Goal: Check status: Check status

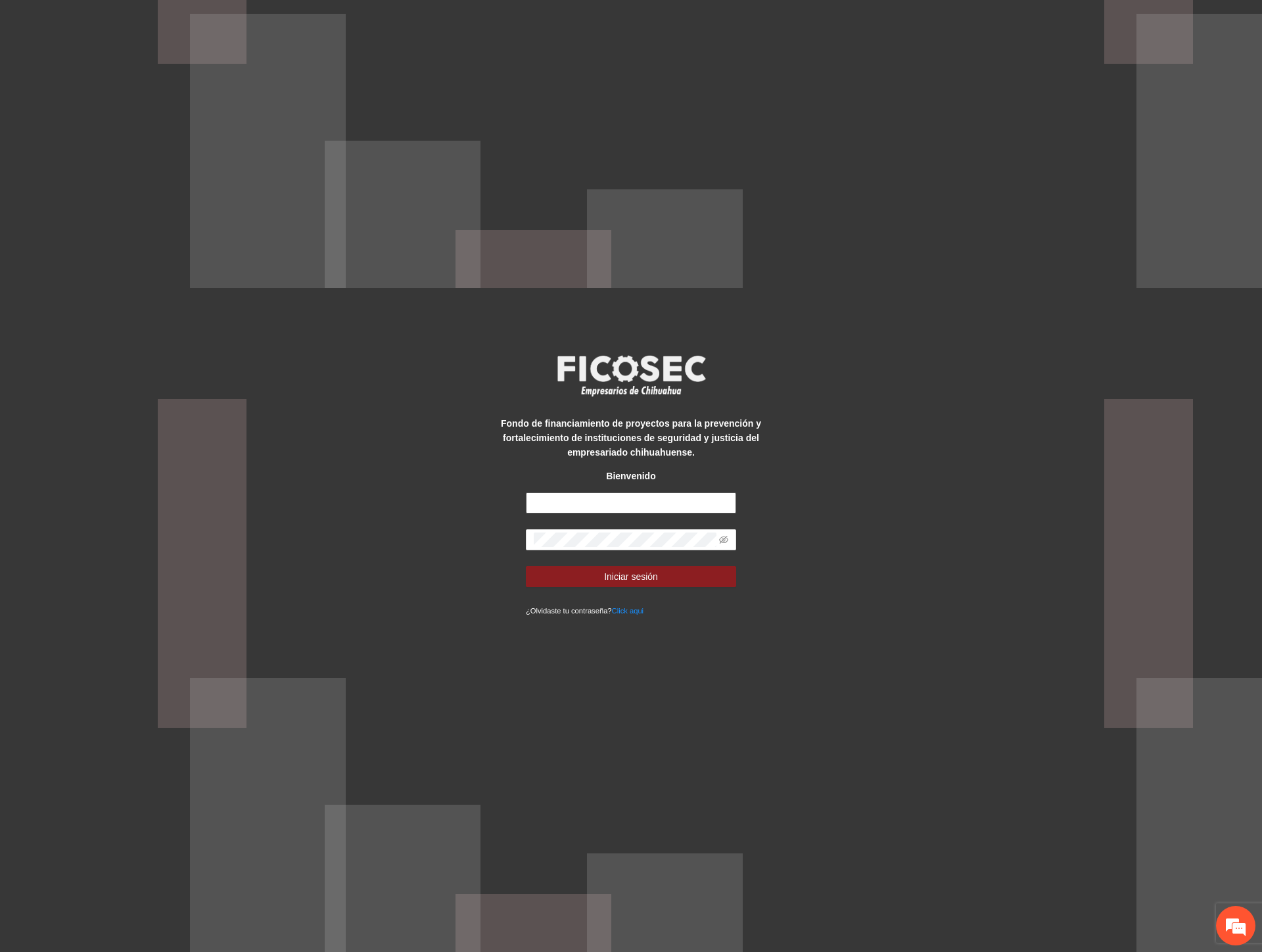
type input "**********"
click at [436, 535] on div "**********" at bounding box center [631, 476] width 1262 height 952
click at [547, 577] on button "Iniciar sesión" at bounding box center [631, 576] width 211 height 21
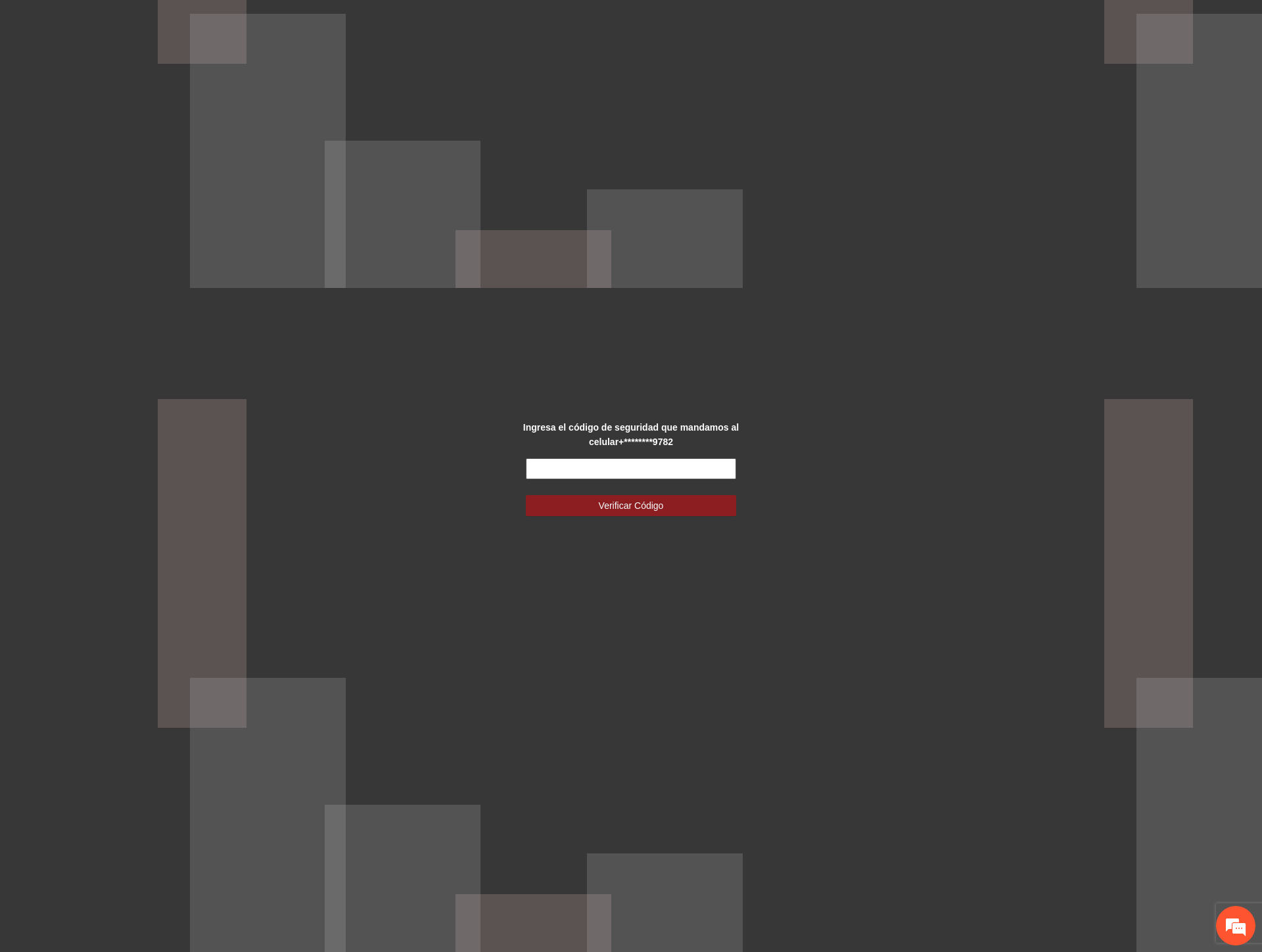
click at [599, 472] on input "text" at bounding box center [631, 468] width 211 height 21
type input "******"
click at [604, 505] on span "Verificar Código" at bounding box center [631, 505] width 65 height 15
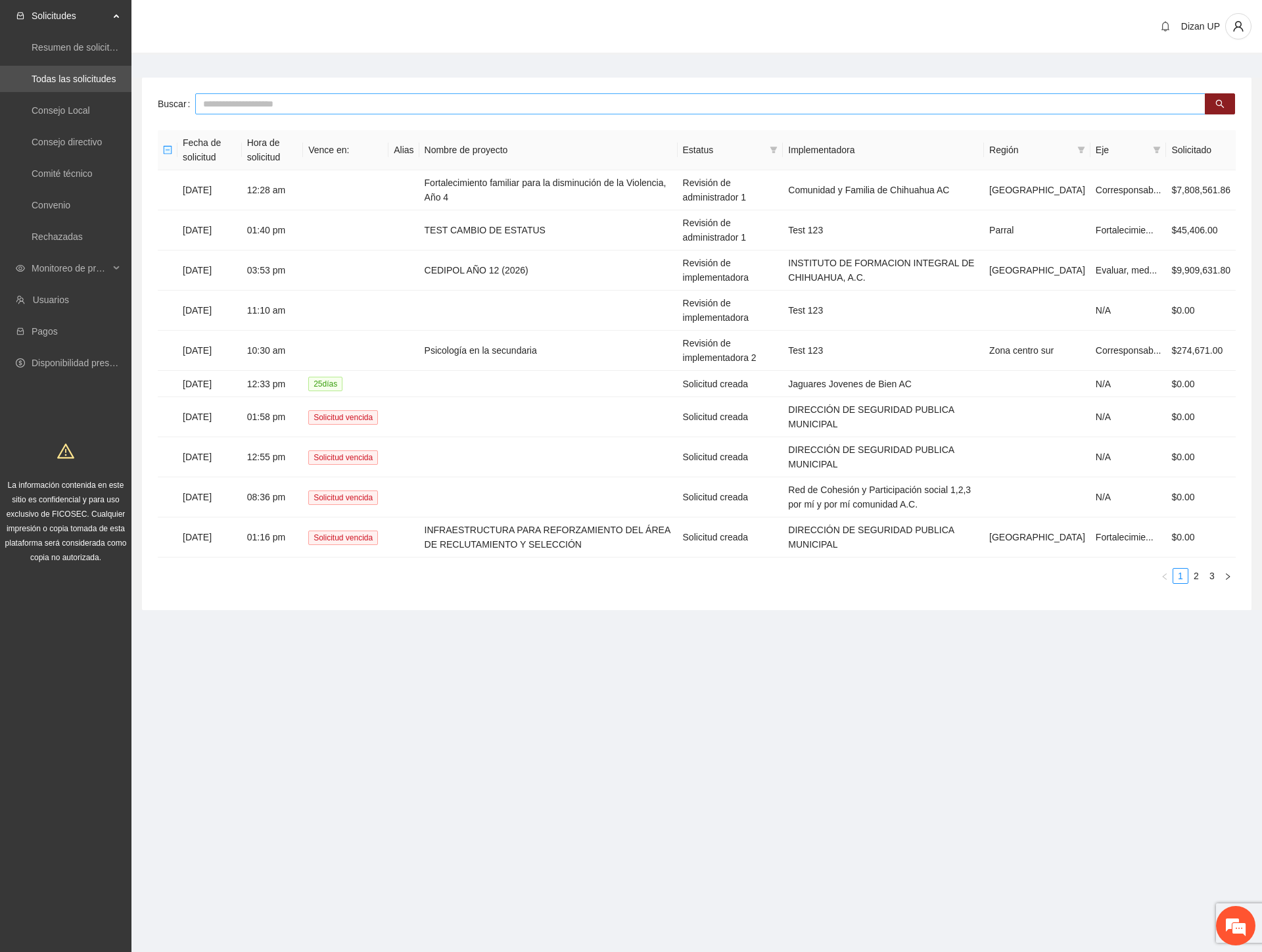
click at [285, 95] on input "text" at bounding box center [700, 103] width 1010 height 21
type input "****"
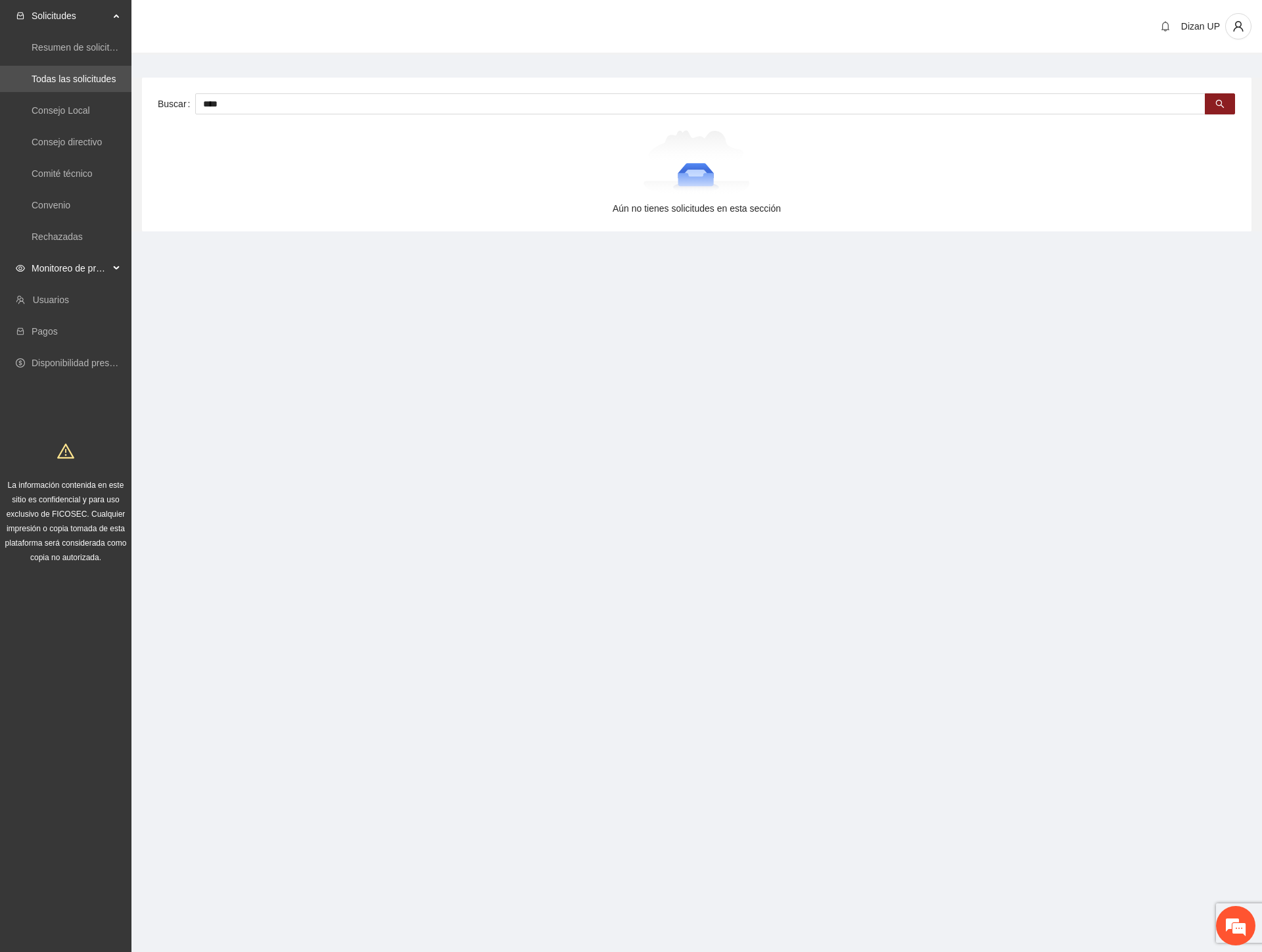
click at [69, 264] on span "Monitoreo de proyectos" at bounding box center [70, 268] width 78 height 27
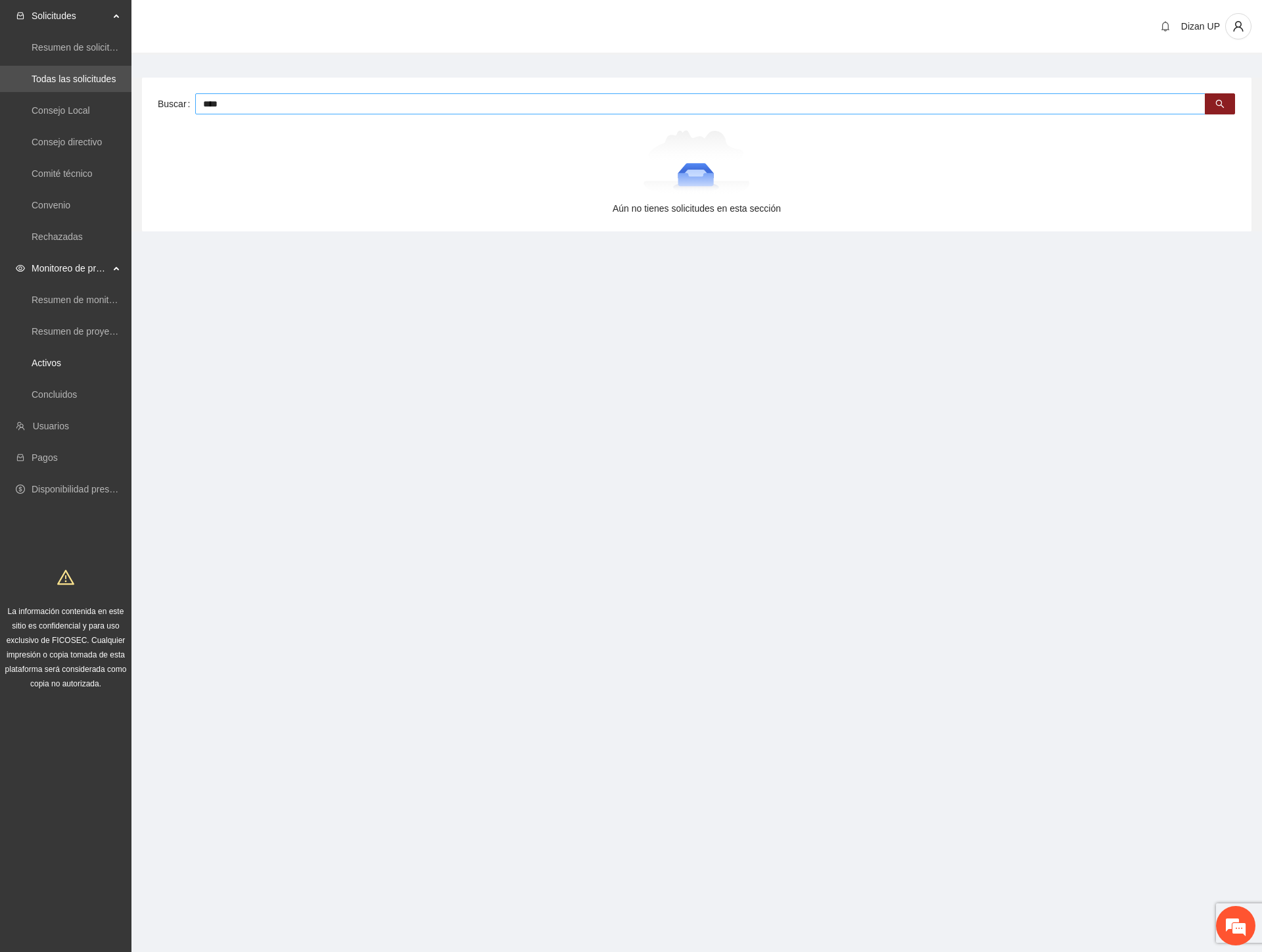
click at [265, 98] on input "****" at bounding box center [700, 103] width 1010 height 21
click at [48, 366] on link "Activos" at bounding box center [46, 362] width 30 height 11
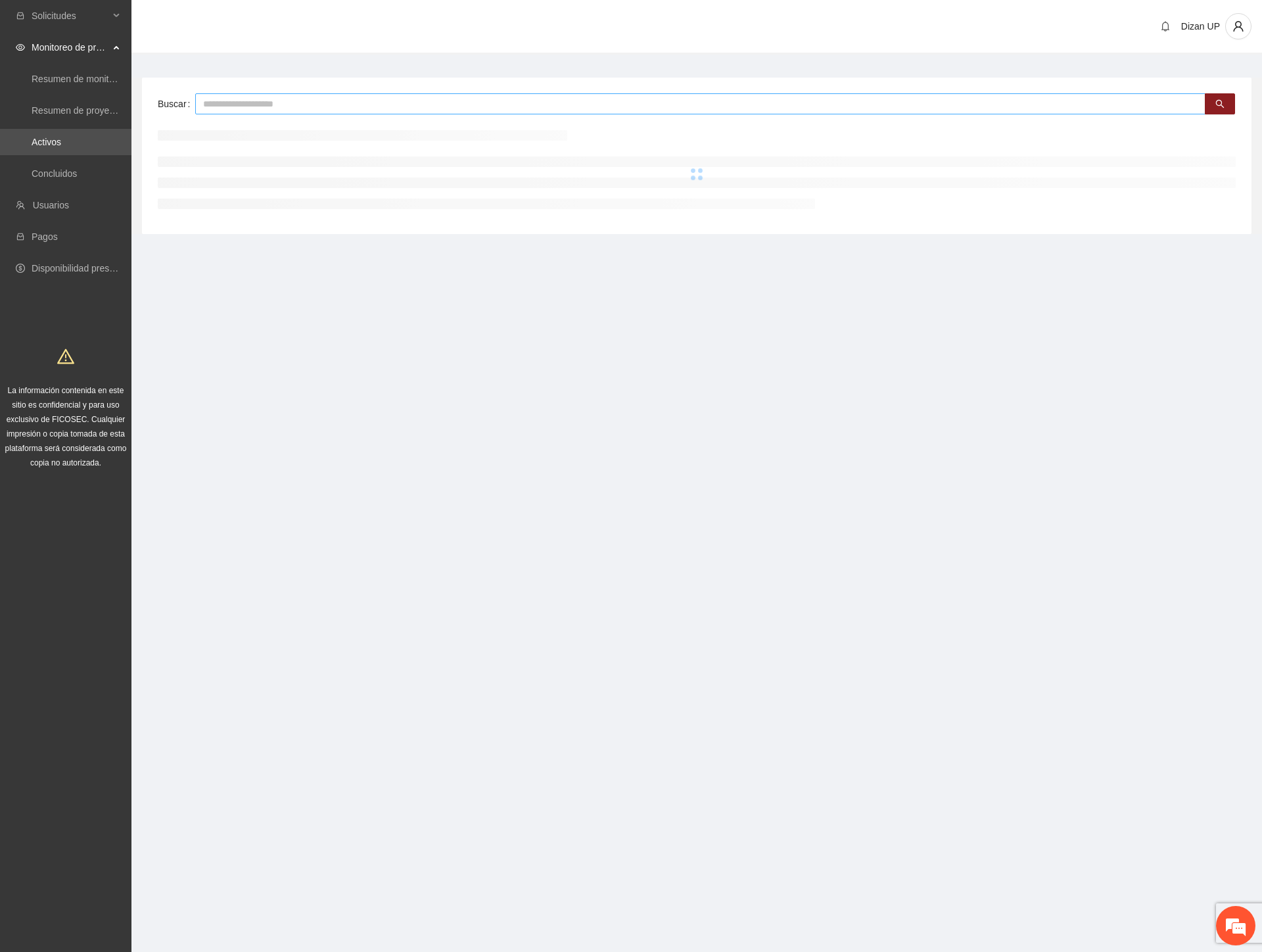
click at [256, 101] on input "text" at bounding box center [700, 103] width 1010 height 21
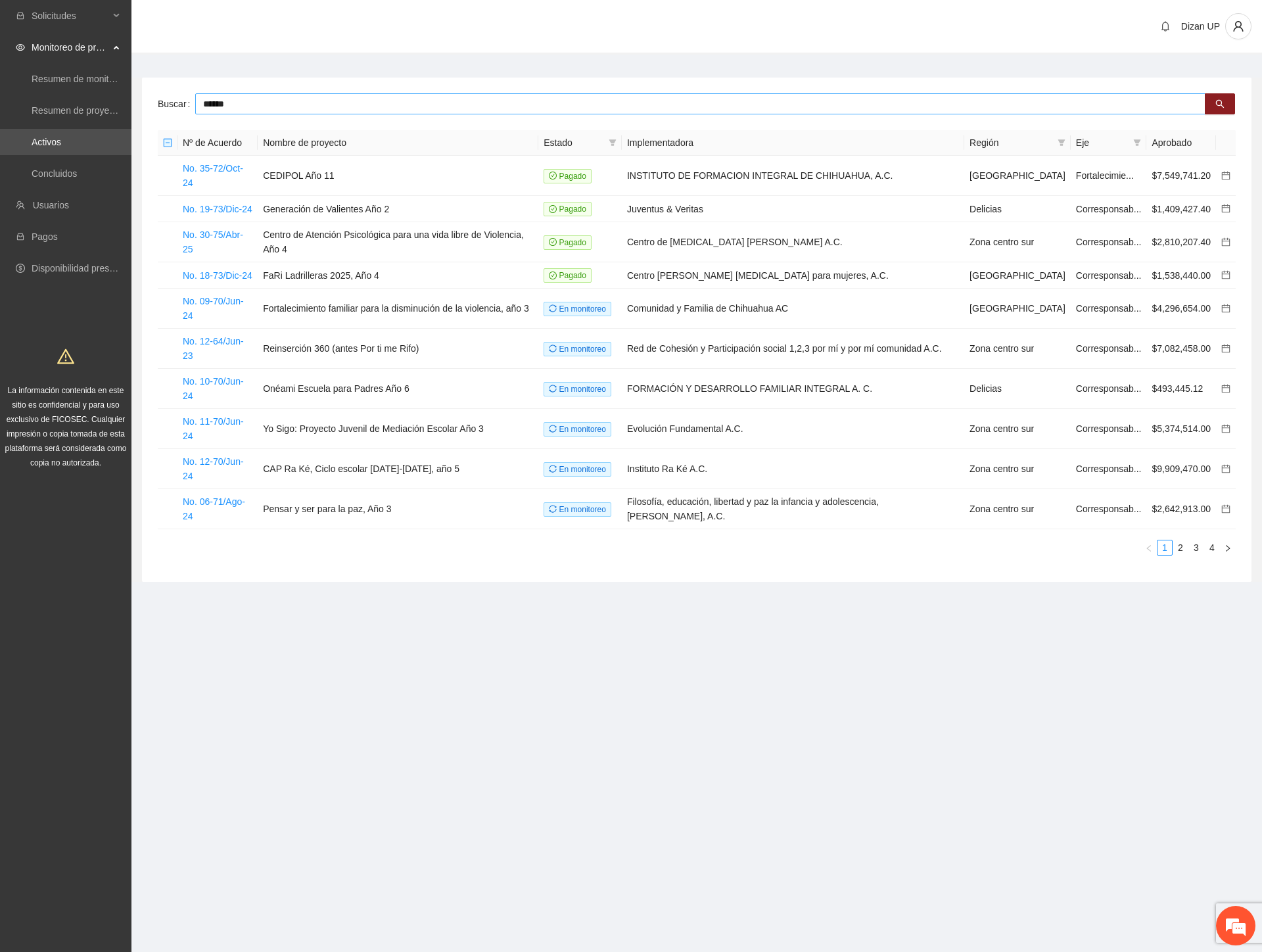
type input "******"
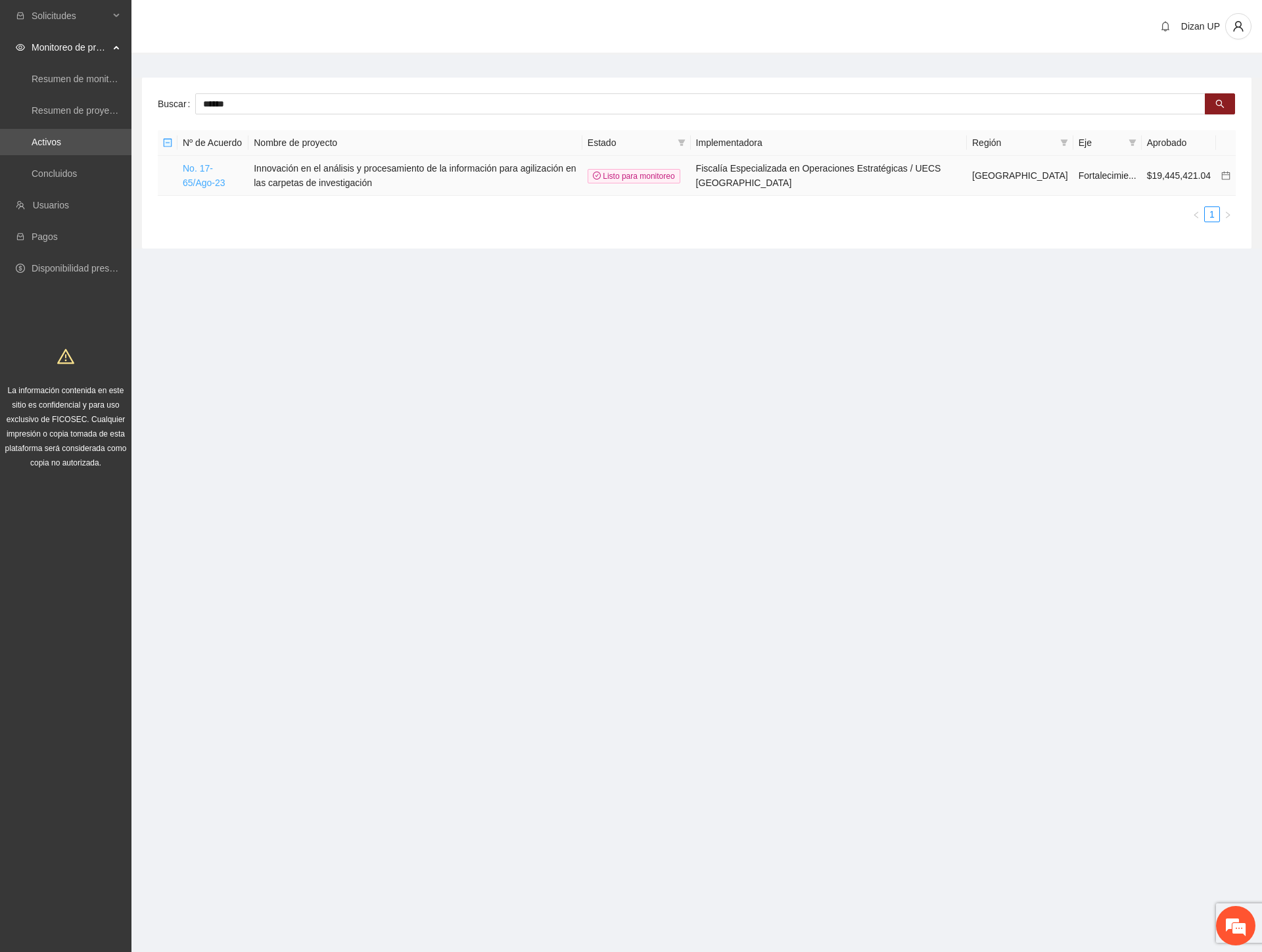
click at [193, 171] on link "No. 17-65/Ago-23" at bounding box center [204, 175] width 42 height 25
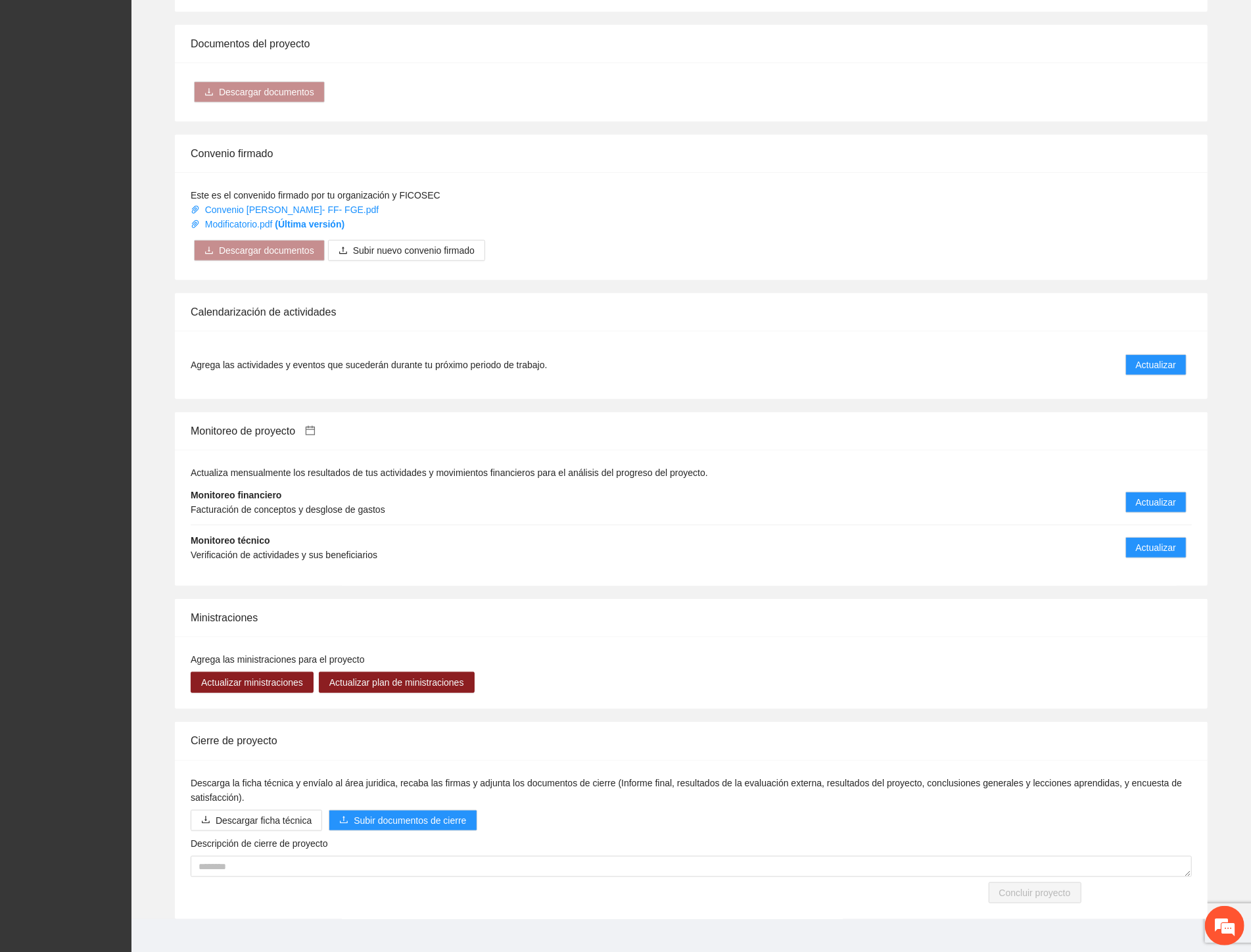
scroll to position [629, 0]
click at [1158, 539] on span "Actualizar" at bounding box center [1156, 546] width 40 height 15
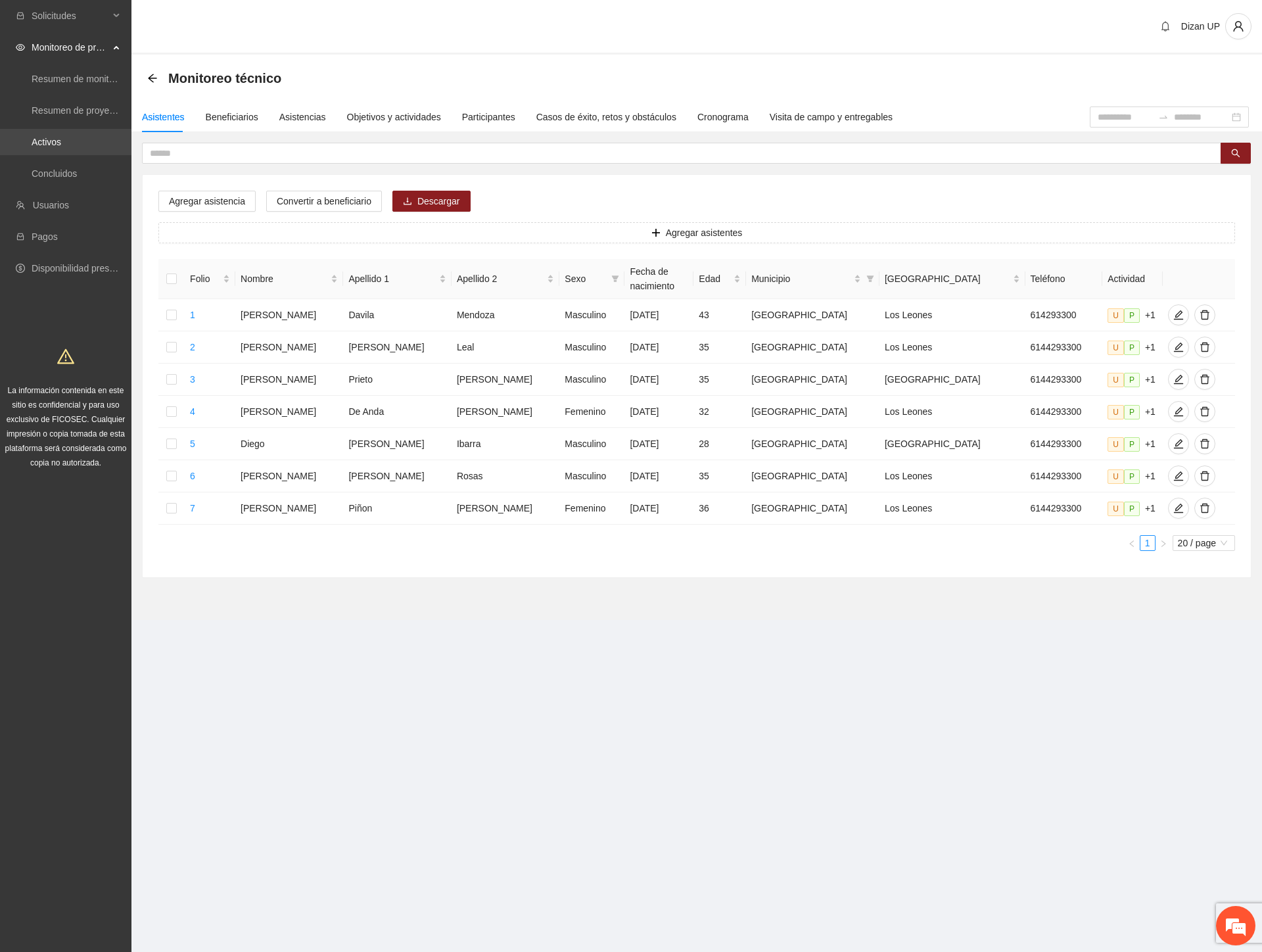
click at [36, 139] on link "Activos" at bounding box center [46, 142] width 30 height 11
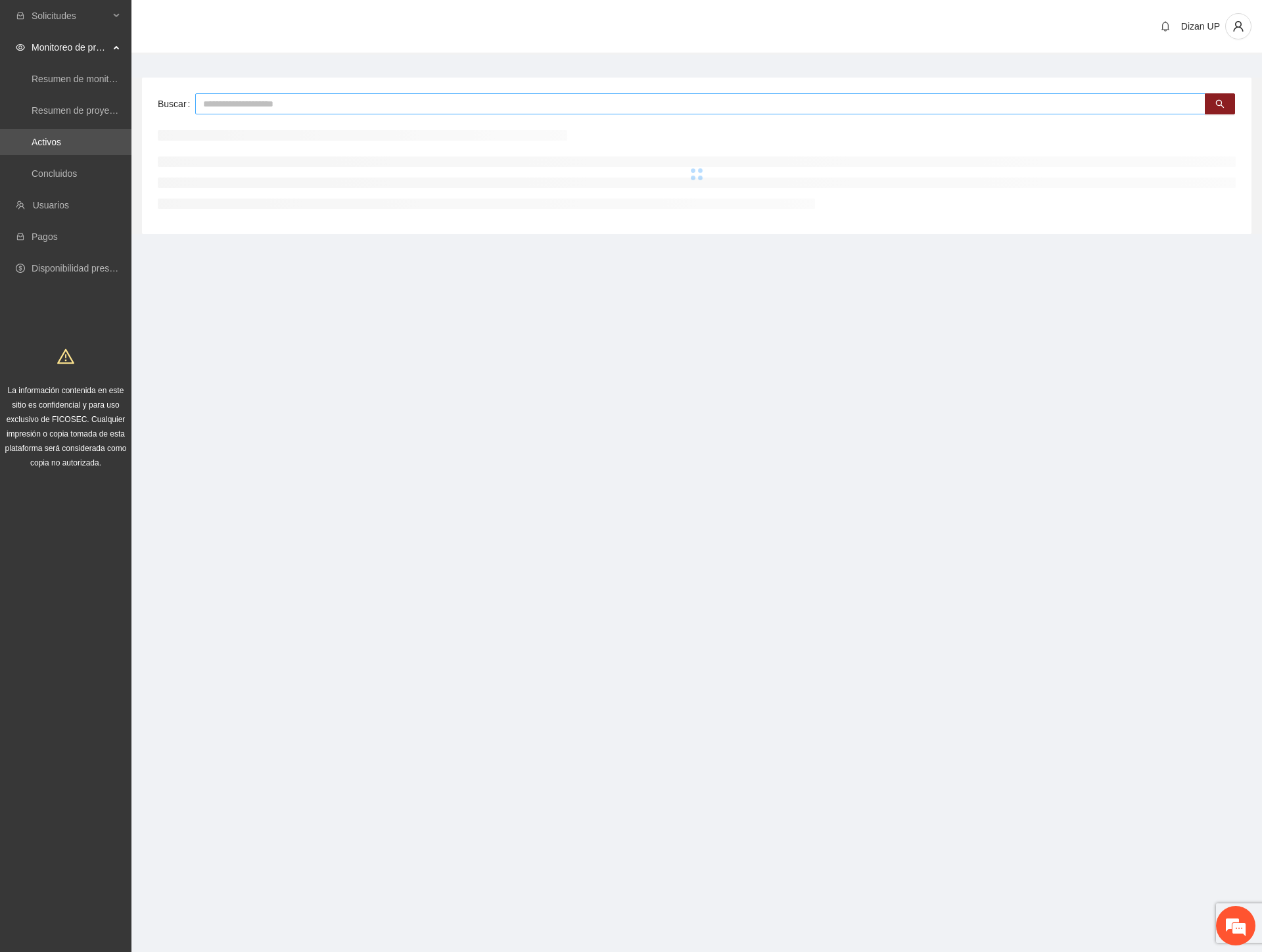
click at [289, 100] on input "text" at bounding box center [700, 103] width 1010 height 21
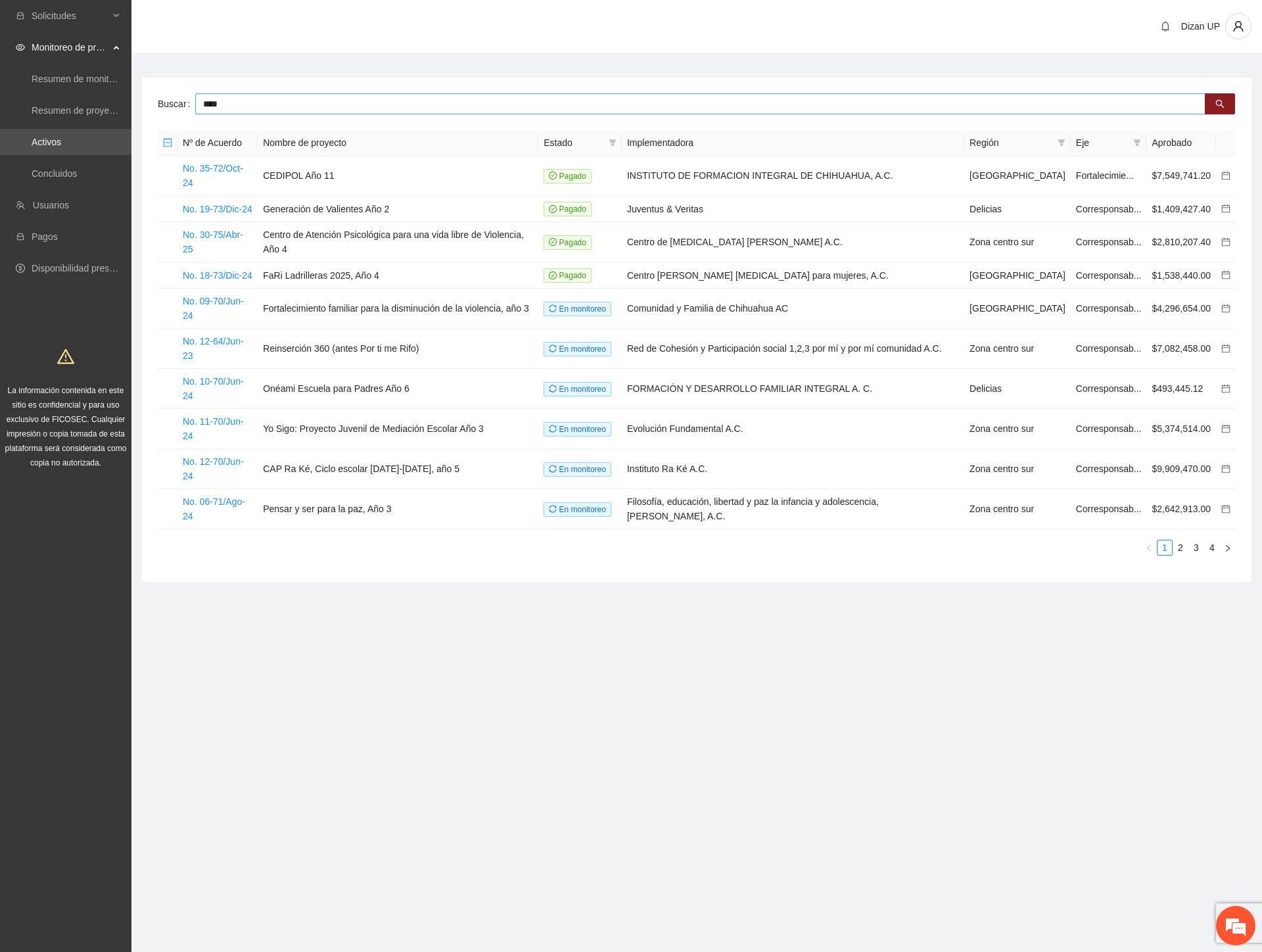
type input "****"
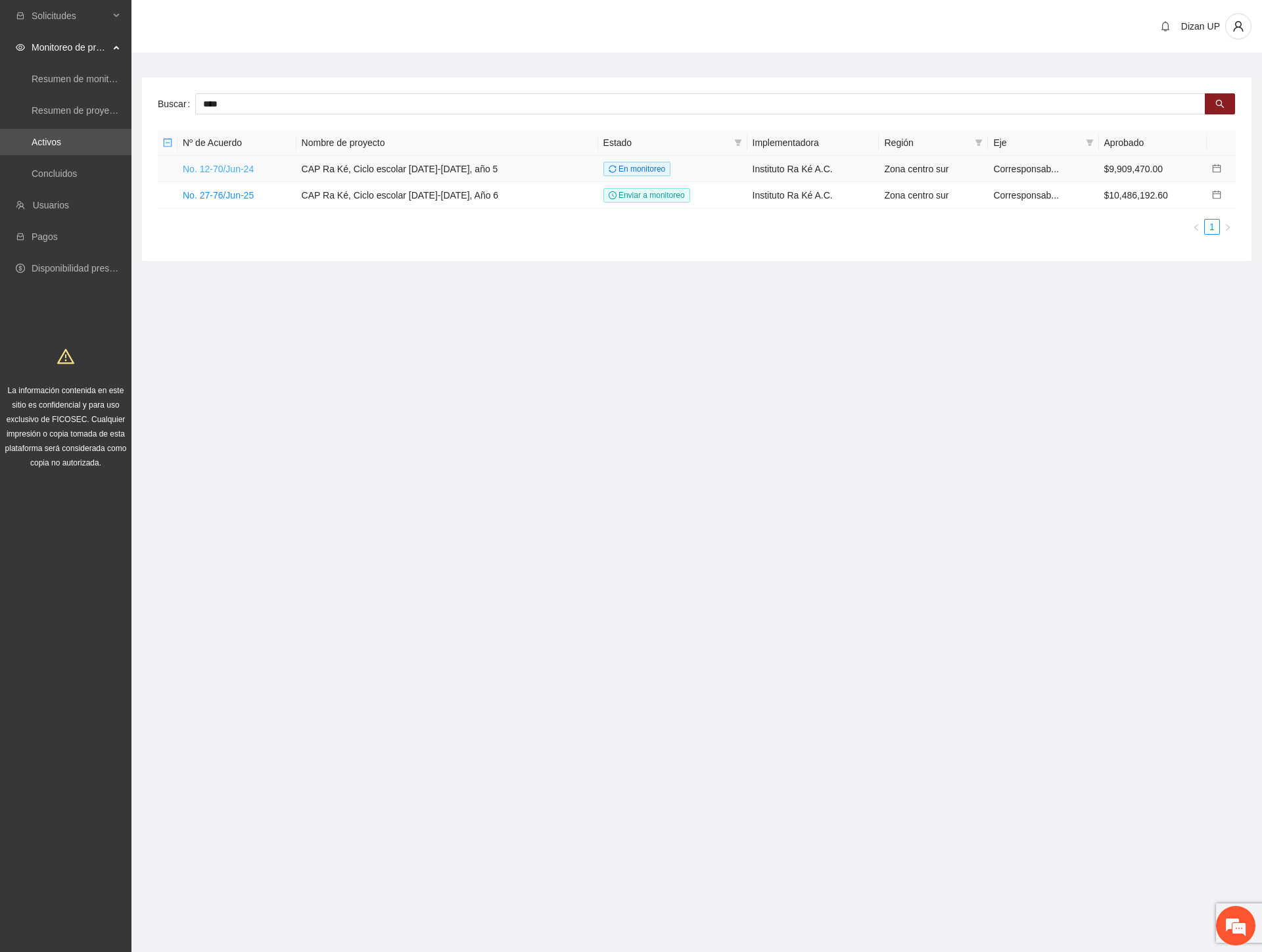
click at [216, 168] on link "No. 12-70/Jun-24" at bounding box center [219, 168] width 71 height 11
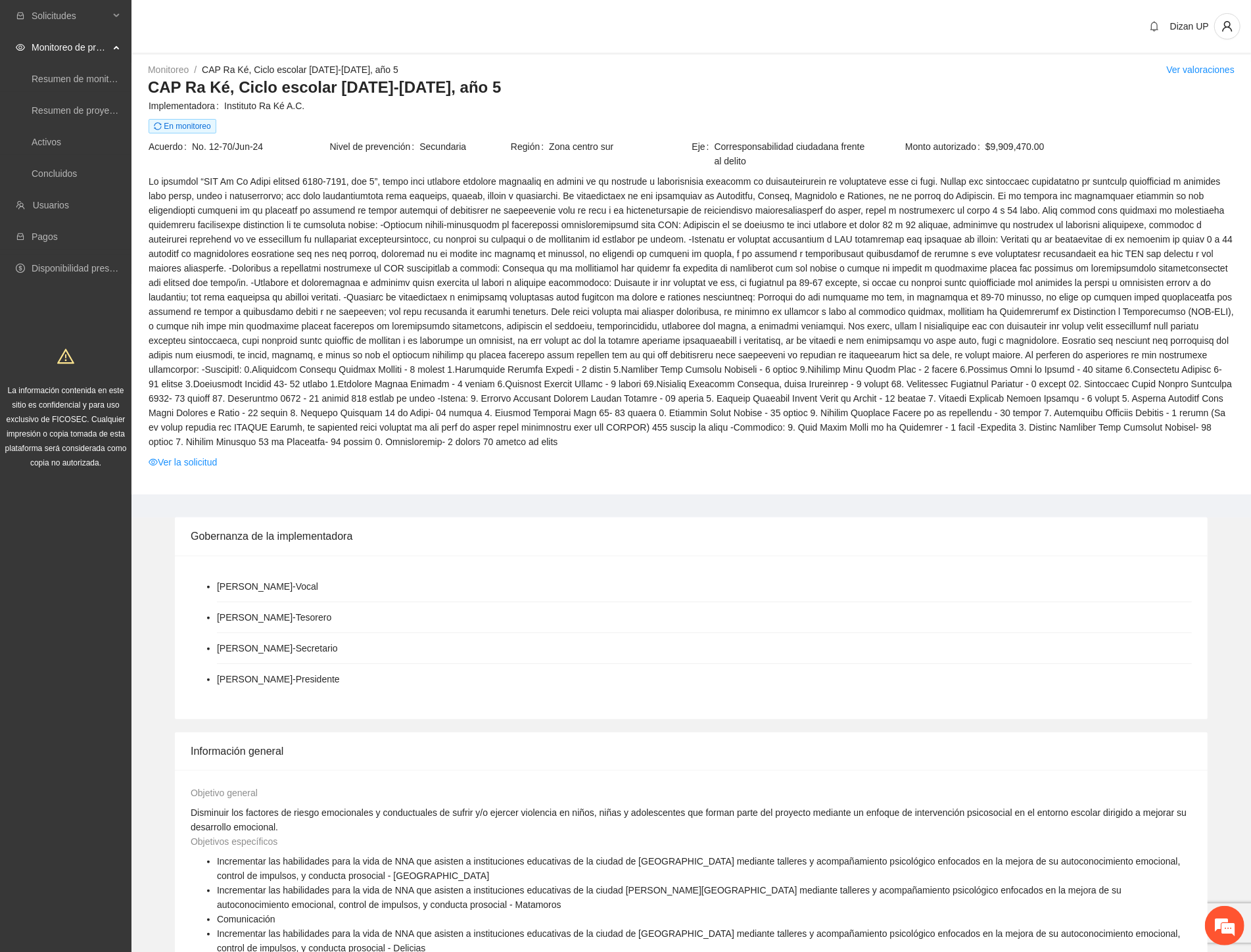
click at [699, 523] on div "Gobernanza de la implementadora" at bounding box center [691, 536] width 1001 height 37
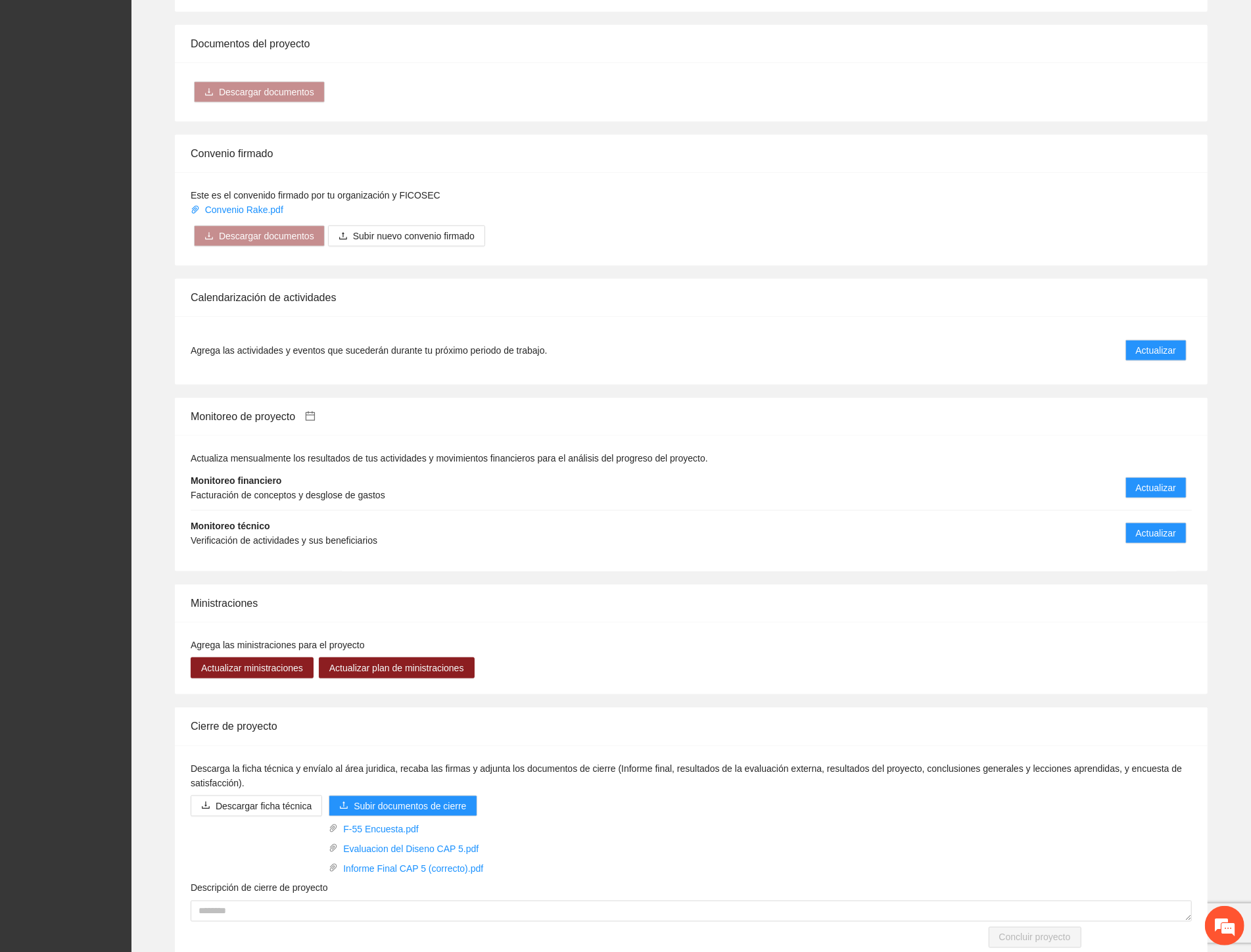
scroll to position [1057, 0]
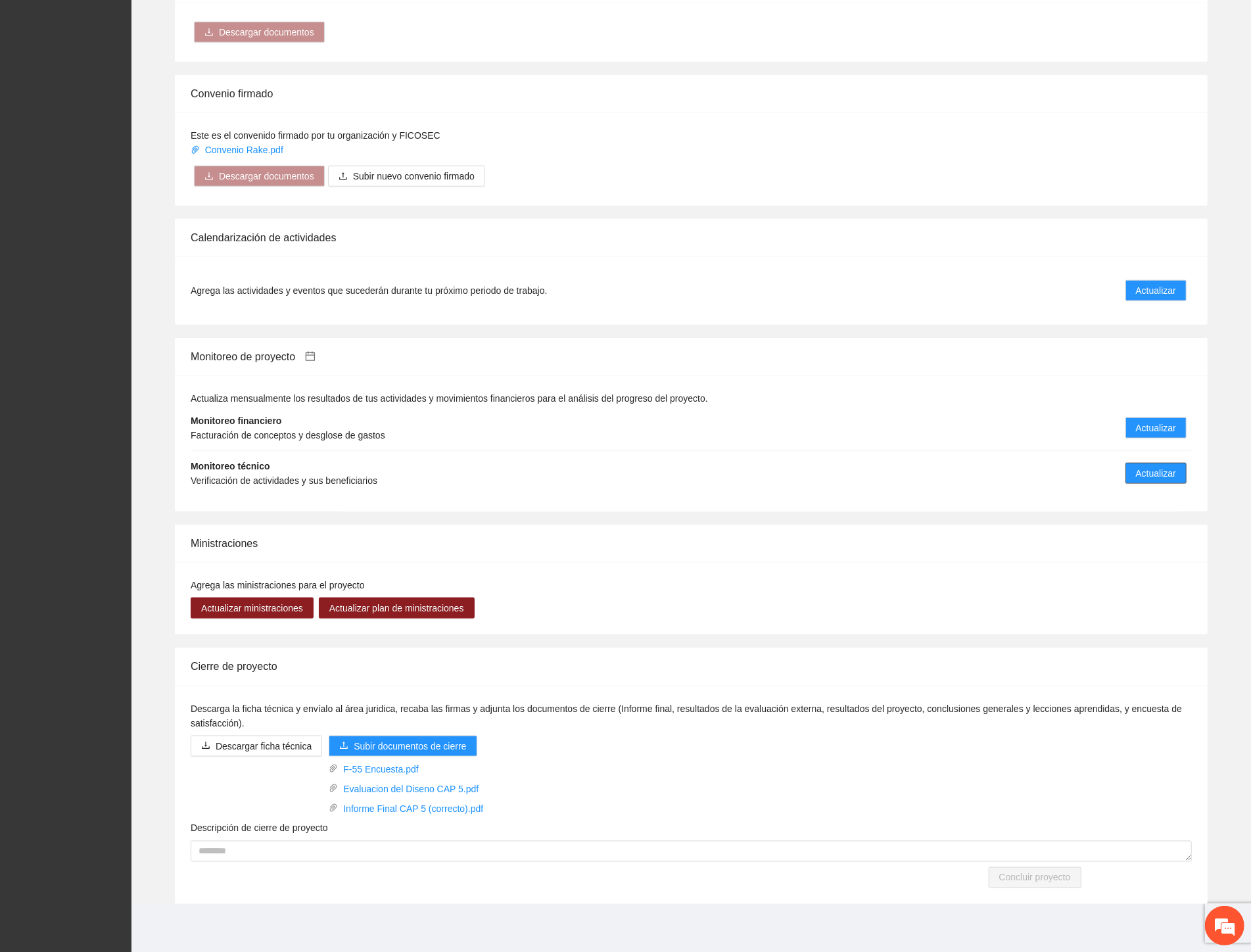
click at [1163, 468] on span "Actualizar" at bounding box center [1156, 473] width 40 height 15
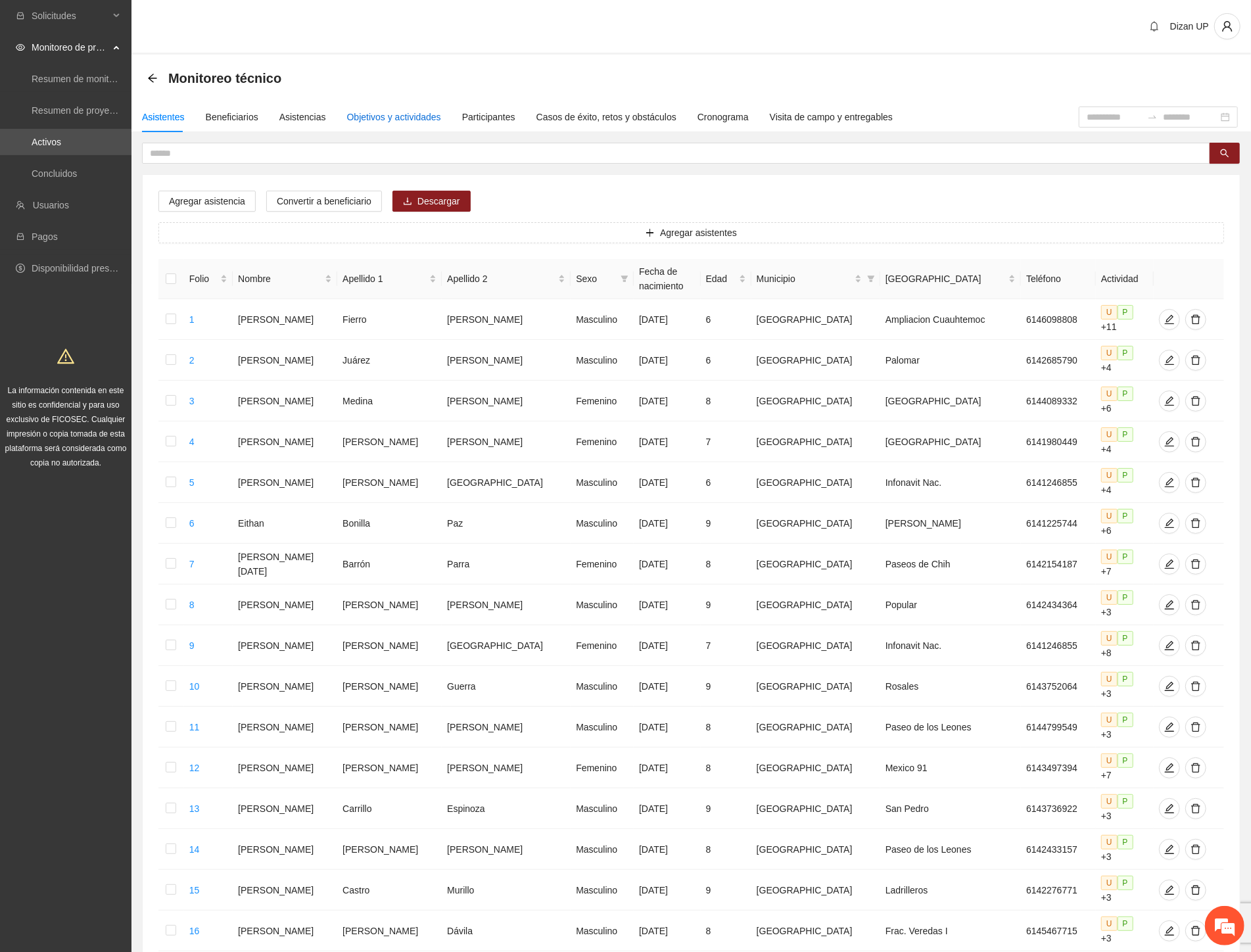
click at [373, 121] on div "Objetivos y actividades" at bounding box center [394, 117] width 94 height 15
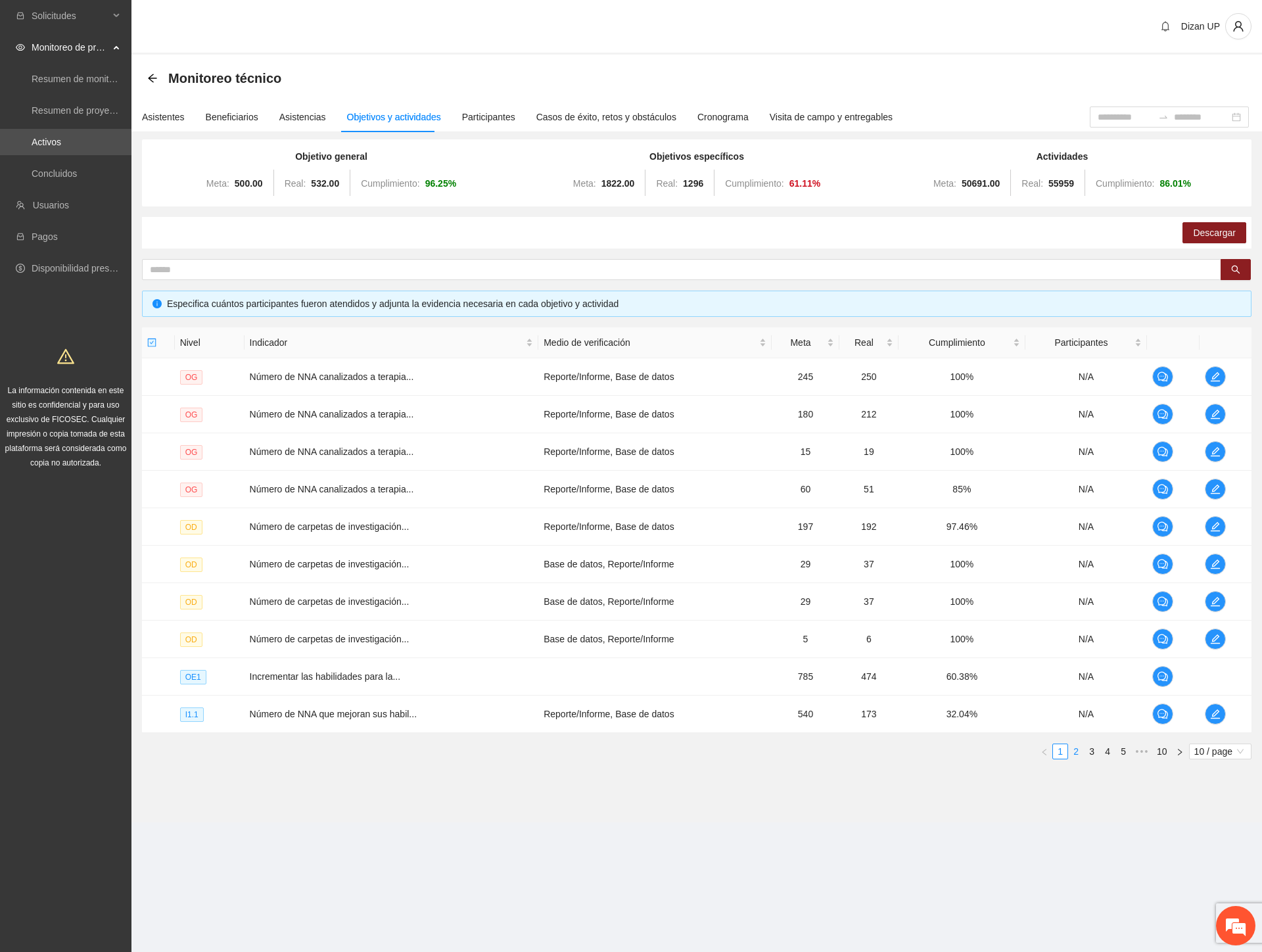
click at [1074, 750] on link "2" at bounding box center [1076, 751] width 15 height 15
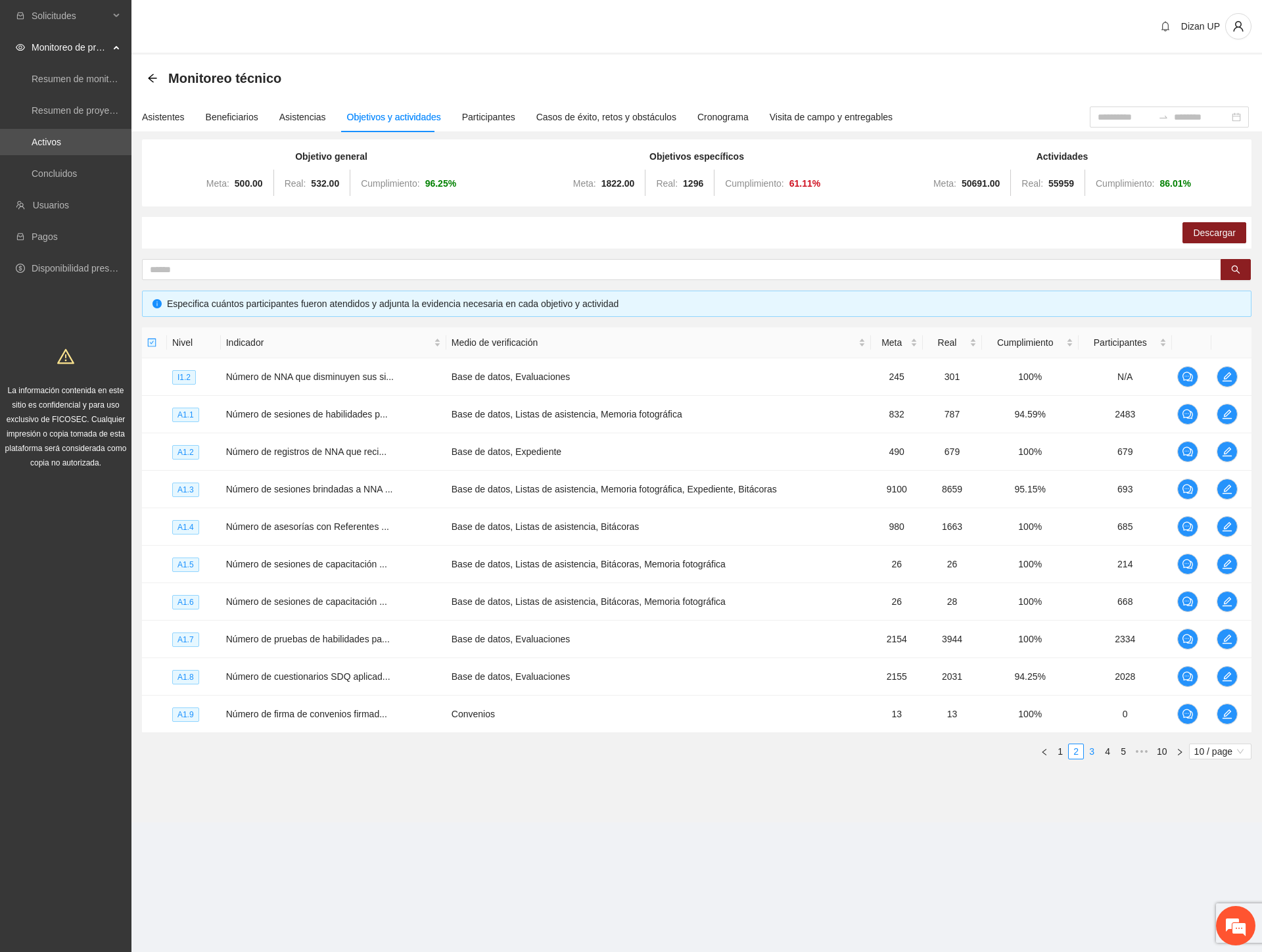
click at [1092, 750] on link "3" at bounding box center [1092, 751] width 15 height 15
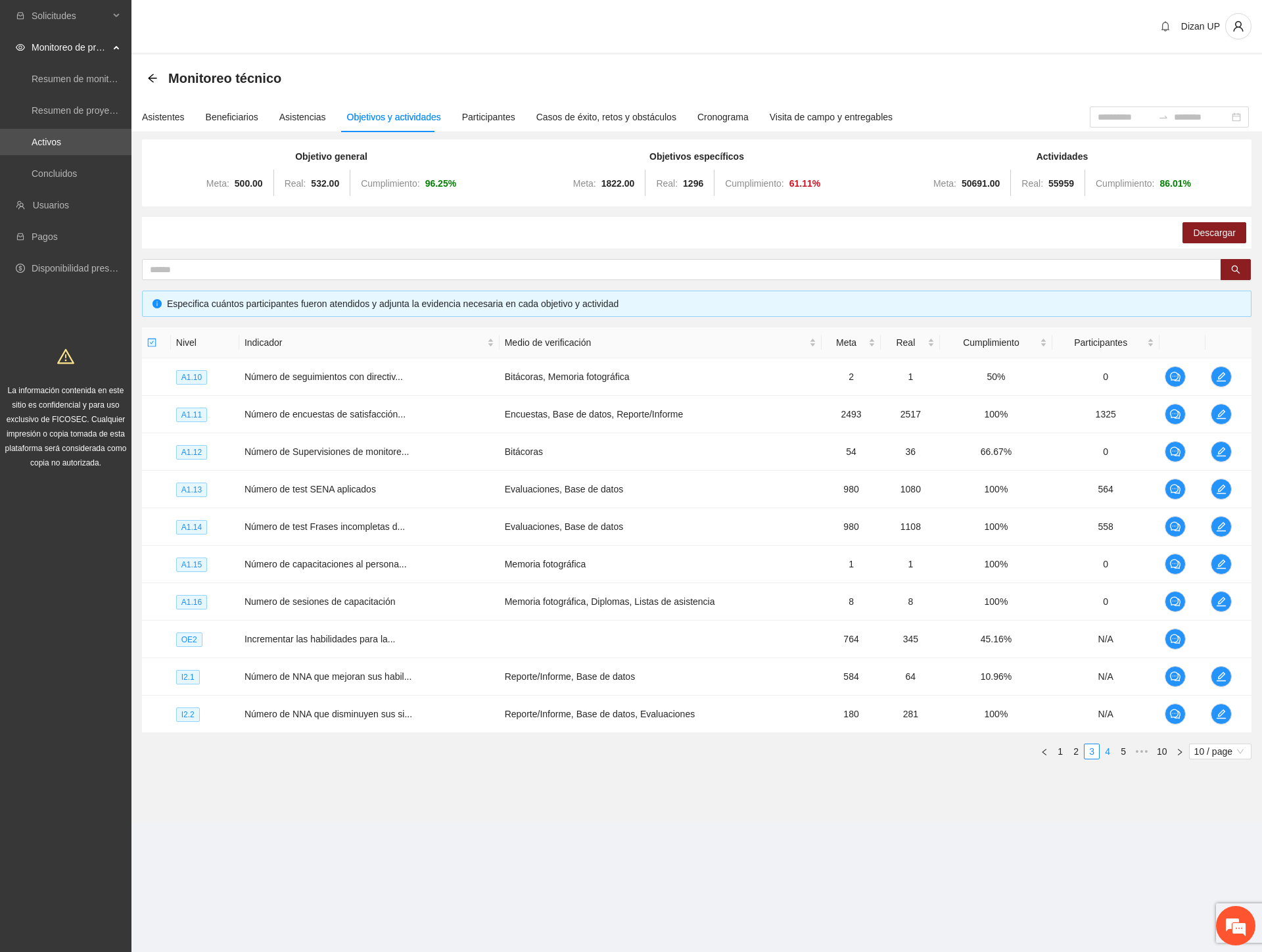
click at [1109, 752] on link "4" at bounding box center [1107, 751] width 15 height 15
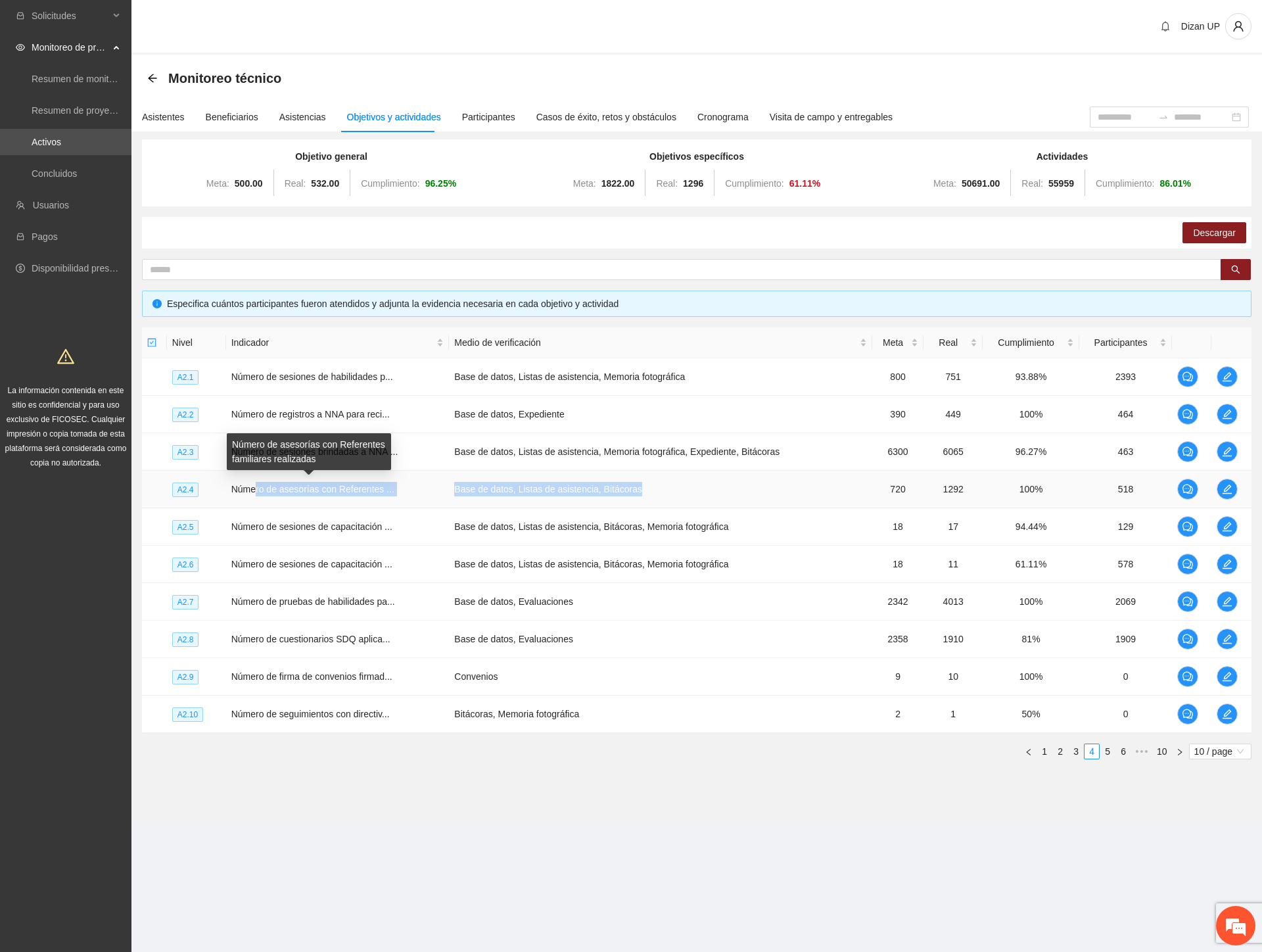
drag, startPoint x: 334, startPoint y: 486, endPoint x: 738, endPoint y: 477, distance: 404.1
click at [728, 477] on tr "A2.4 Número de asesorías con Referentes ... Base de datos, Listas de asistencia…" at bounding box center [696, 489] width 1109 height 37
click at [1226, 485] on icon "edit" at bounding box center [1227, 488] width 11 height 11
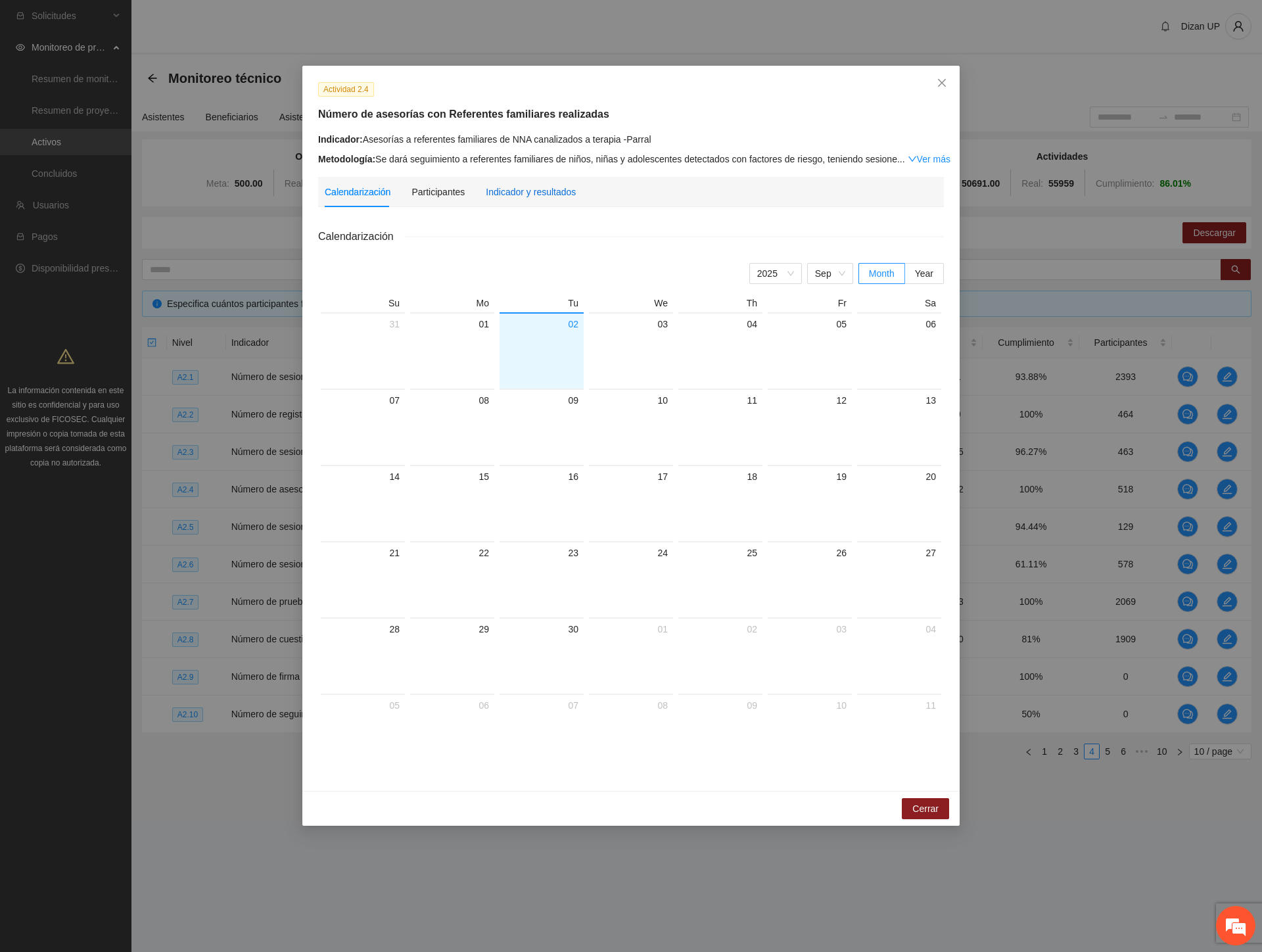
click at [525, 189] on div "Indicador y resultados" at bounding box center [530, 192] width 90 height 15
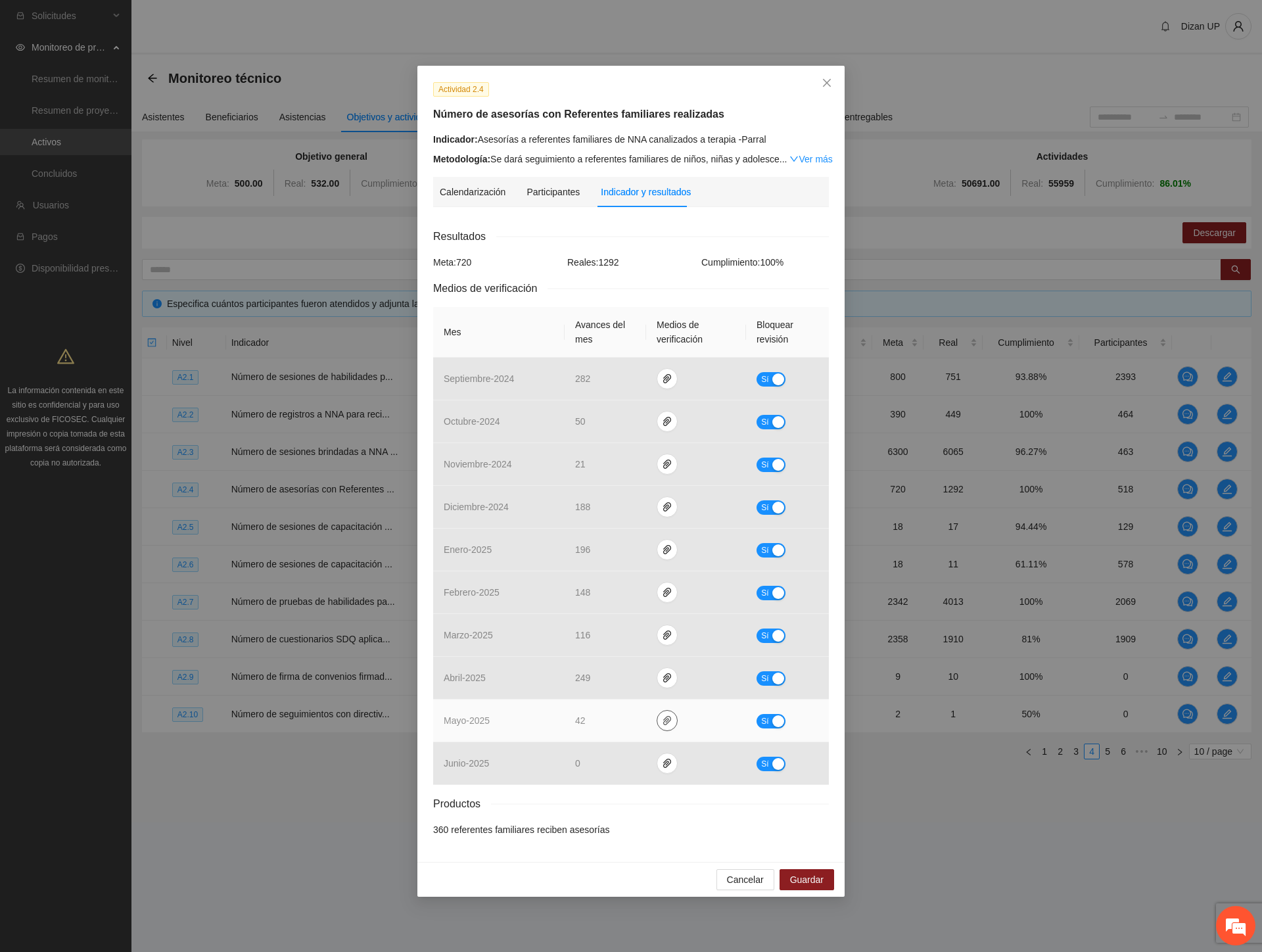
click at [664, 721] on icon "paper-clip" at bounding box center [666, 720] width 11 height 11
click at [602, 685] on link "Mayo_2.4.rar" at bounding box center [669, 682] width 188 height 15
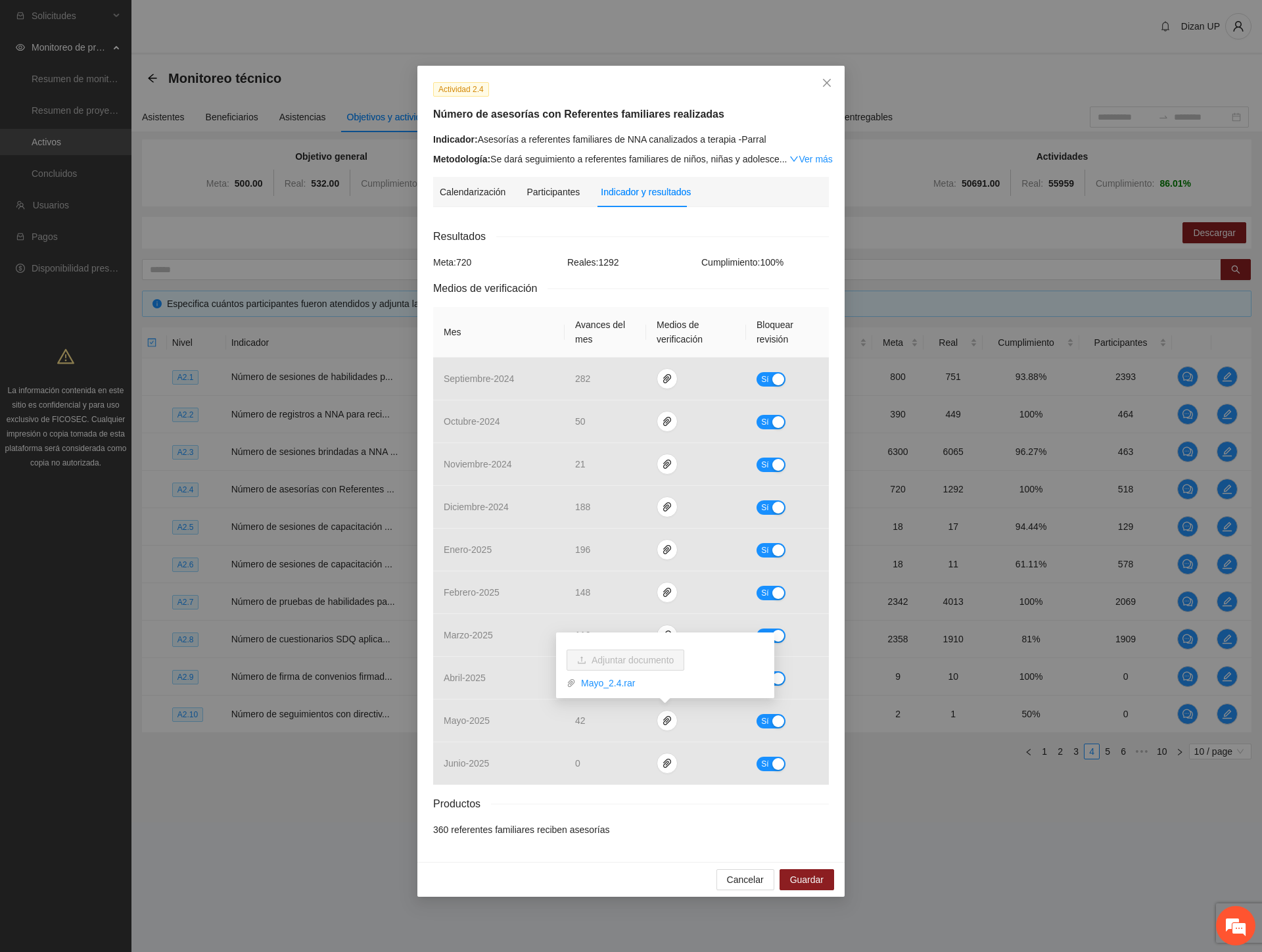
drag, startPoint x: 495, startPoint y: 820, endPoint x: 525, endPoint y: 791, distance: 41.7
click at [496, 818] on div "Resultados Meta: 720 Reales: 1292 Cumplimiento: 100 % Medios de verificación Me…" at bounding box center [631, 533] width 396 height 608
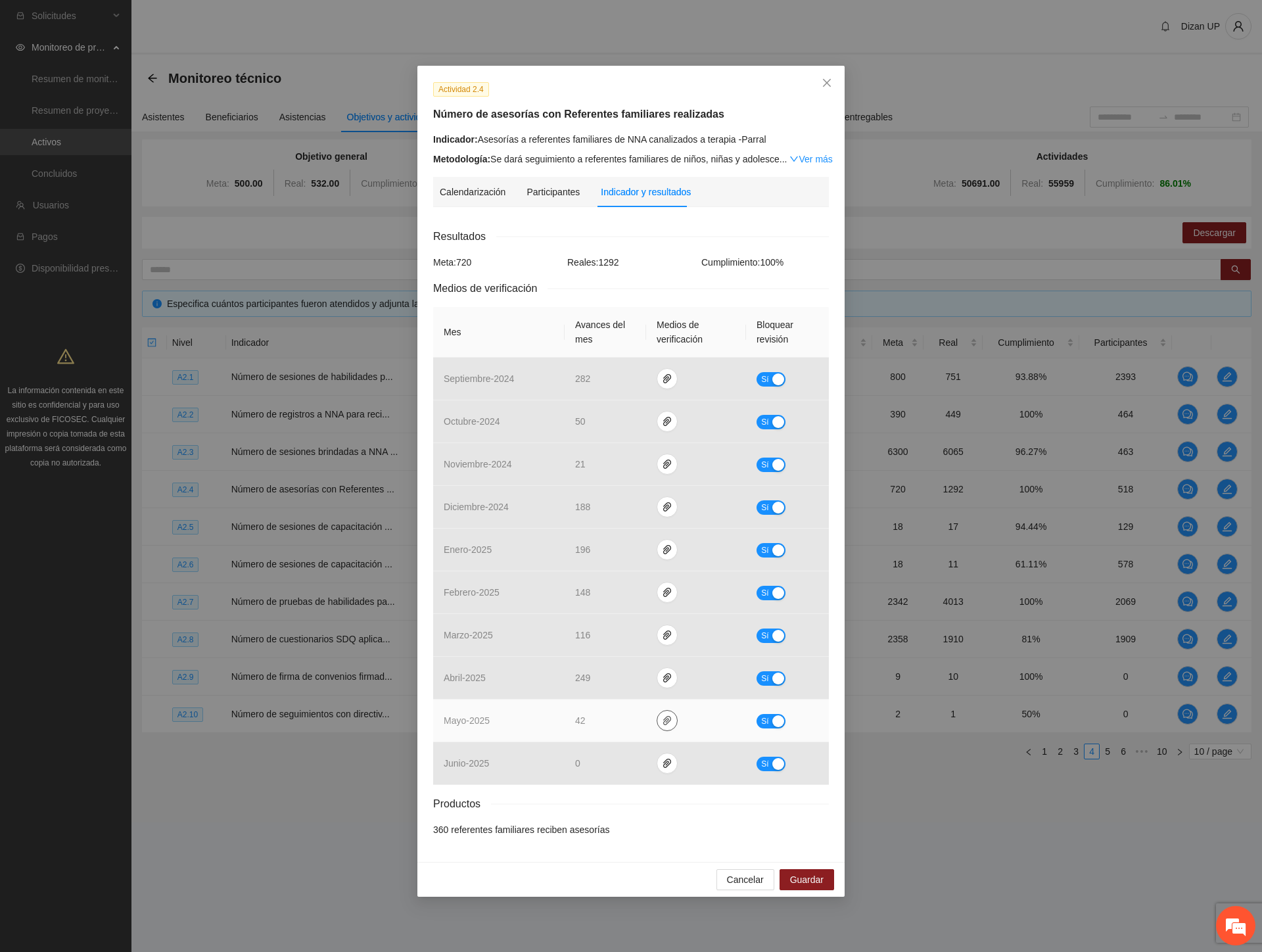
click at [665, 725] on icon "paper-clip" at bounding box center [667, 720] width 8 height 9
click at [606, 683] on link "Mayo_2.4.rar" at bounding box center [669, 682] width 188 height 15
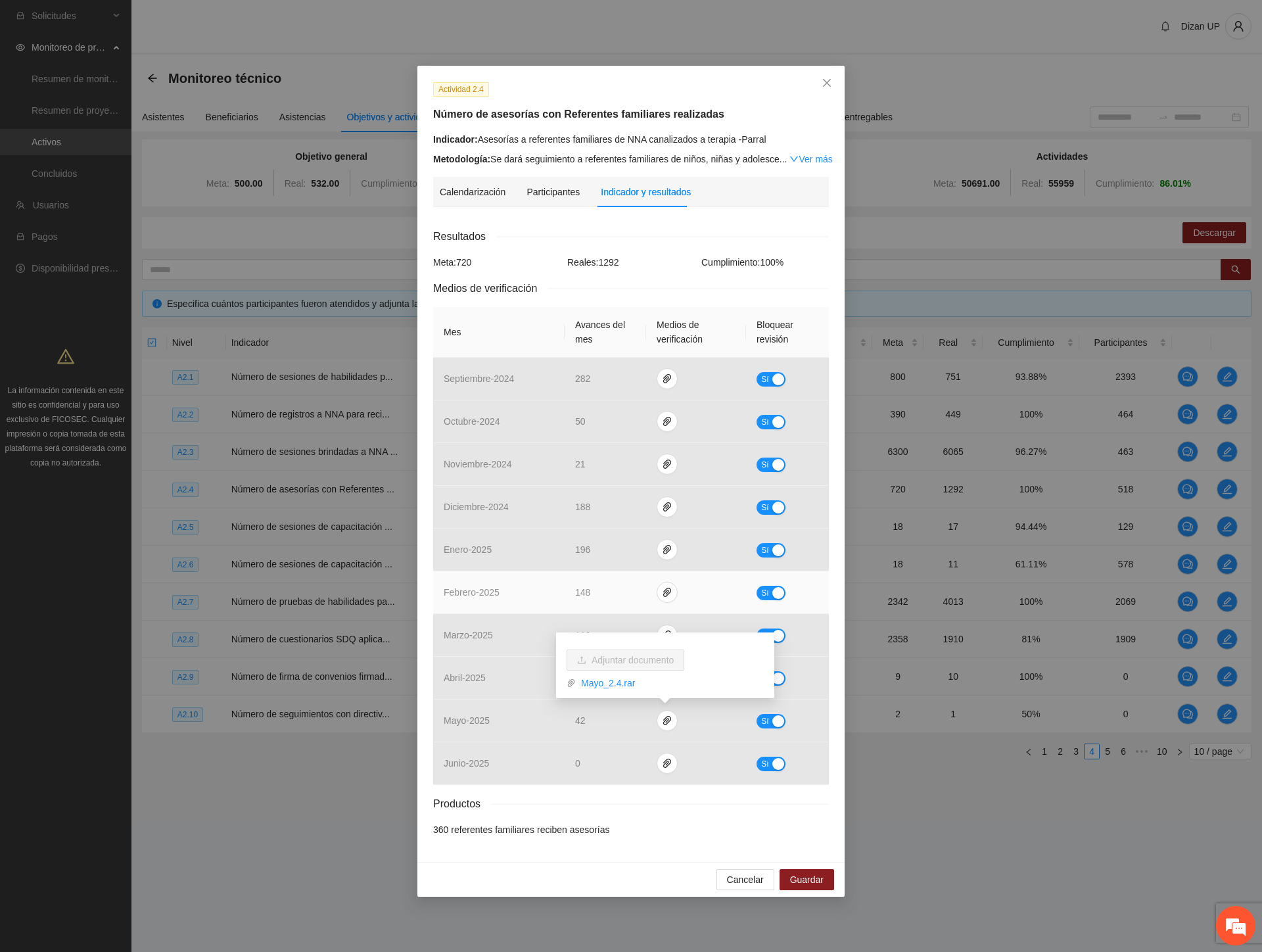
click at [477, 582] on td "febrero - 2025" at bounding box center [499, 592] width 132 height 42
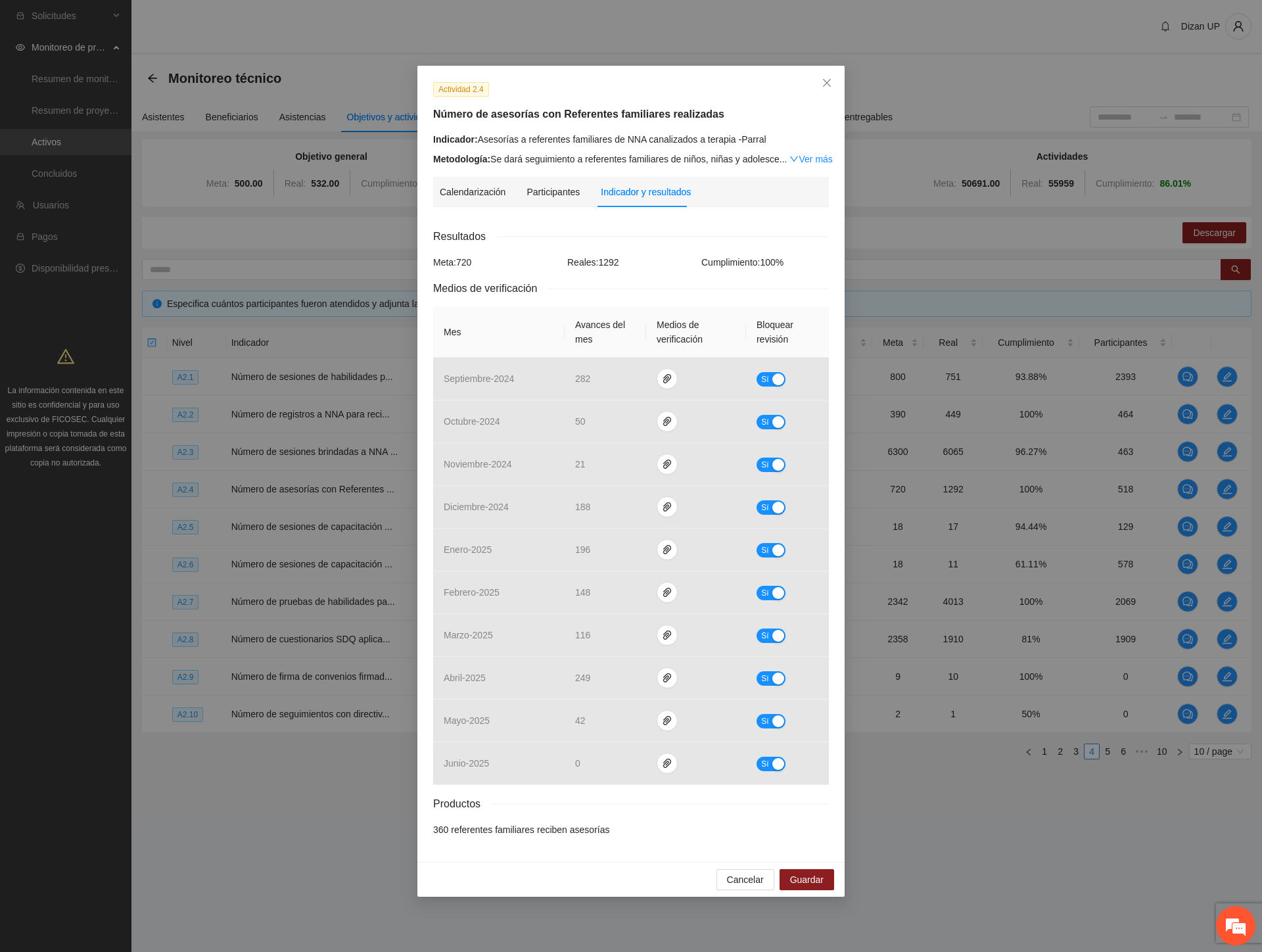
click at [258, 608] on div "Actividad 2.4 Número de asesorías con Referentes familiares realizadas Indicado…" at bounding box center [631, 476] width 1262 height 952
click at [194, 695] on div "Actividad 2.4 Número de asesorías con Referentes familiares realizadas Indicado…" at bounding box center [631, 476] width 1262 height 952
click at [737, 875] on span "Cancelar" at bounding box center [744, 879] width 36 height 15
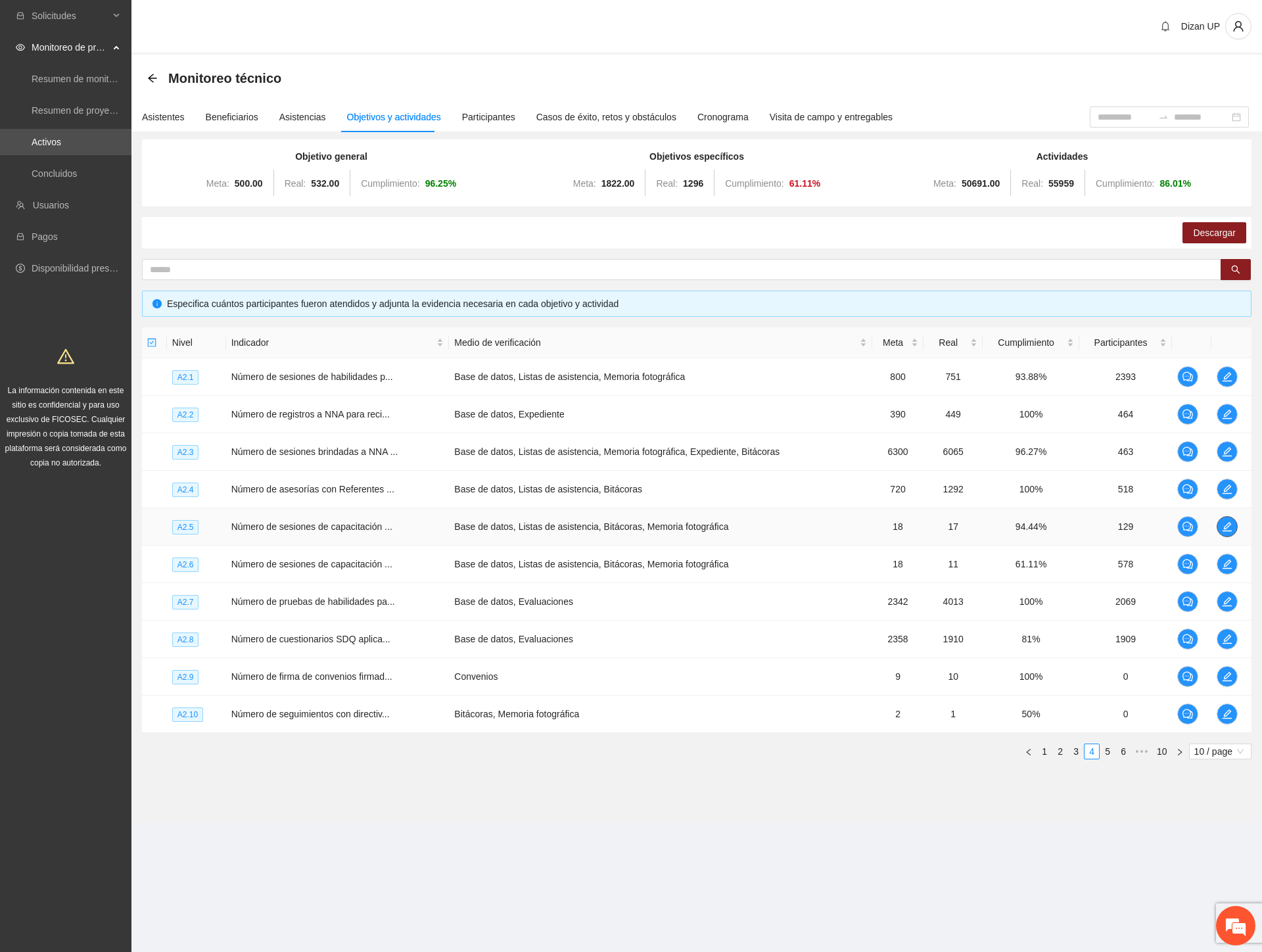
click at [1231, 525] on icon "edit" at bounding box center [1227, 526] width 11 height 11
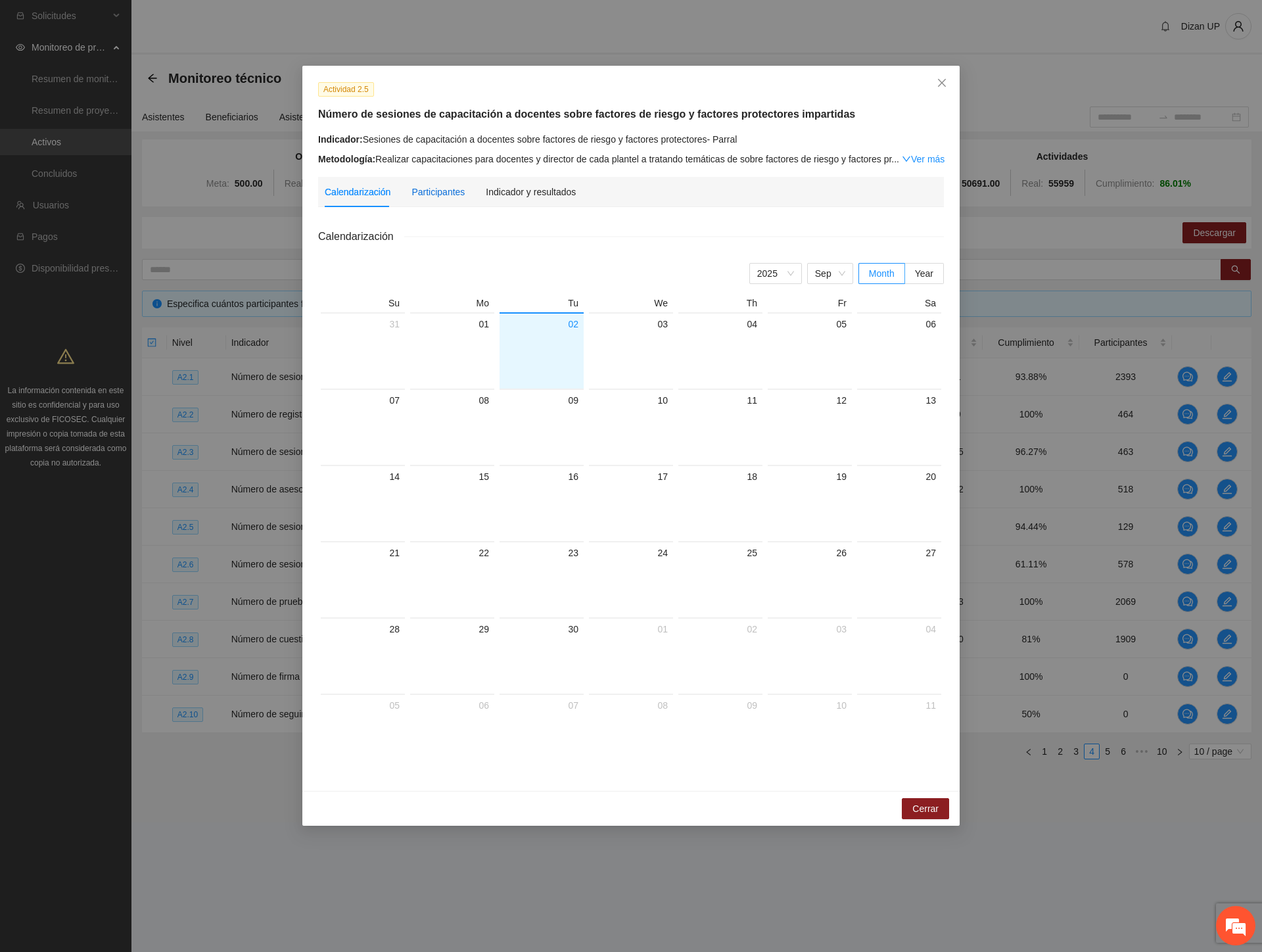
click at [441, 199] on div "Participantes" at bounding box center [438, 192] width 53 height 15
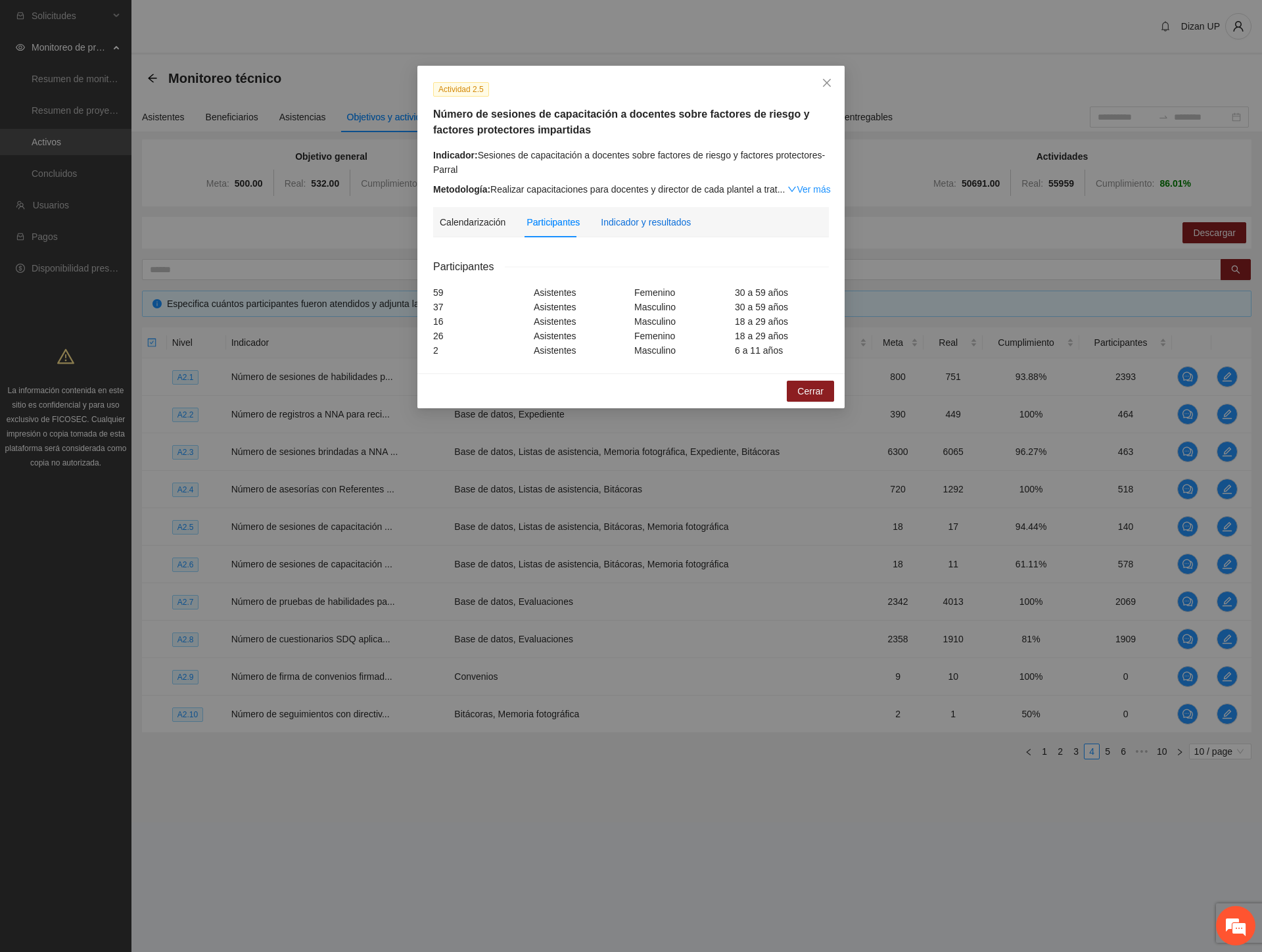
click at [644, 221] on div "Indicador y resultados" at bounding box center [645, 222] width 90 height 15
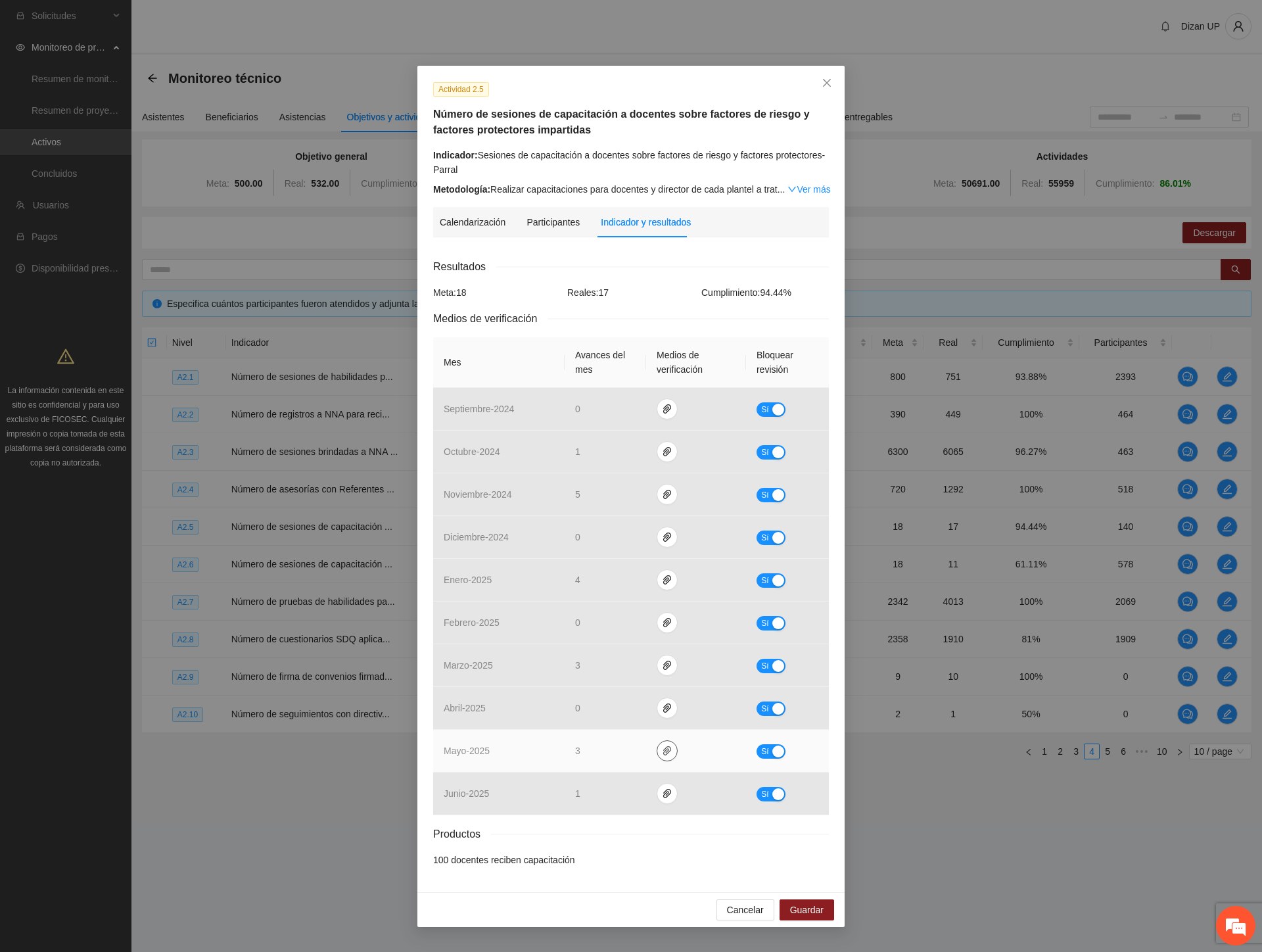
click at [665, 752] on icon "paper-clip" at bounding box center [666, 750] width 11 height 11
click at [613, 713] on link "Mayo_2.5.rar" at bounding box center [669, 713] width 188 height 15
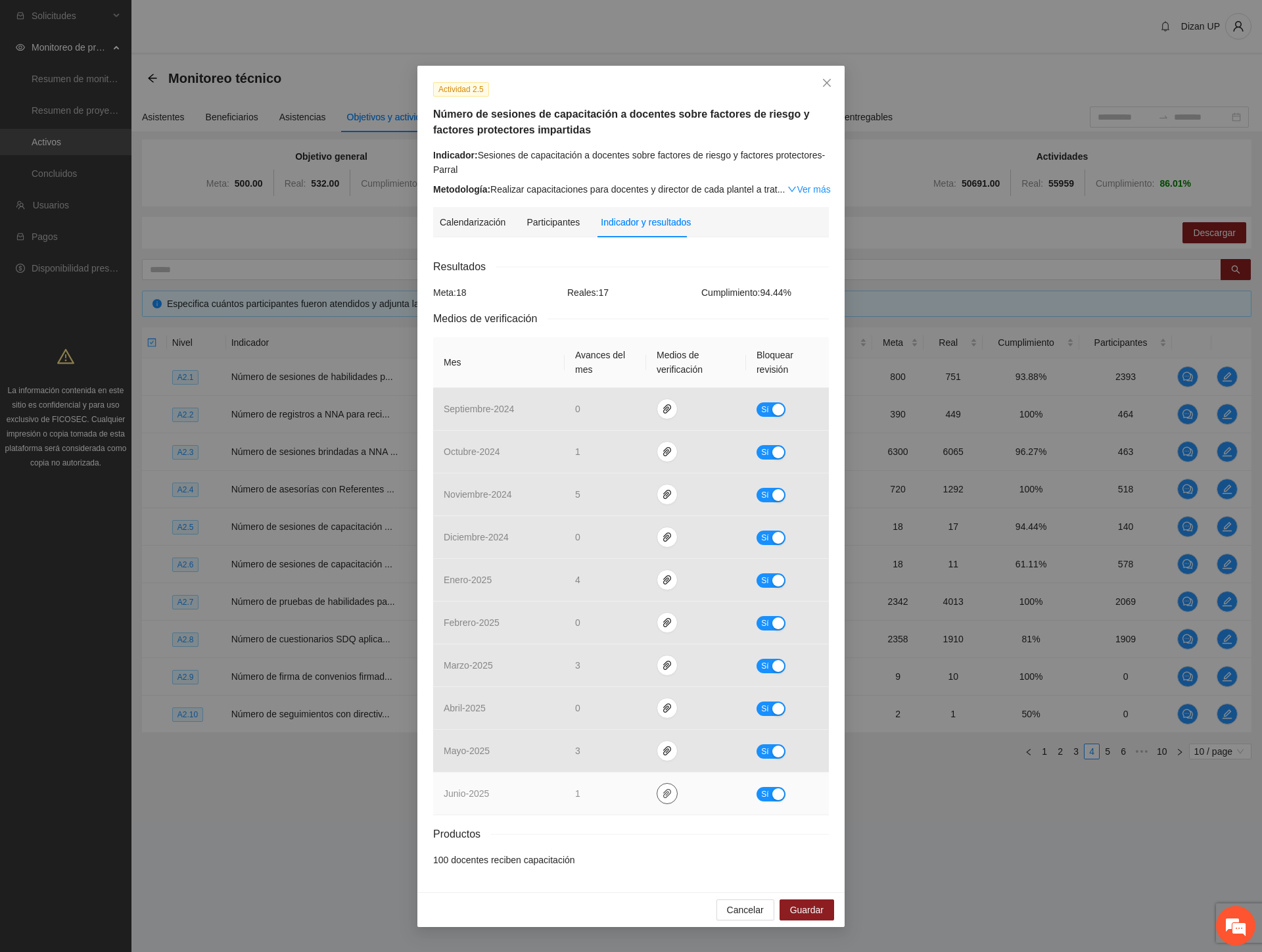
click at [662, 791] on icon "paper-clip" at bounding box center [666, 793] width 11 height 11
click at [589, 754] on link "Junio_2.5.rar" at bounding box center [669, 755] width 188 height 15
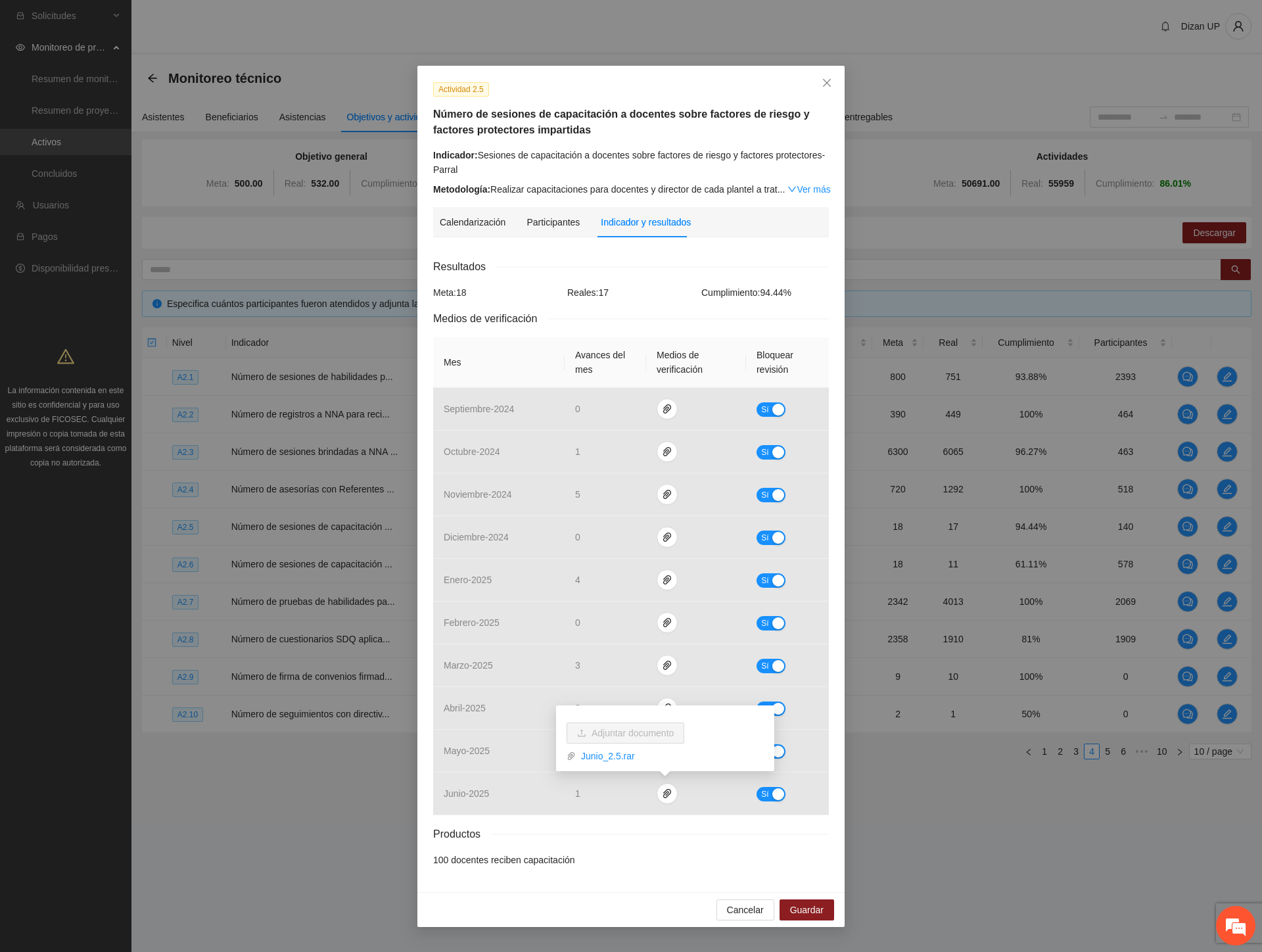
click at [635, 147] on div "Actividad 2.5 Número de sesiones de capacitación a docentes sobre factores de r…" at bounding box center [631, 139] width 406 height 115
drag, startPoint x: 302, startPoint y: 252, endPoint x: 294, endPoint y: 201, distance: 51.6
click at [303, 252] on div "Actividad 2.5 Número de sesiones de capacitación a docentes sobre factores de r…" at bounding box center [631, 476] width 1262 height 952
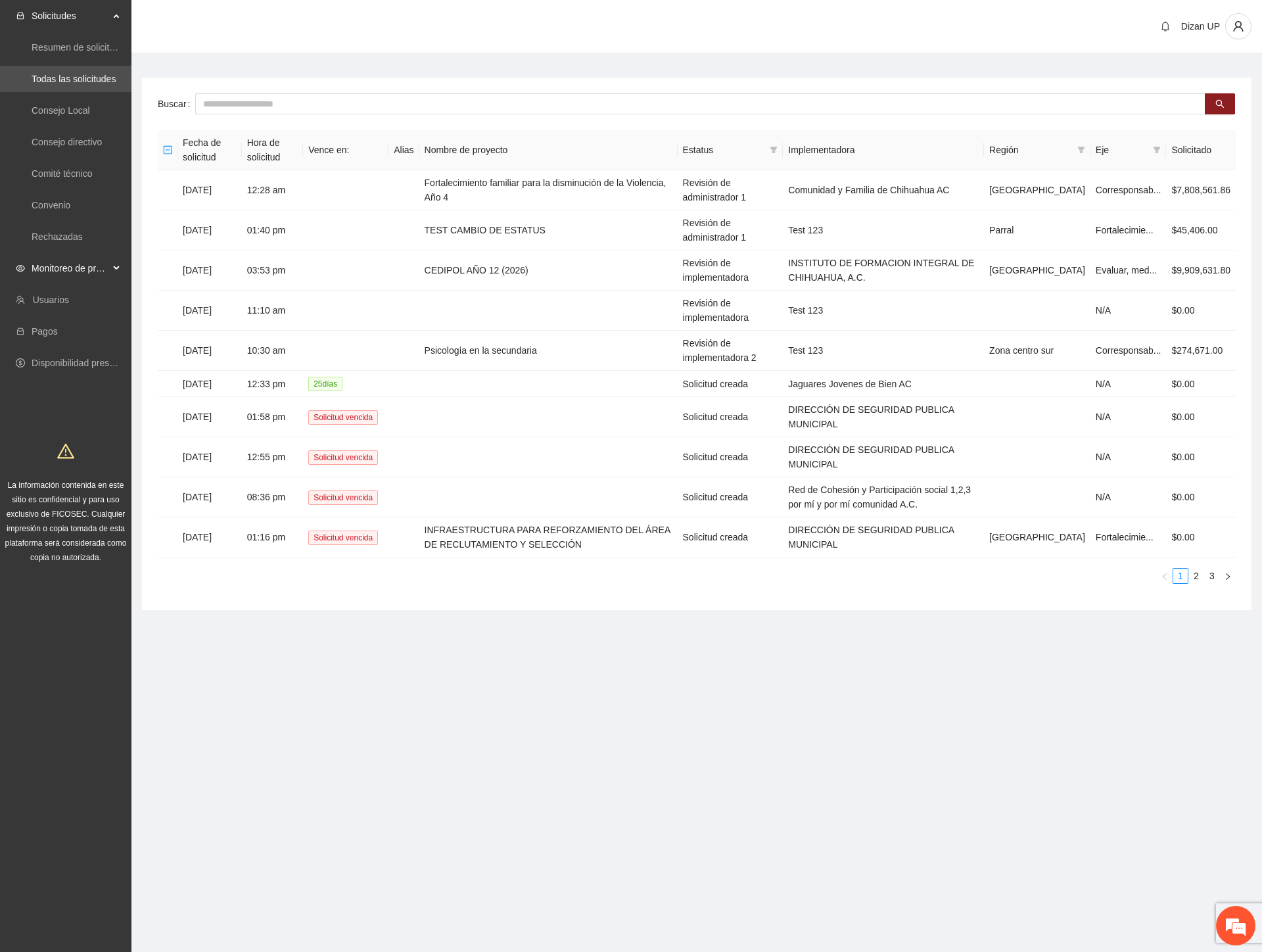
click at [50, 265] on span "Monitoreo de proyectos" at bounding box center [70, 268] width 78 height 27
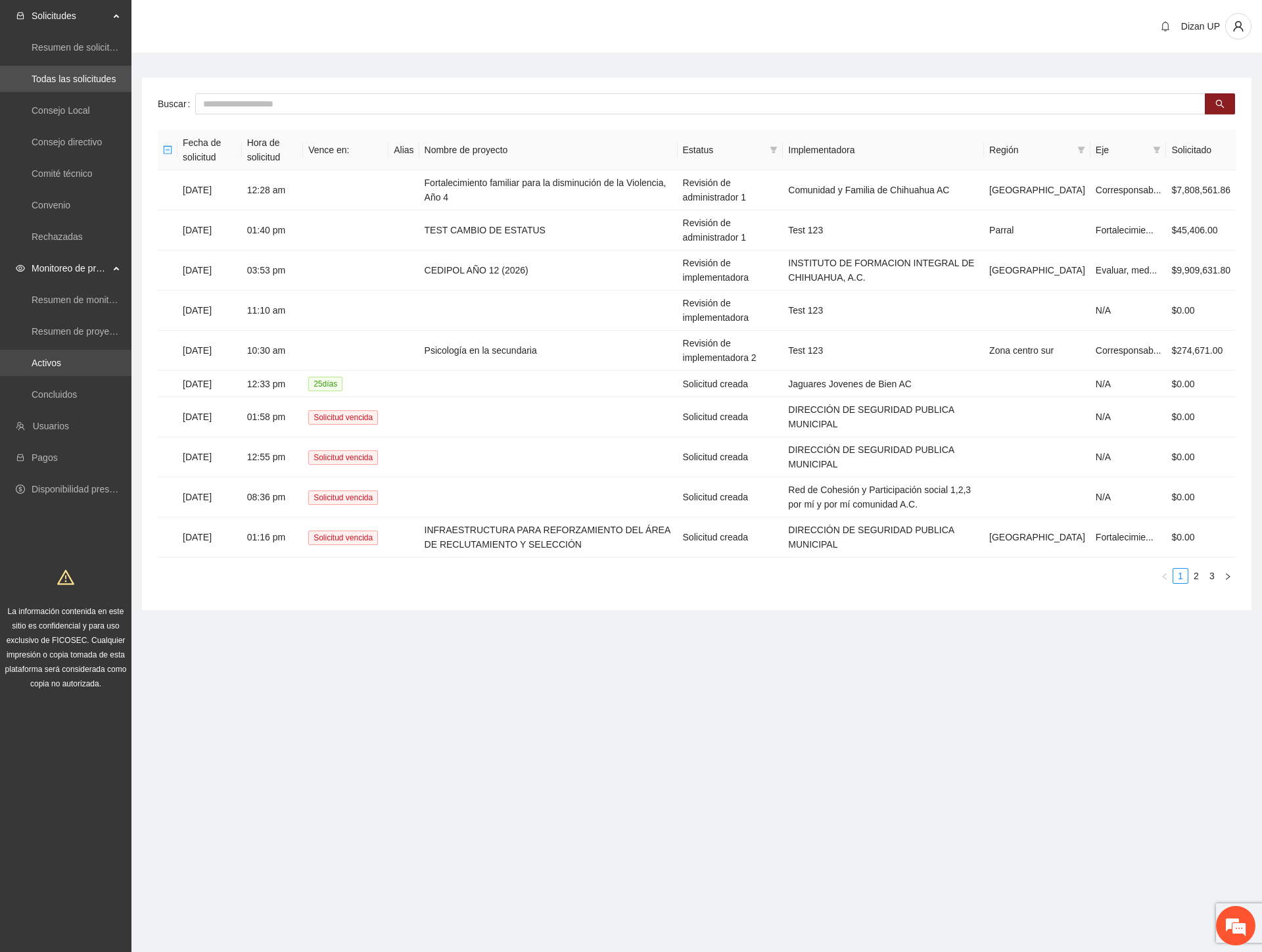
click at [53, 360] on link "Activos" at bounding box center [46, 362] width 30 height 11
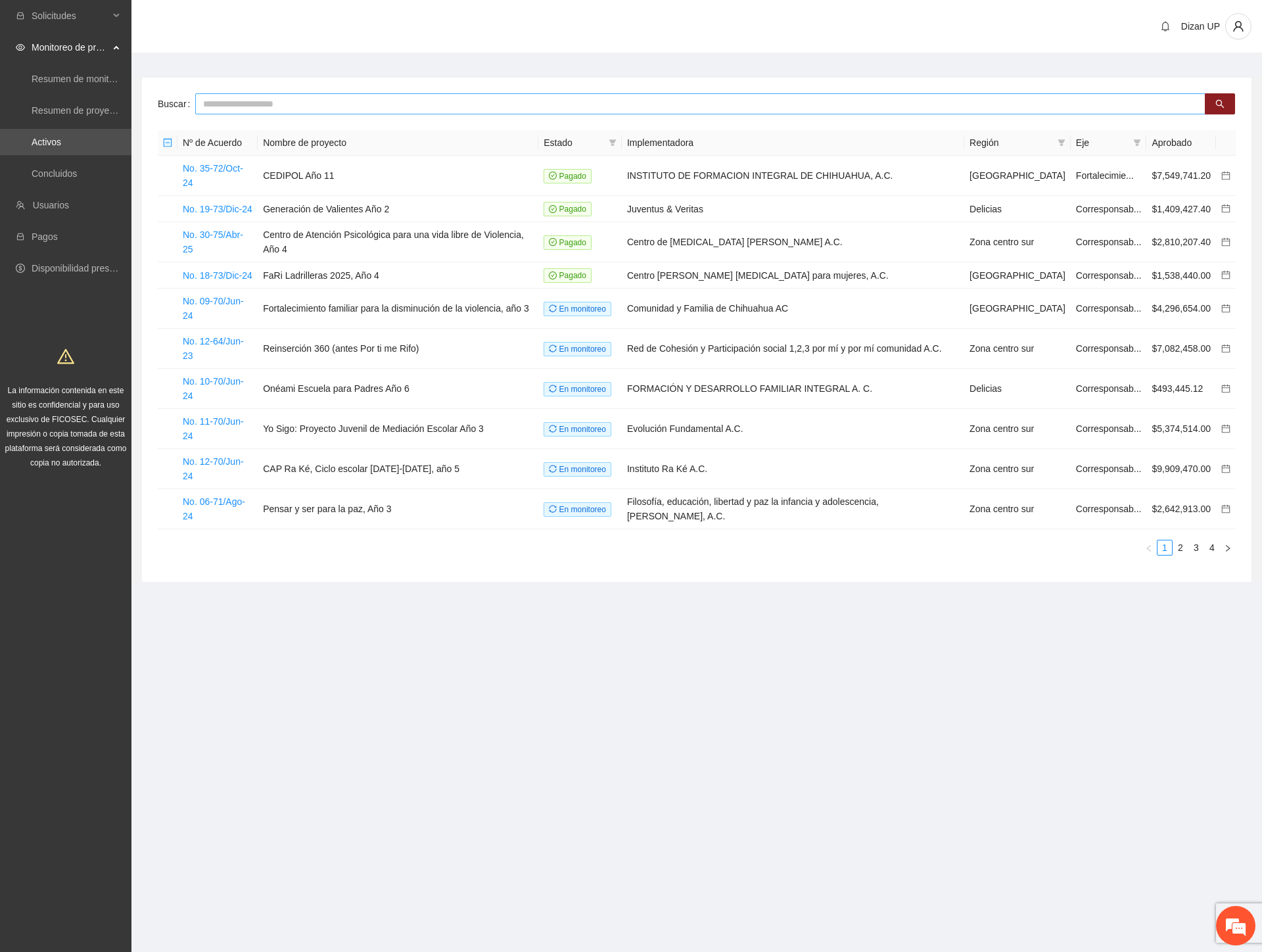
click at [266, 100] on input "text" at bounding box center [700, 103] width 1010 height 21
type input "****"
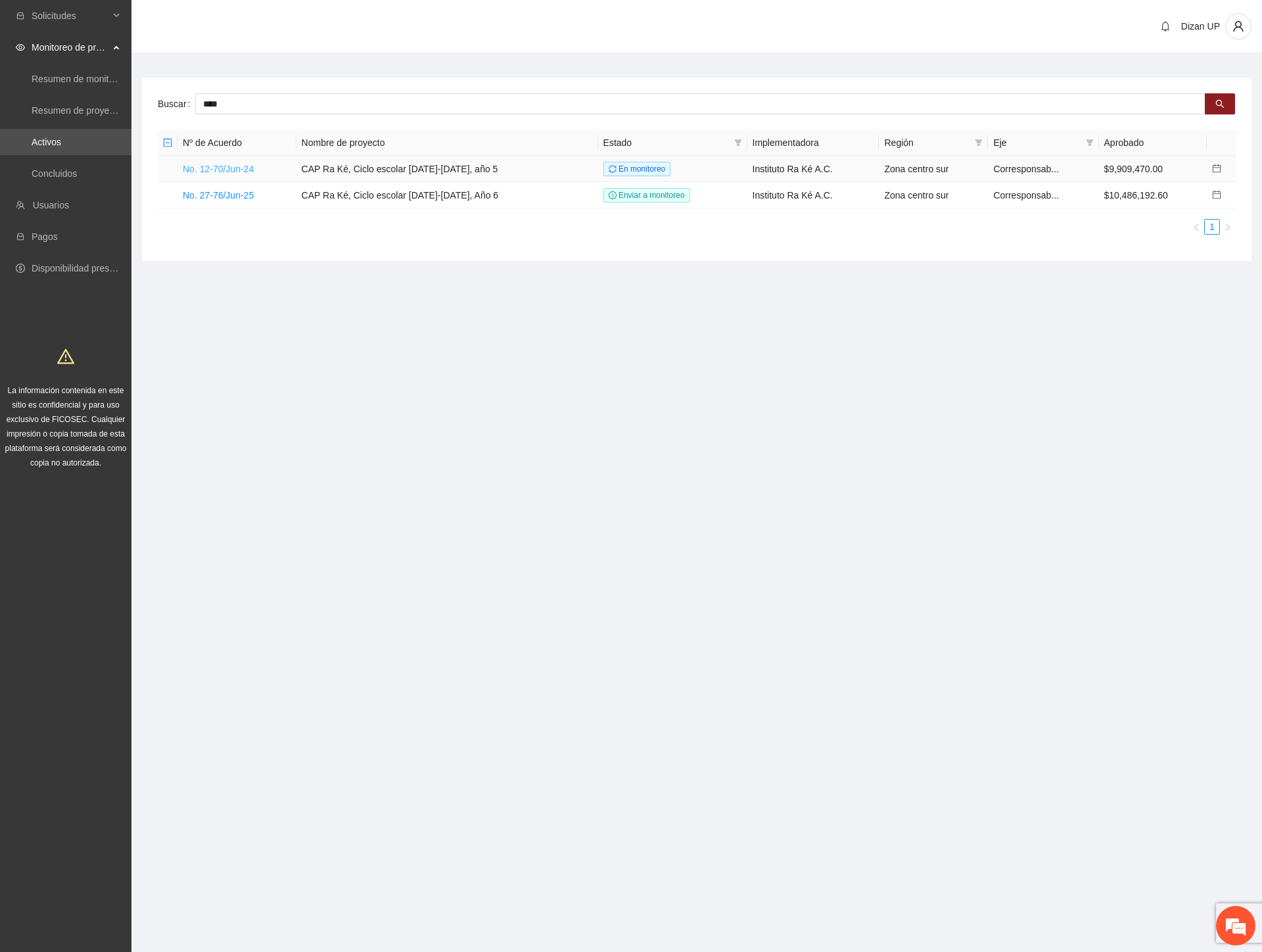
click at [204, 168] on link "No. 12-70/Jun-24" at bounding box center [219, 168] width 71 height 11
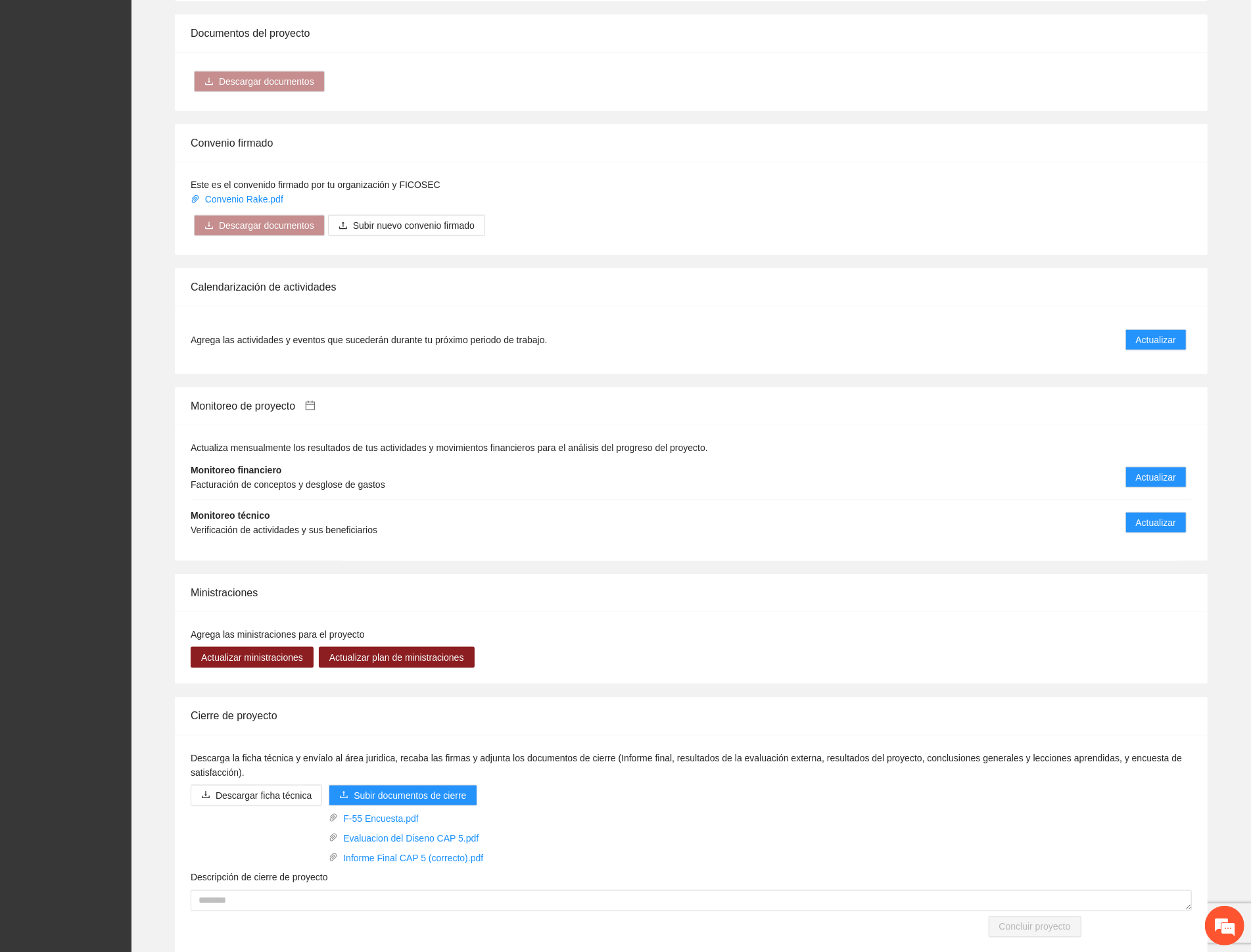
scroll to position [1057, 0]
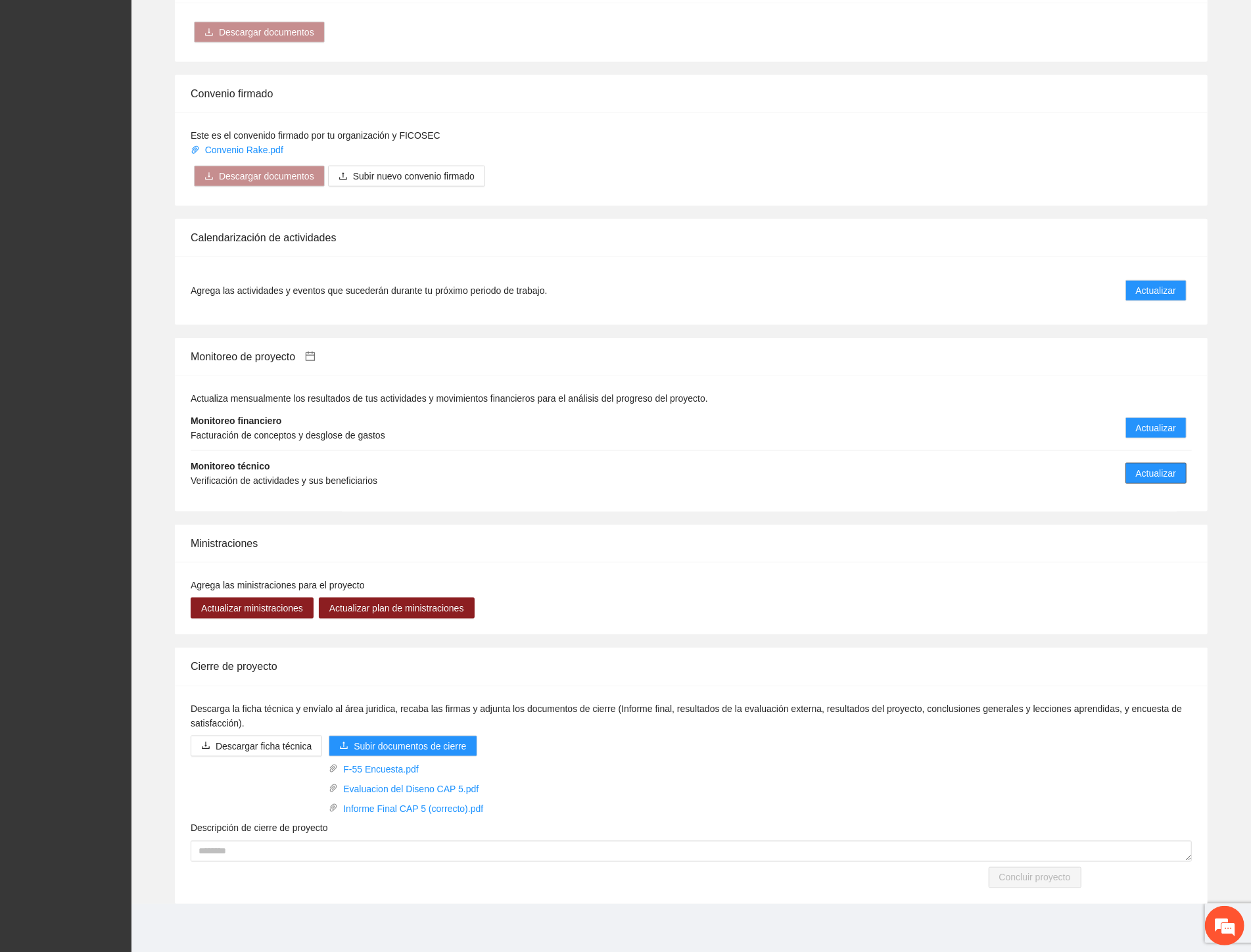
click at [1149, 476] on span "Actualizar" at bounding box center [1156, 473] width 40 height 15
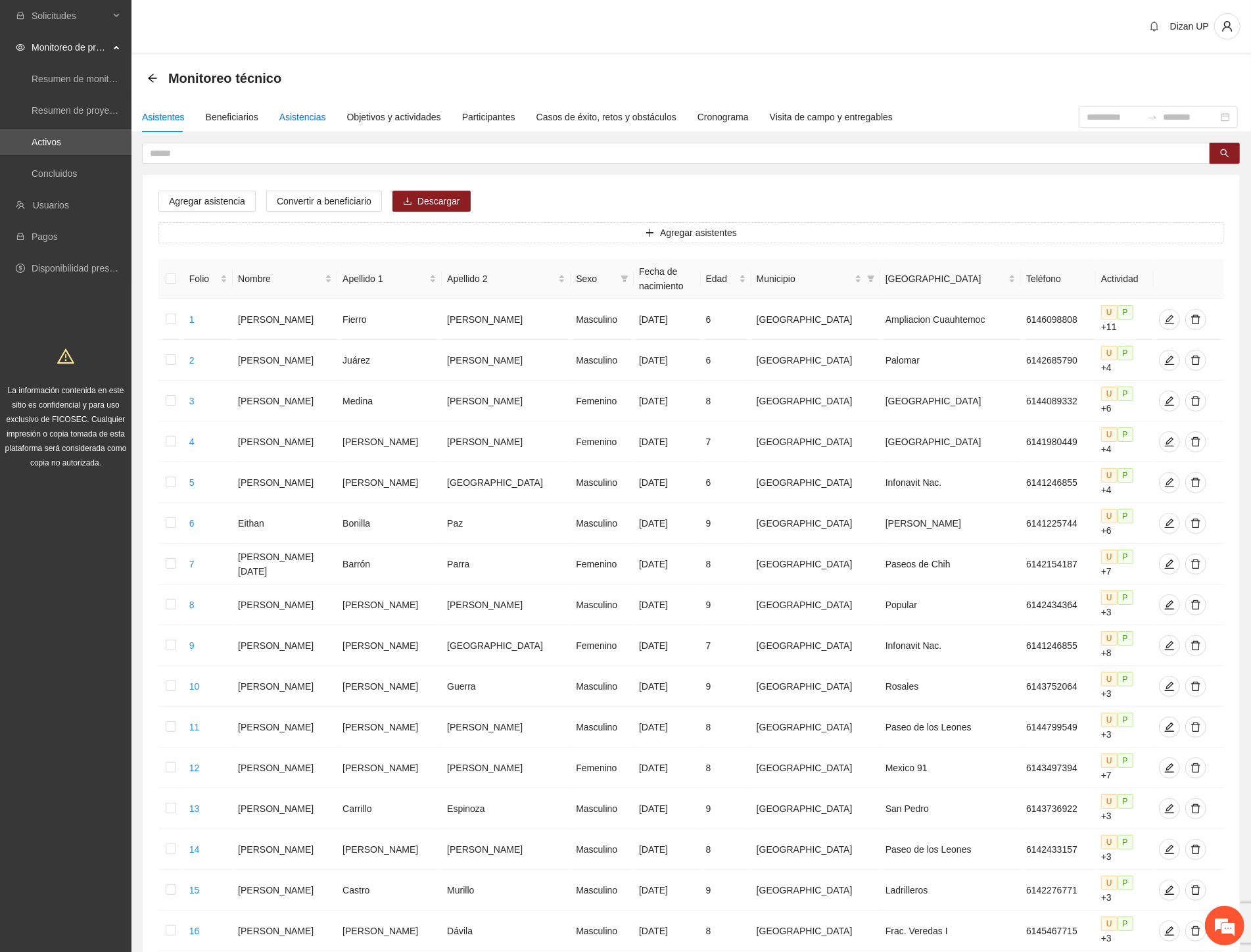
click at [294, 114] on div "Asistencias" at bounding box center [302, 117] width 46 height 15
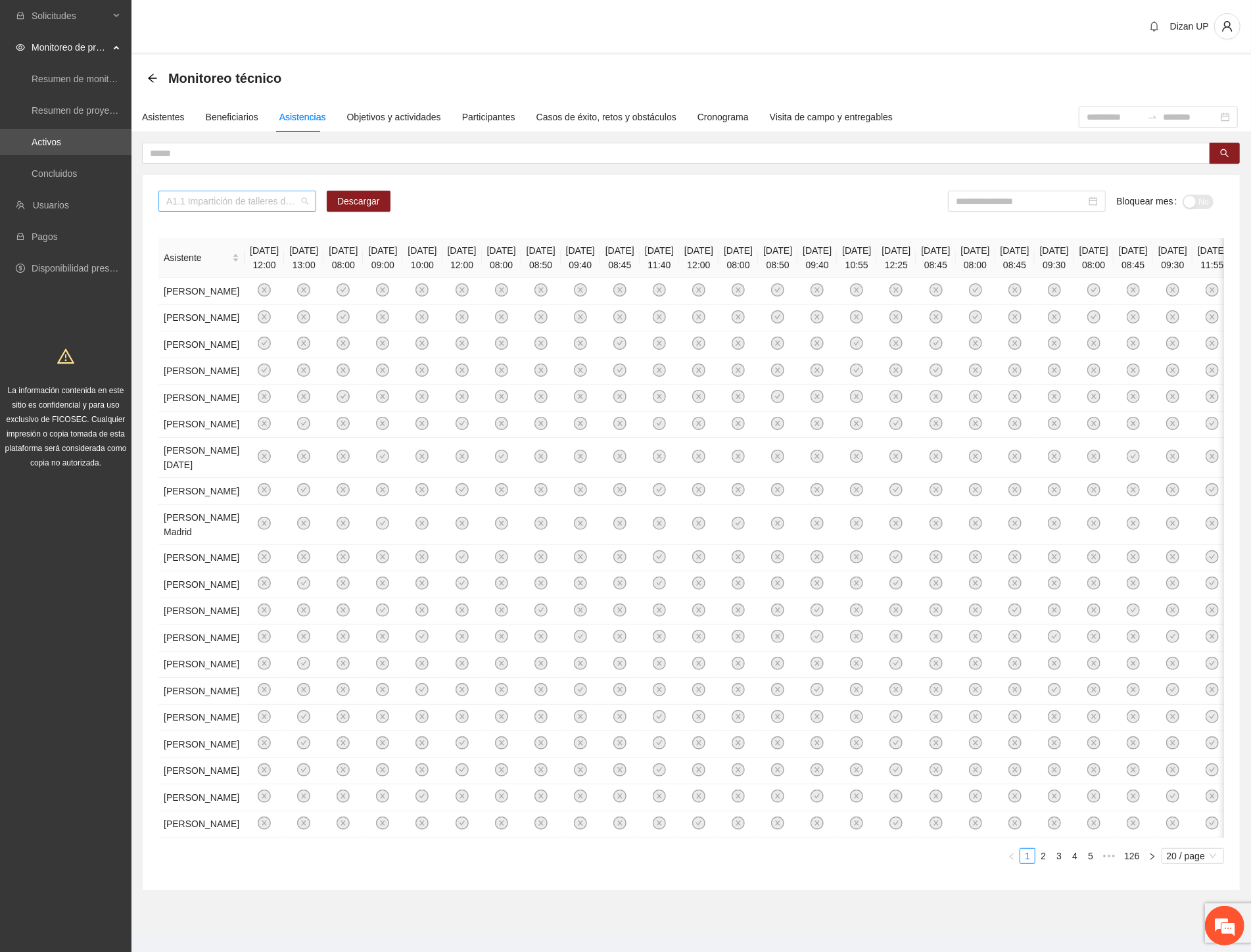
click at [305, 200] on span "A1.1 Impartición de talleres de habilidades para la vida-[GEOGRAPHIC_DATA]" at bounding box center [237, 201] width 142 height 20
click at [215, 260] on div "A2.4 Asesorías a referentes familiares de NNA canalizados a terapia -Parral" at bounding box center [237, 261] width 142 height 15
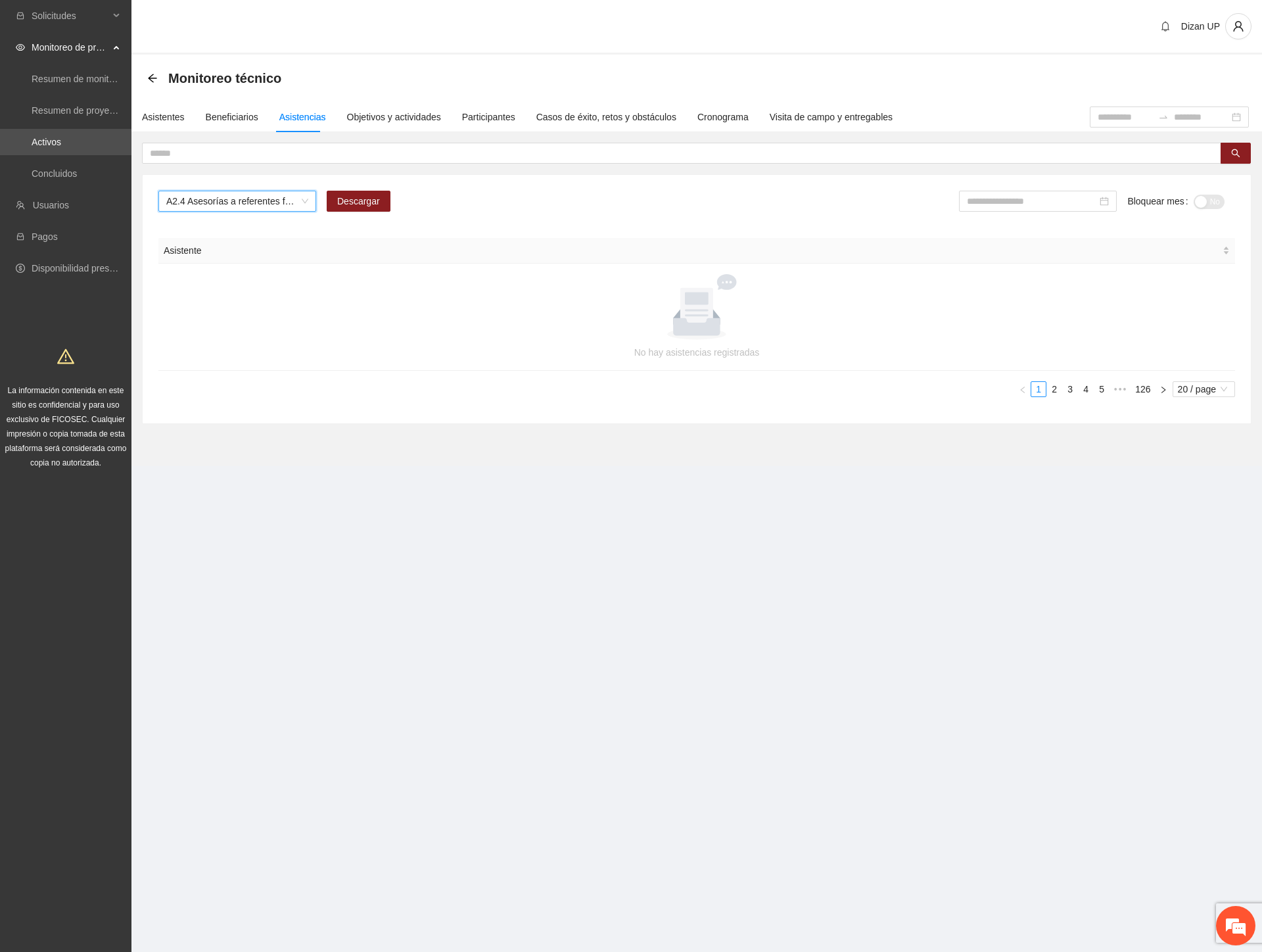
click at [273, 200] on span "A2.4 Asesorías a referentes familiares de NNA canalizados a terapia -Parral" at bounding box center [237, 201] width 142 height 20
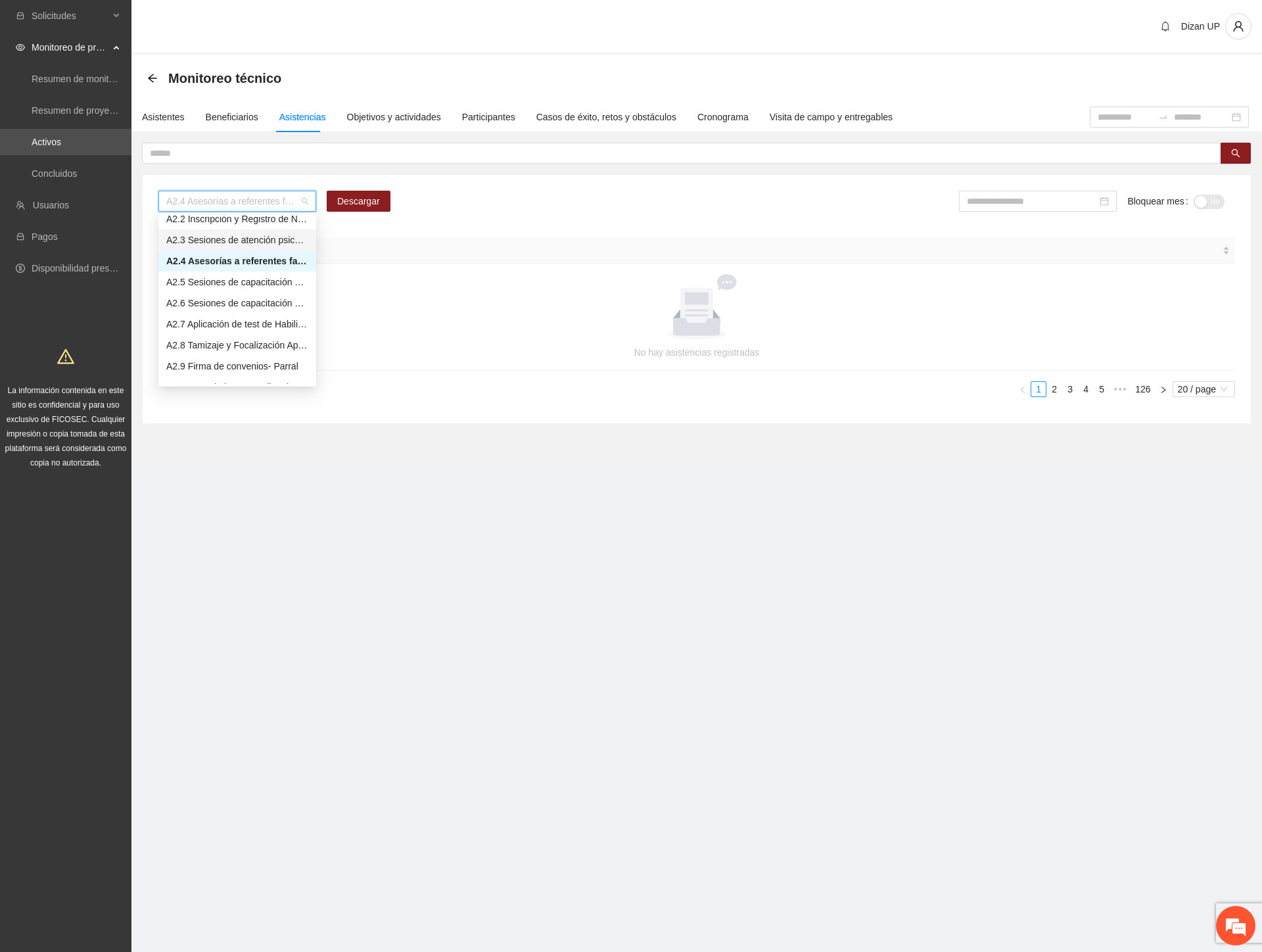
click at [218, 234] on div "A2.3 Sesiones de atención psicológica a NNA detectados con factores de riesgo -…" at bounding box center [237, 239] width 142 height 15
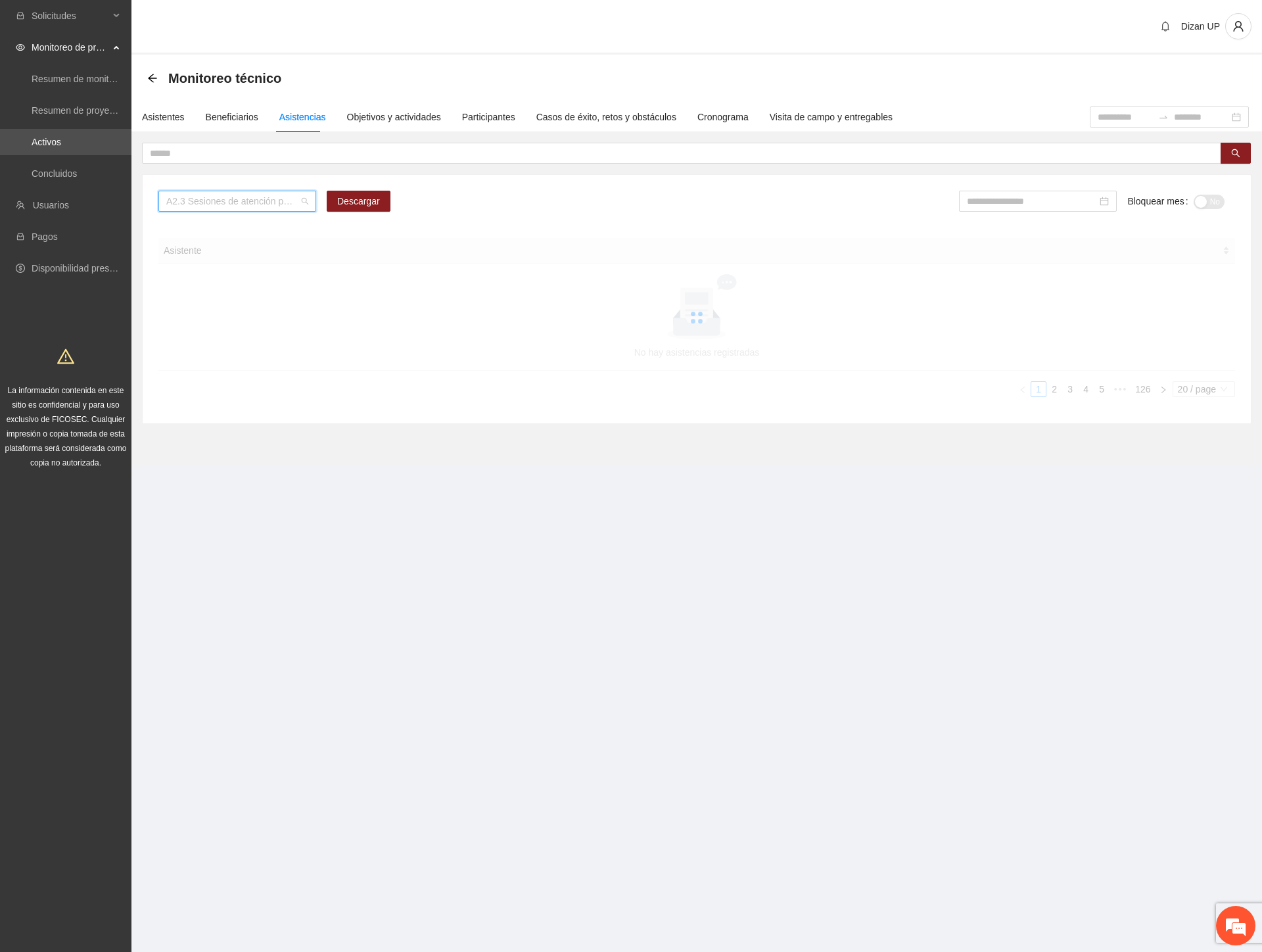
click at [299, 199] on span "A2.3 Sesiones de atención psicológica a NNA detectados con factores de riesgo -…" at bounding box center [237, 201] width 142 height 20
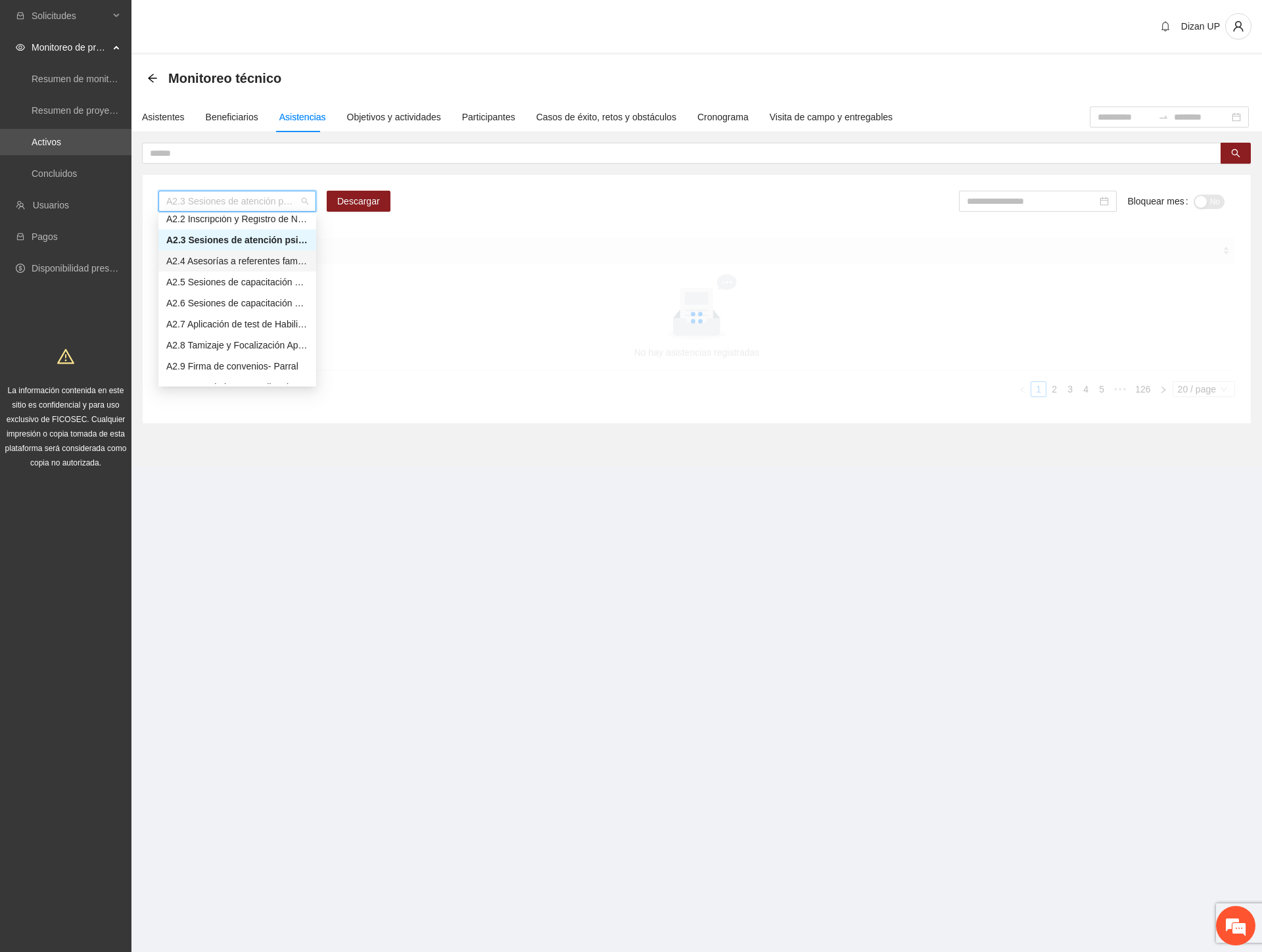
click at [201, 260] on div "A2.4 Asesorías a referentes familiares de NNA canalizados a terapia -Parral" at bounding box center [237, 261] width 142 height 15
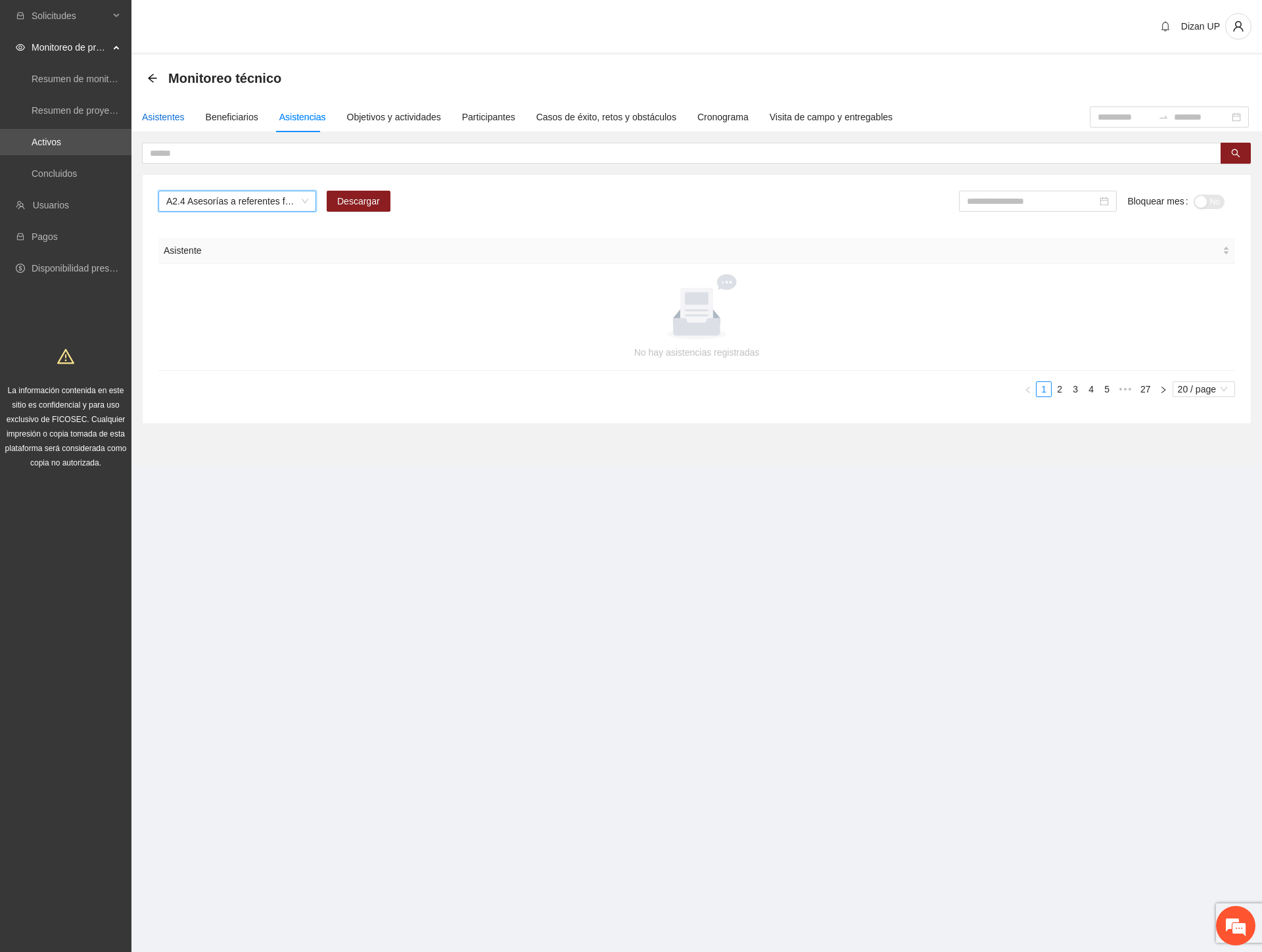
click at [158, 113] on div "Asistentes" at bounding box center [162, 117] width 42 height 15
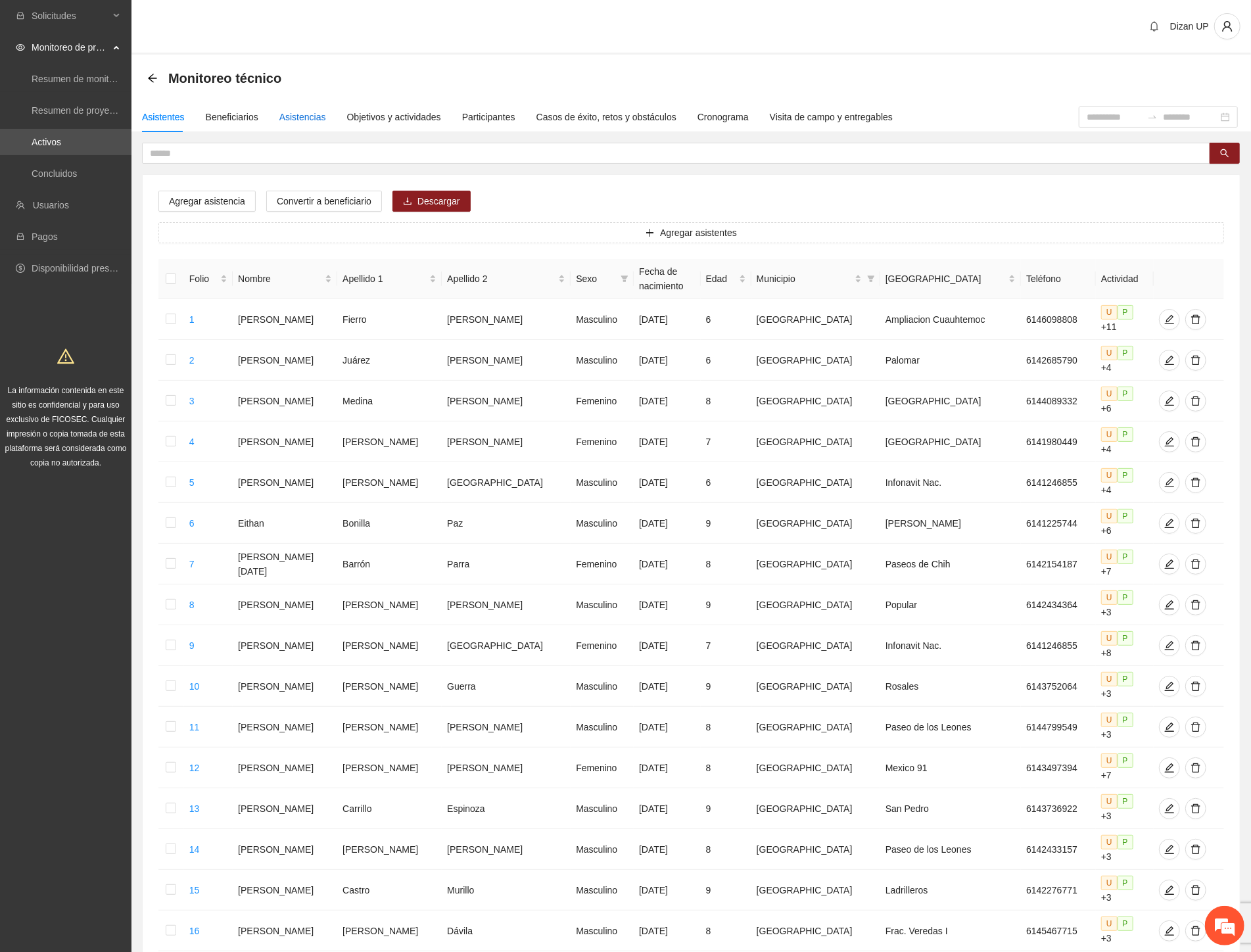
click at [289, 116] on div "Asistencias" at bounding box center [302, 117] width 46 height 15
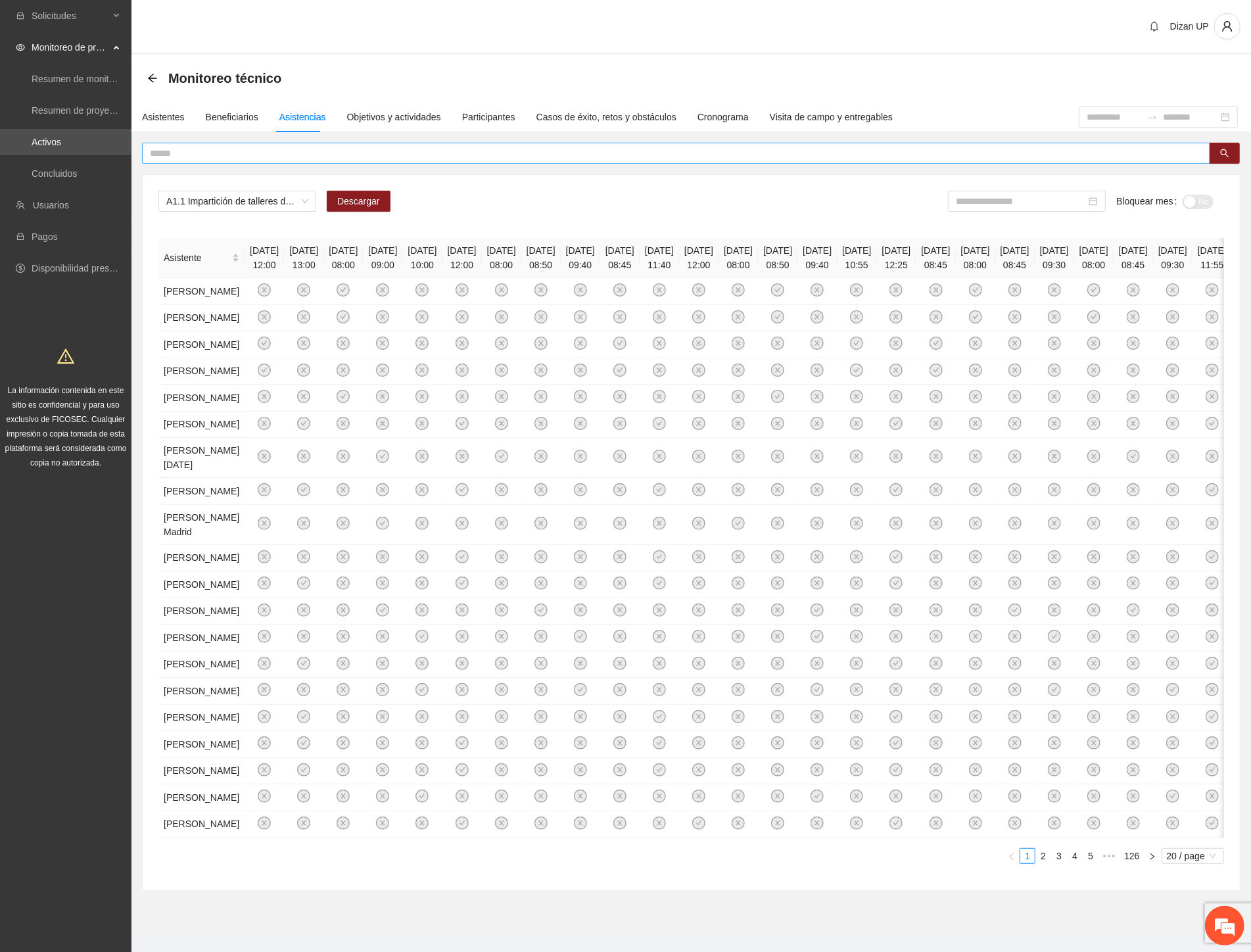
drag, startPoint x: 50, startPoint y: 371, endPoint x: 211, endPoint y: 154, distance: 270.2
click at [56, 350] on div "La información contenida en este sitio es confidencial y para uso exclusivo de …" at bounding box center [66, 405] width 126 height 130
click at [303, 201] on span "A1.1 Impartición de talleres de habilidades para la vida-[GEOGRAPHIC_DATA]" at bounding box center [237, 201] width 142 height 20
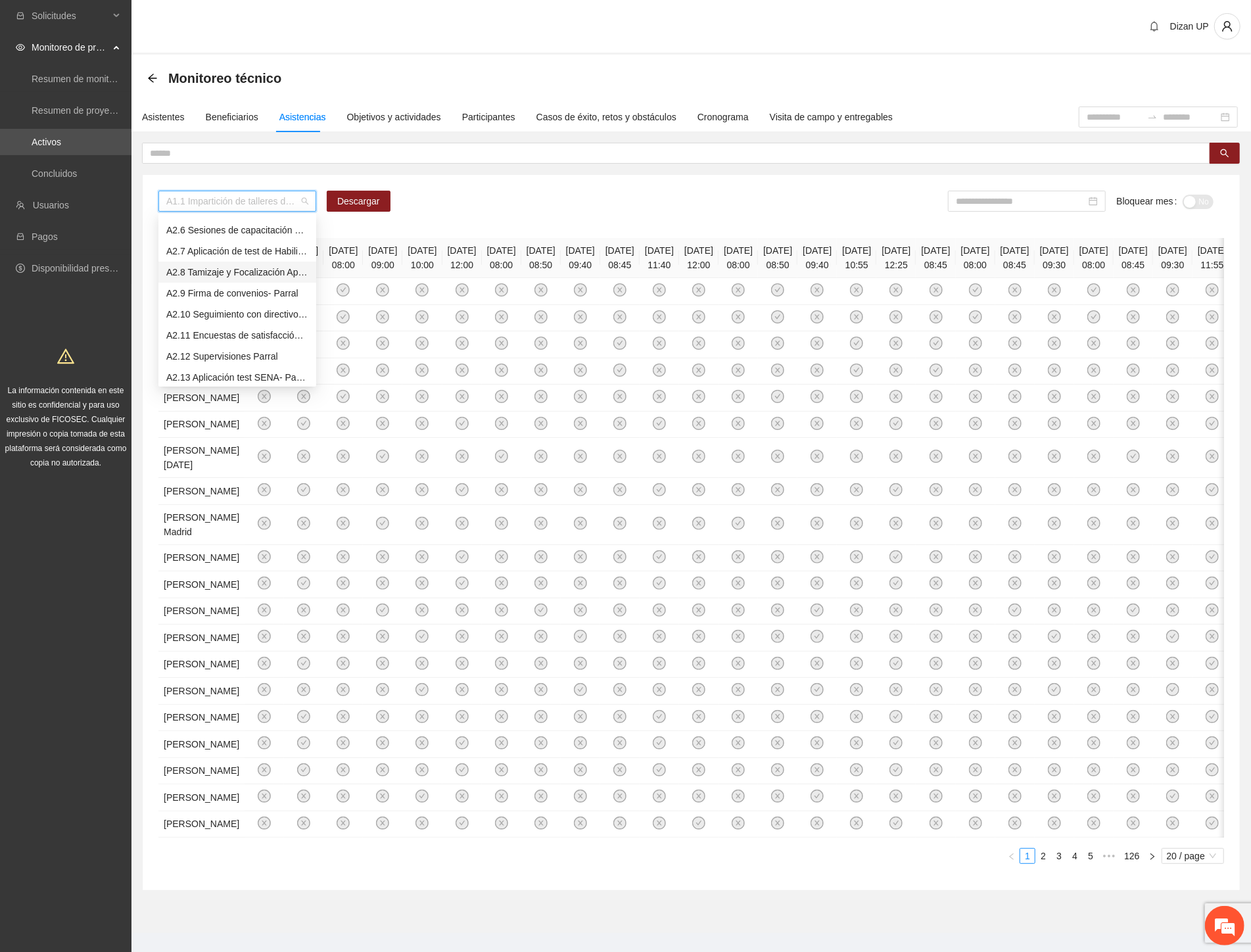
scroll to position [291, 0]
click at [207, 311] on div "A2.3 Sesiones de atención psicológica a NNA detectados con factores de riesgo -…" at bounding box center [237, 312] width 142 height 15
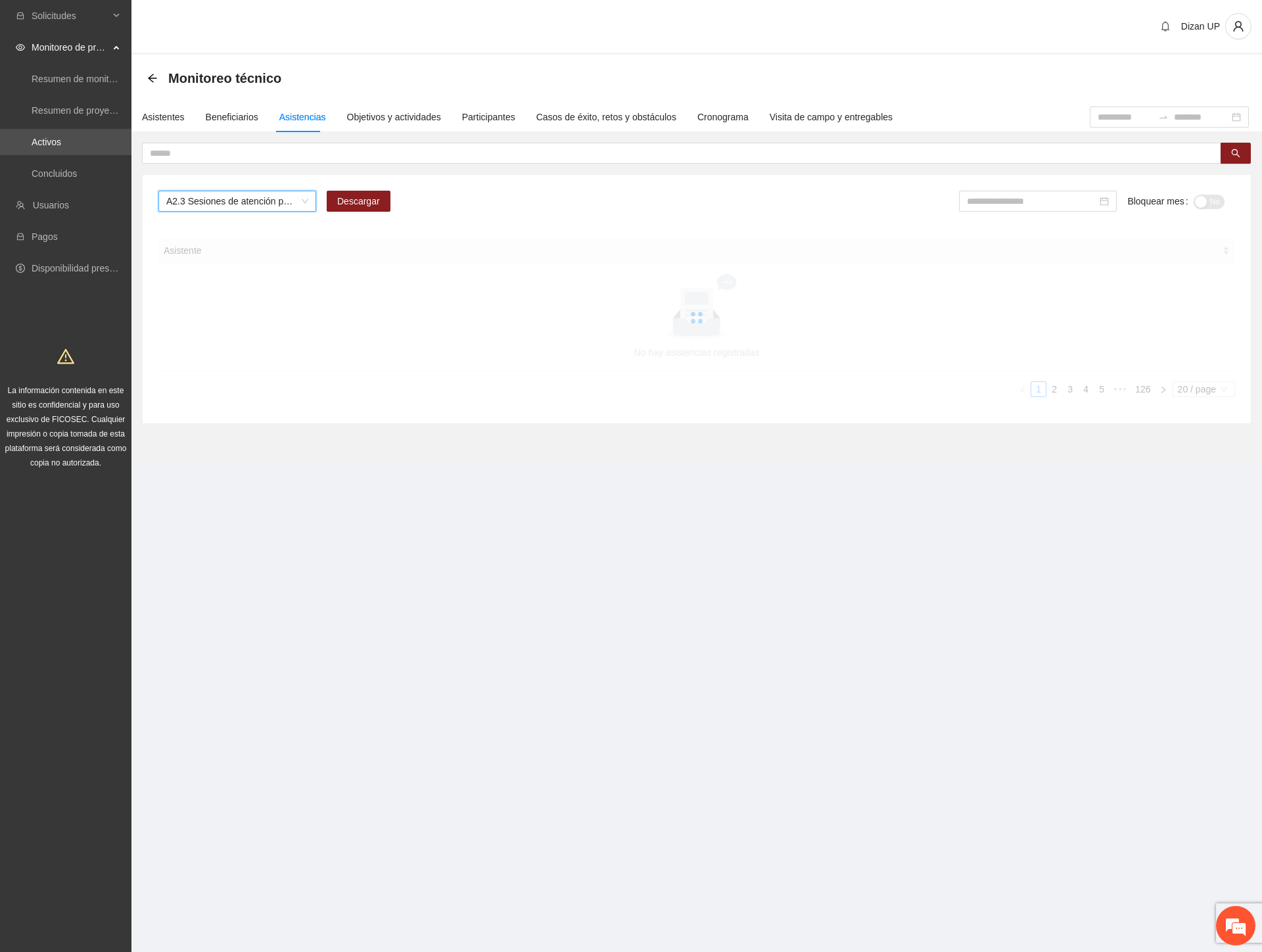
click at [213, 206] on span "A2.3 Sesiones de atención psicológica a NNA detectados con factores de riesgo -…" at bounding box center [237, 201] width 142 height 20
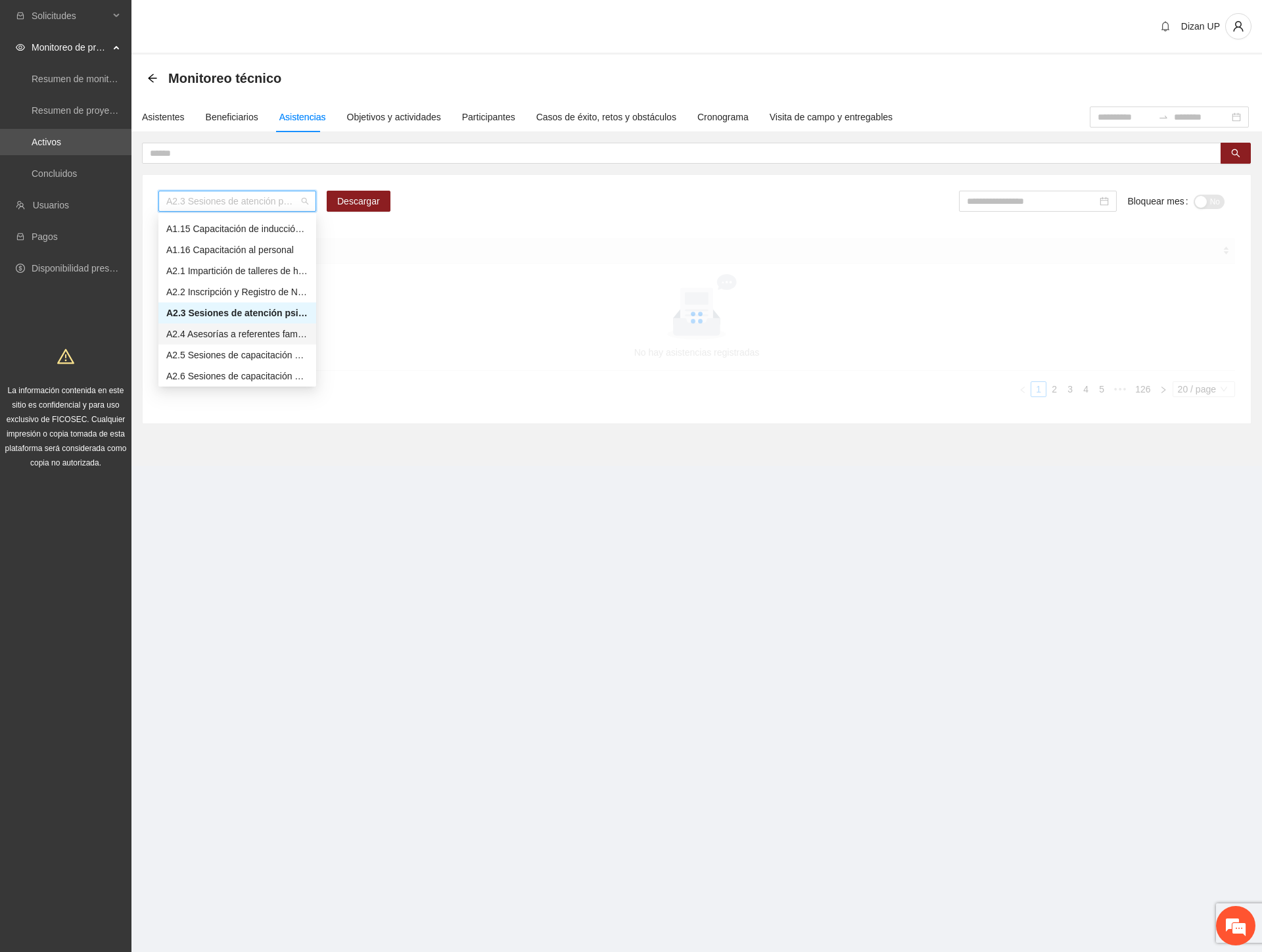
click at [182, 334] on div "A2.4 Asesorías a referentes familiares de NNA canalizados a terapia -Parral" at bounding box center [237, 334] width 142 height 15
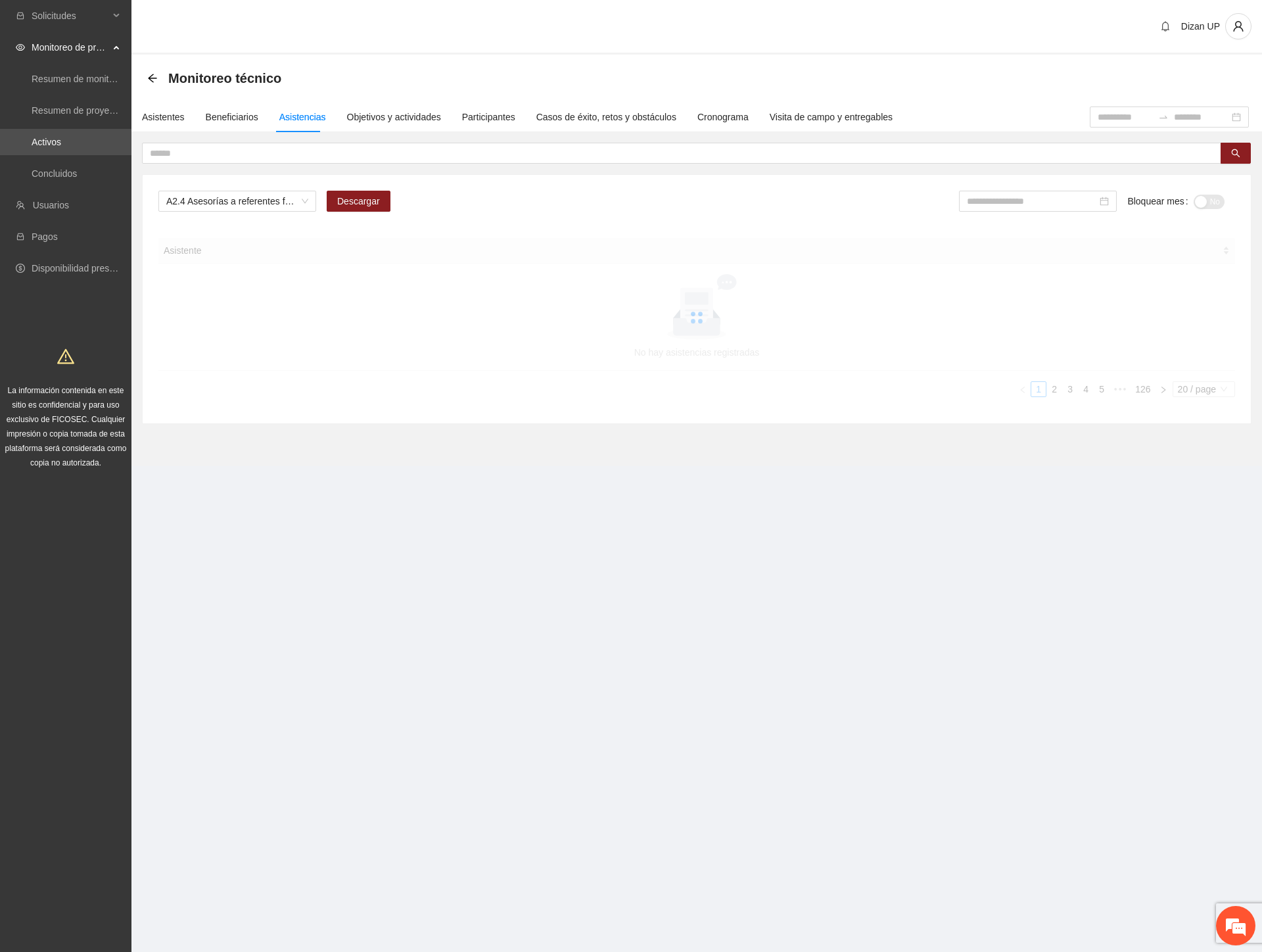
click at [136, 224] on div "A2.4 Asesorías a referentes familiares de NNA canalizados a terapia -Parral Des…" at bounding box center [697, 284] width 1130 height 282
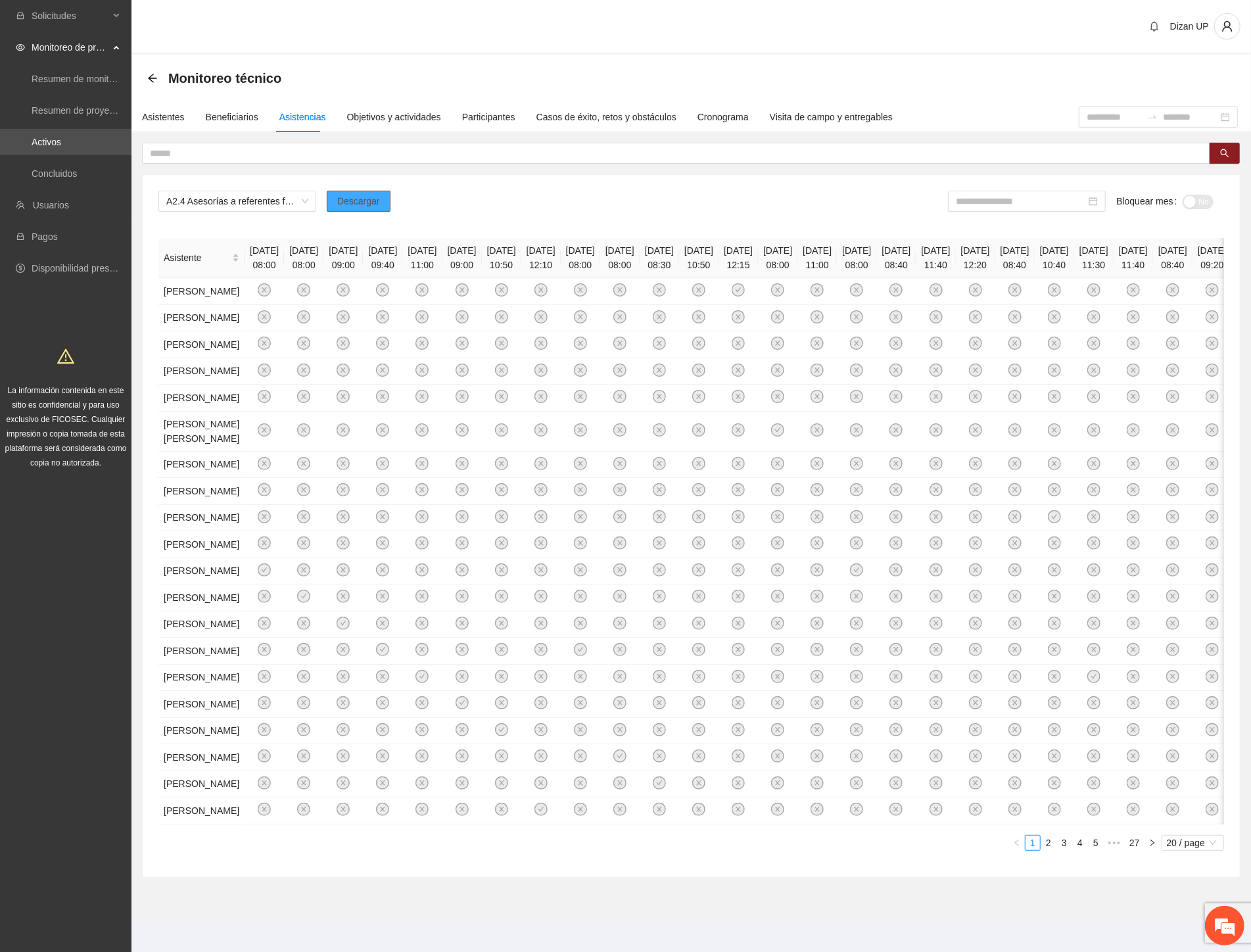
click at [363, 196] on span "Descargar" at bounding box center [358, 201] width 42 height 15
click at [1053, 202] on input at bounding box center [1021, 201] width 130 height 15
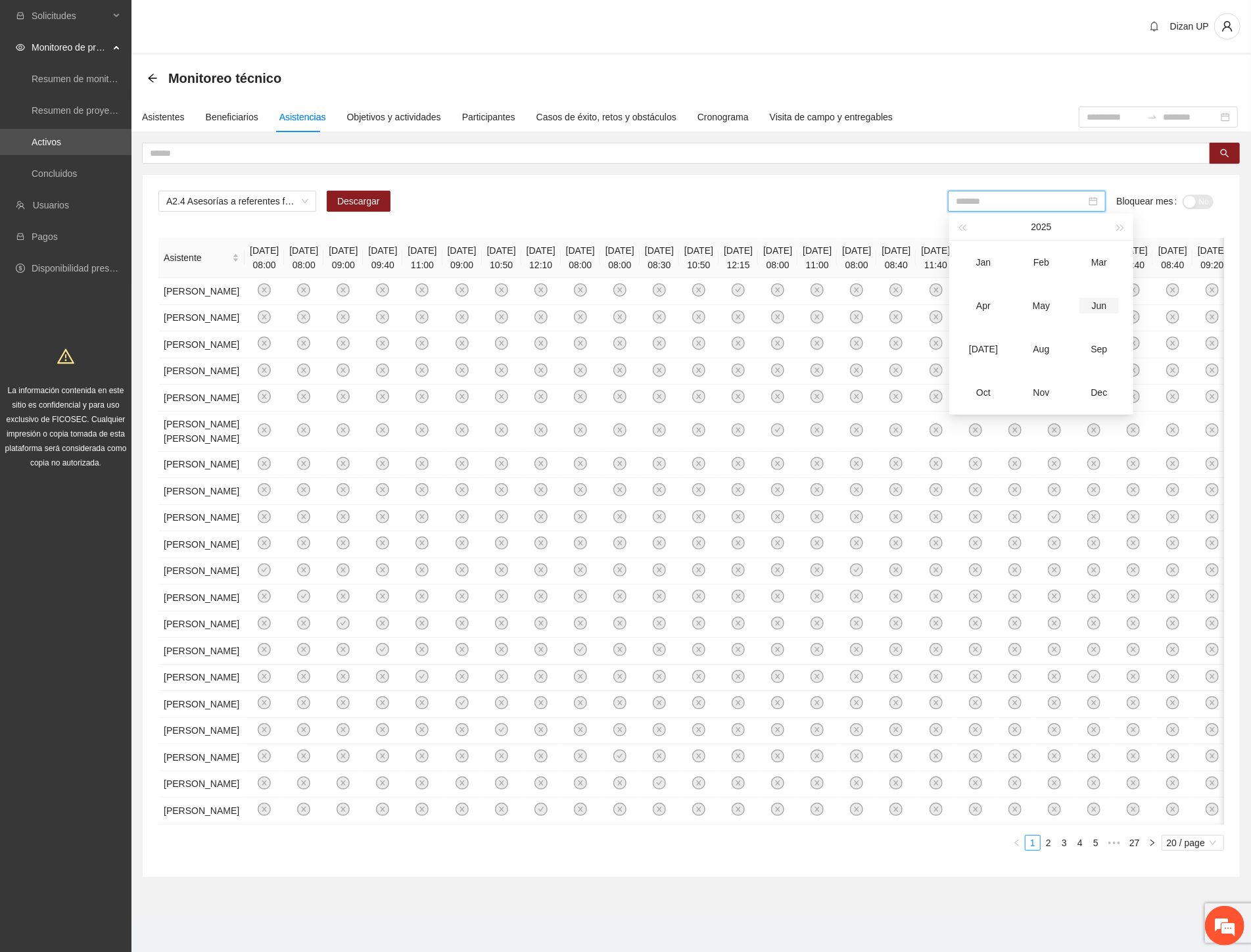
click at [1092, 305] on div "Jun" at bounding box center [1098, 305] width 39 height 16
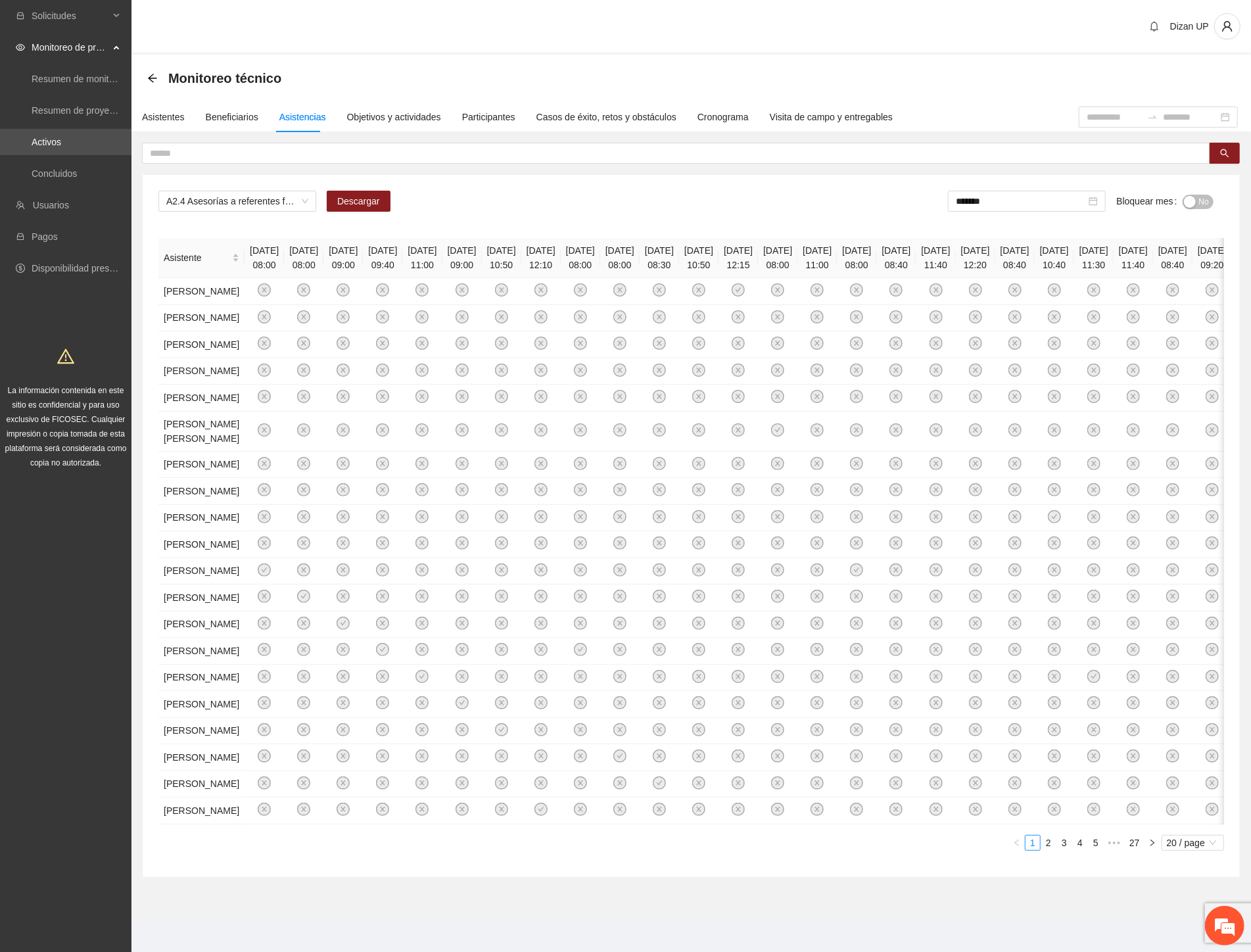
click at [1188, 198] on div "button" at bounding box center [1189, 202] width 12 height 12
click at [1011, 200] on input "*******" at bounding box center [1023, 201] width 130 height 15
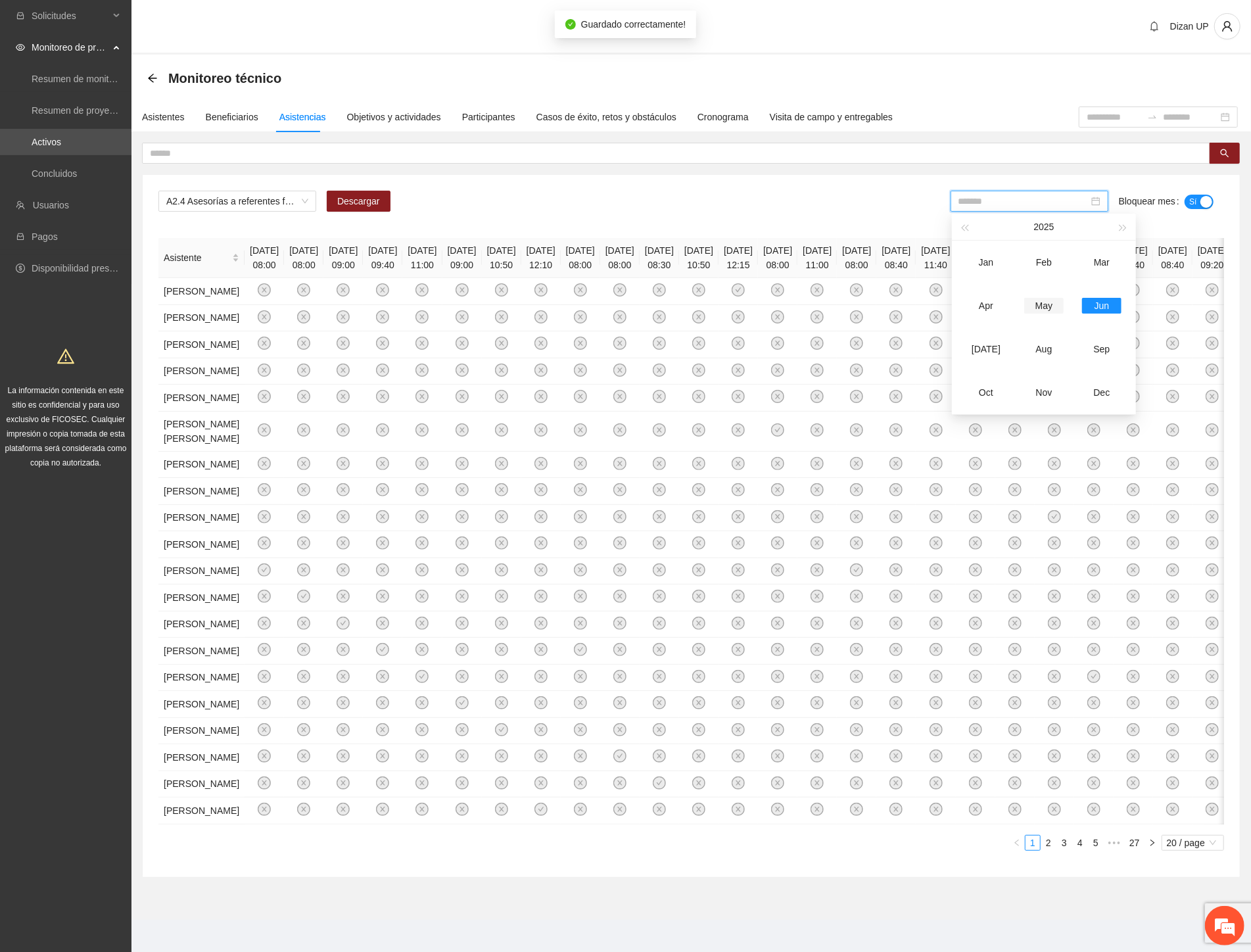
click at [1039, 304] on div "May" at bounding box center [1043, 305] width 39 height 16
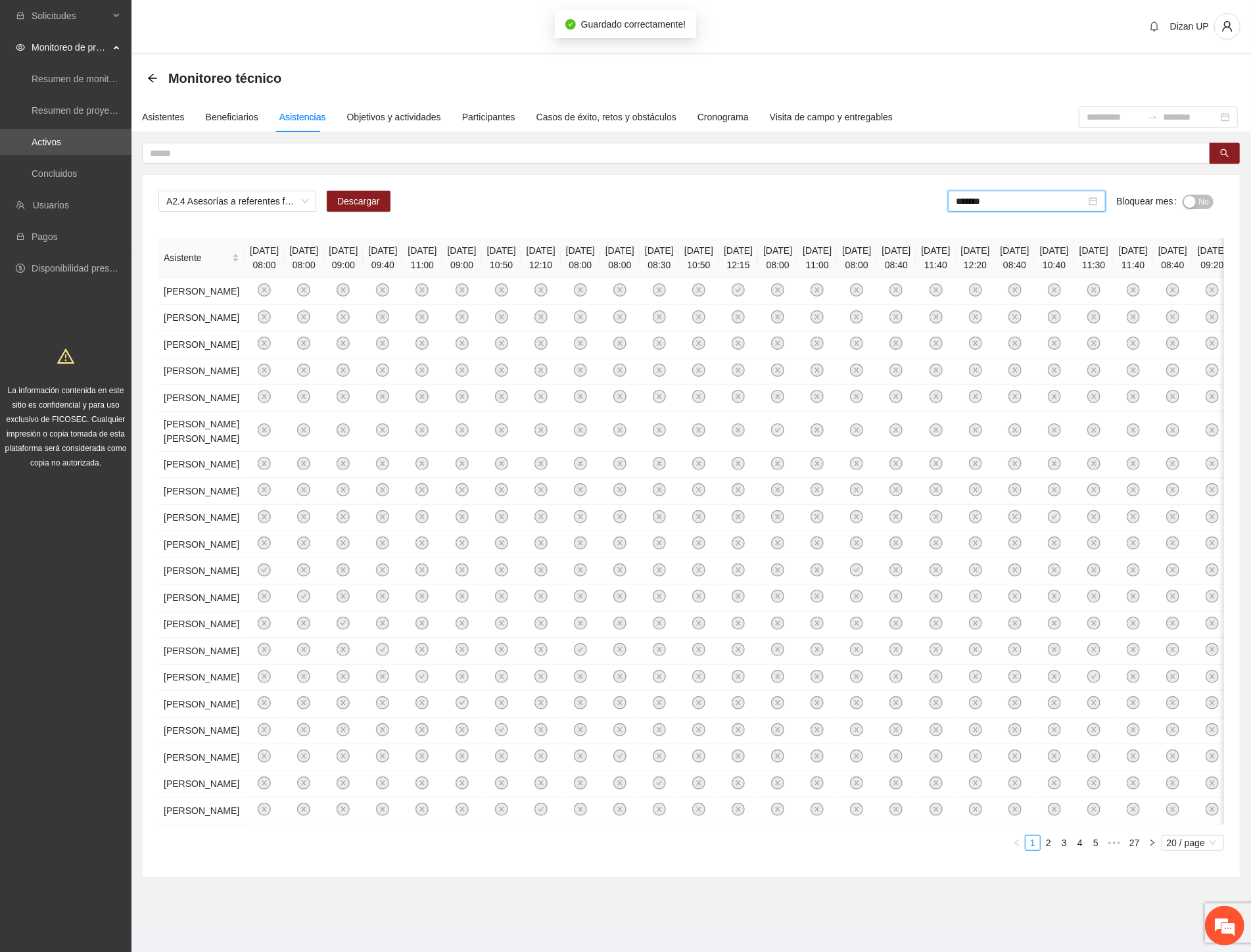
click at [1196, 198] on button "No" at bounding box center [1197, 202] width 31 height 15
click at [1020, 205] on input "*******" at bounding box center [1023, 201] width 130 height 15
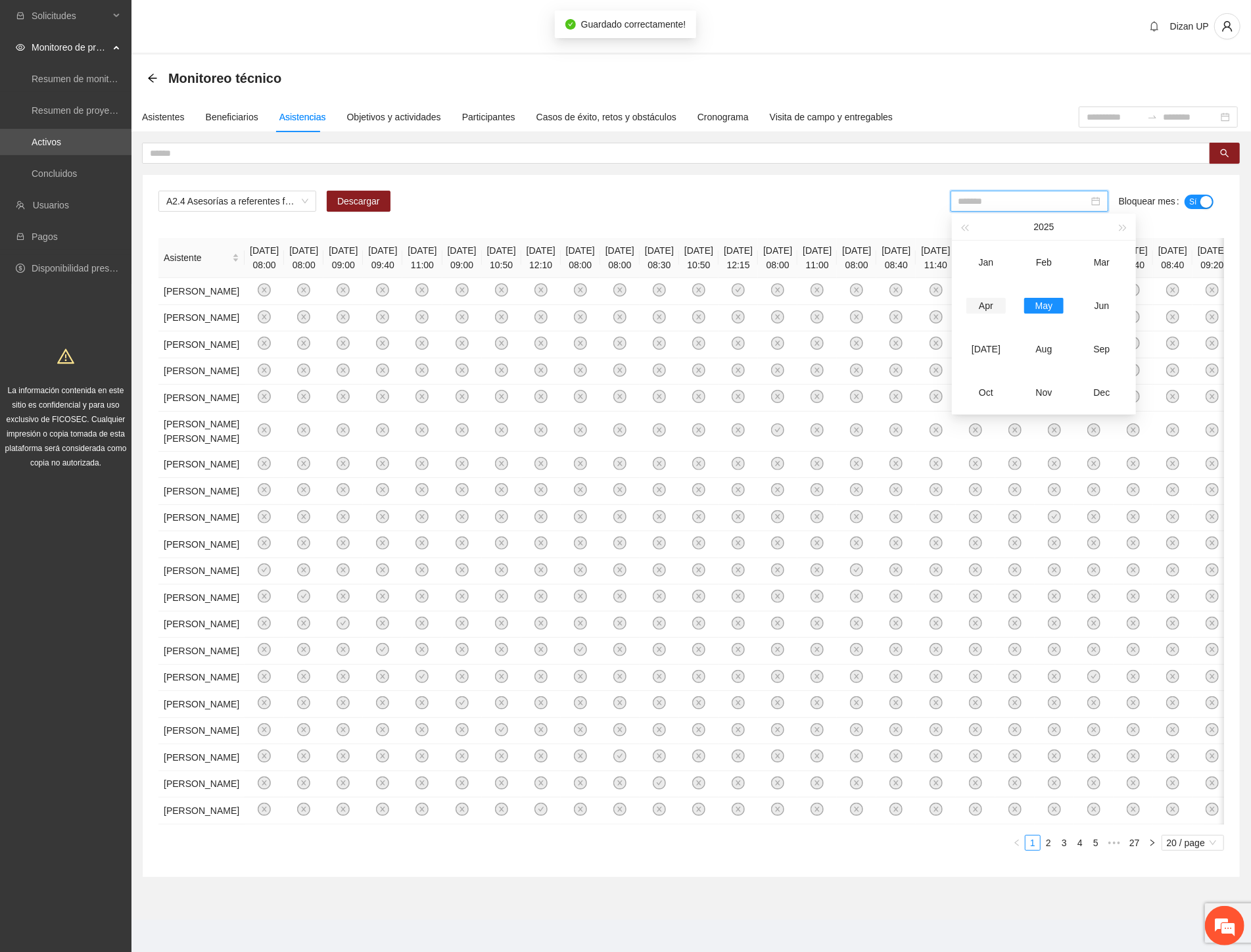
click at [988, 302] on div "Apr" at bounding box center [985, 305] width 39 height 16
drag, startPoint x: 1045, startPoint y: 164, endPoint x: 1071, endPoint y: 158, distance: 26.7
click at [1045, 164] on div "A2.4 Asesorías a referentes familiares de NNA canalizados a terapia -Parral Des…" at bounding box center [691, 510] width 1098 height 734
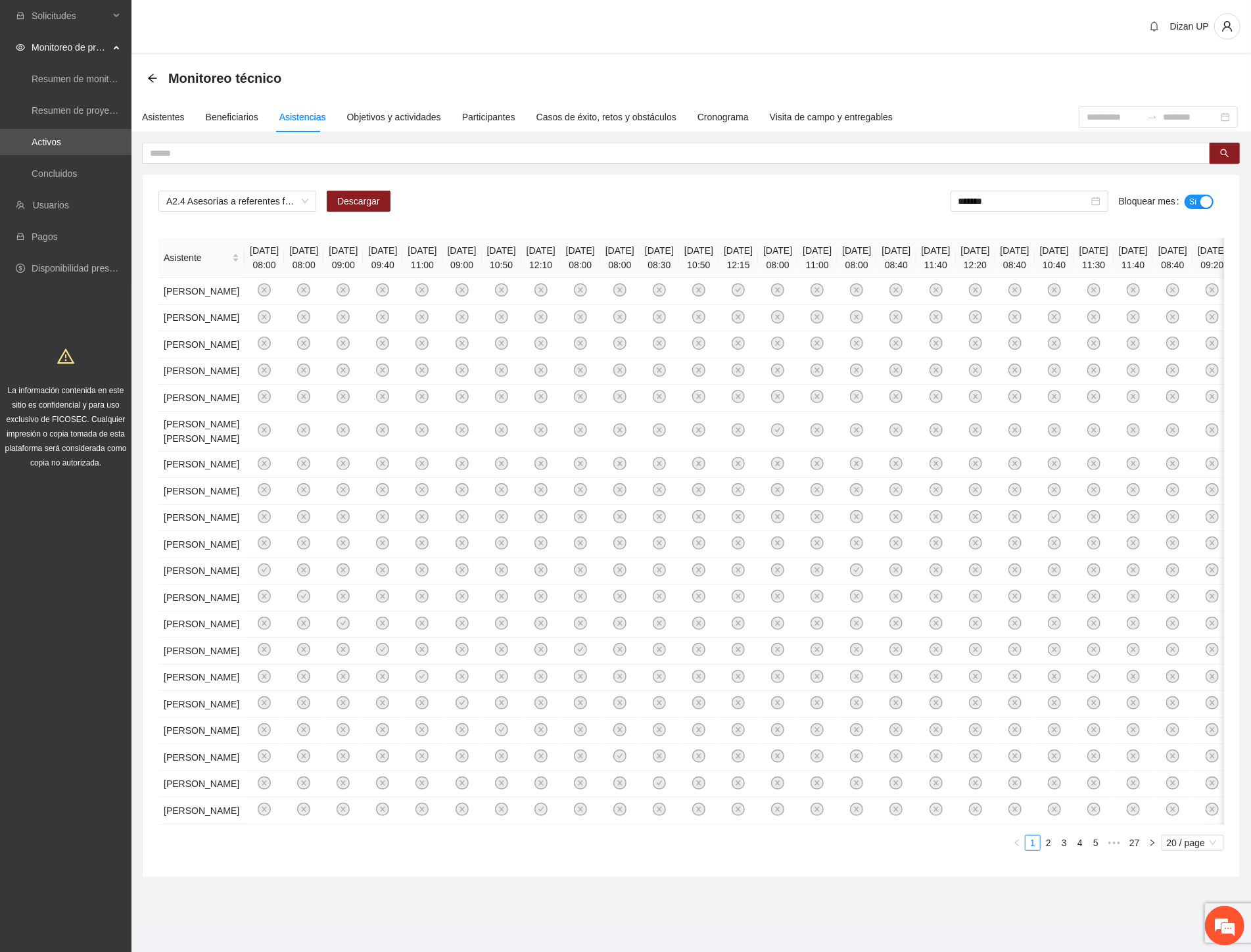
click at [794, 198] on div "A2.4 Asesorías a referentes familiares de NNA canalizados a terapia -Parral Des…" at bounding box center [691, 207] width 1065 height 32
click at [1030, 199] on input "*******" at bounding box center [1023, 201] width 130 height 15
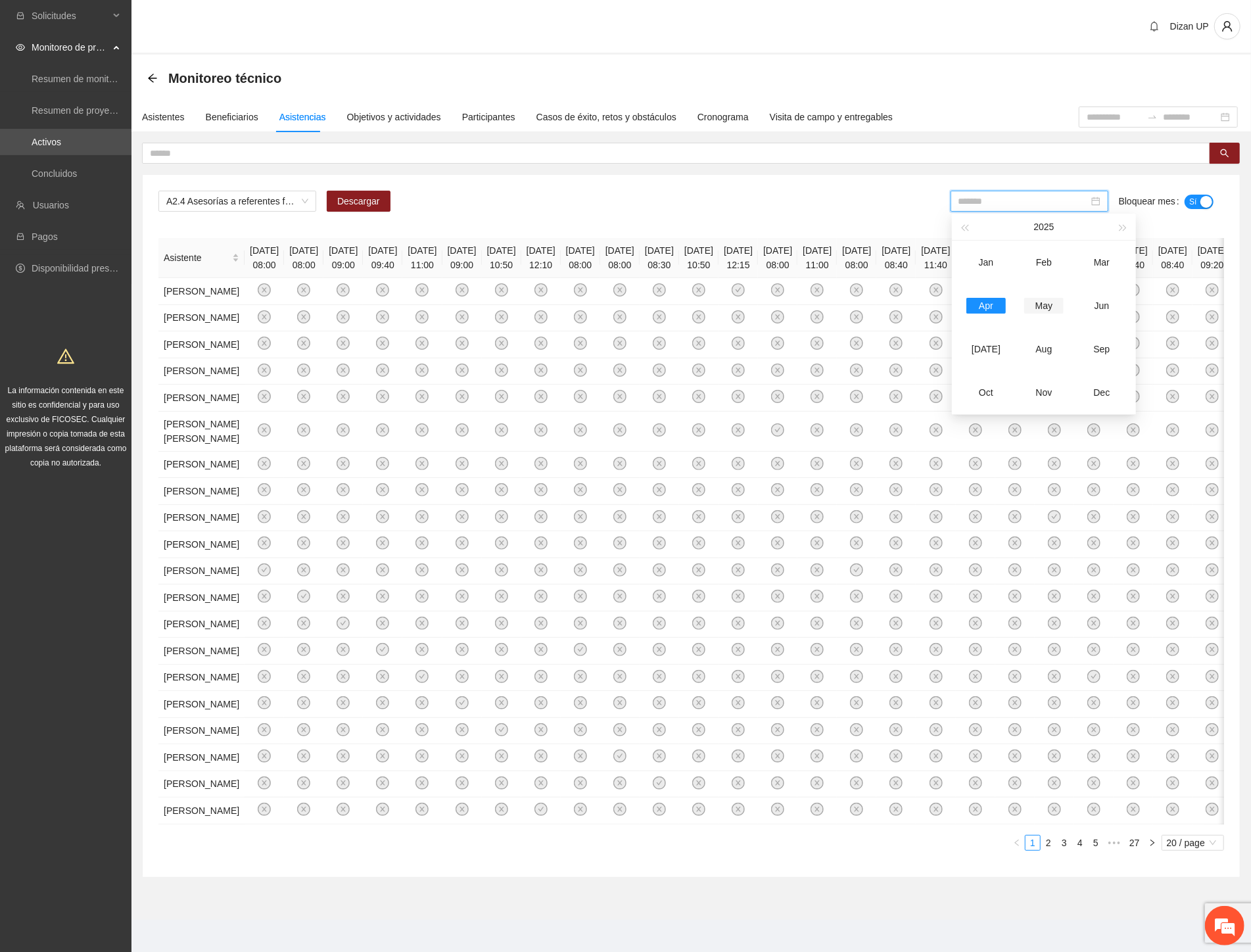
click at [1042, 306] on div "May" at bounding box center [1043, 305] width 39 height 16
click at [1041, 191] on div "*******" at bounding box center [1029, 201] width 157 height 21
drag, startPoint x: 1102, startPoint y: 301, endPoint x: 1093, endPoint y: 277, distance: 25.6
click at [1101, 300] on div "Jun" at bounding box center [1101, 305] width 39 height 16
type input "*******"
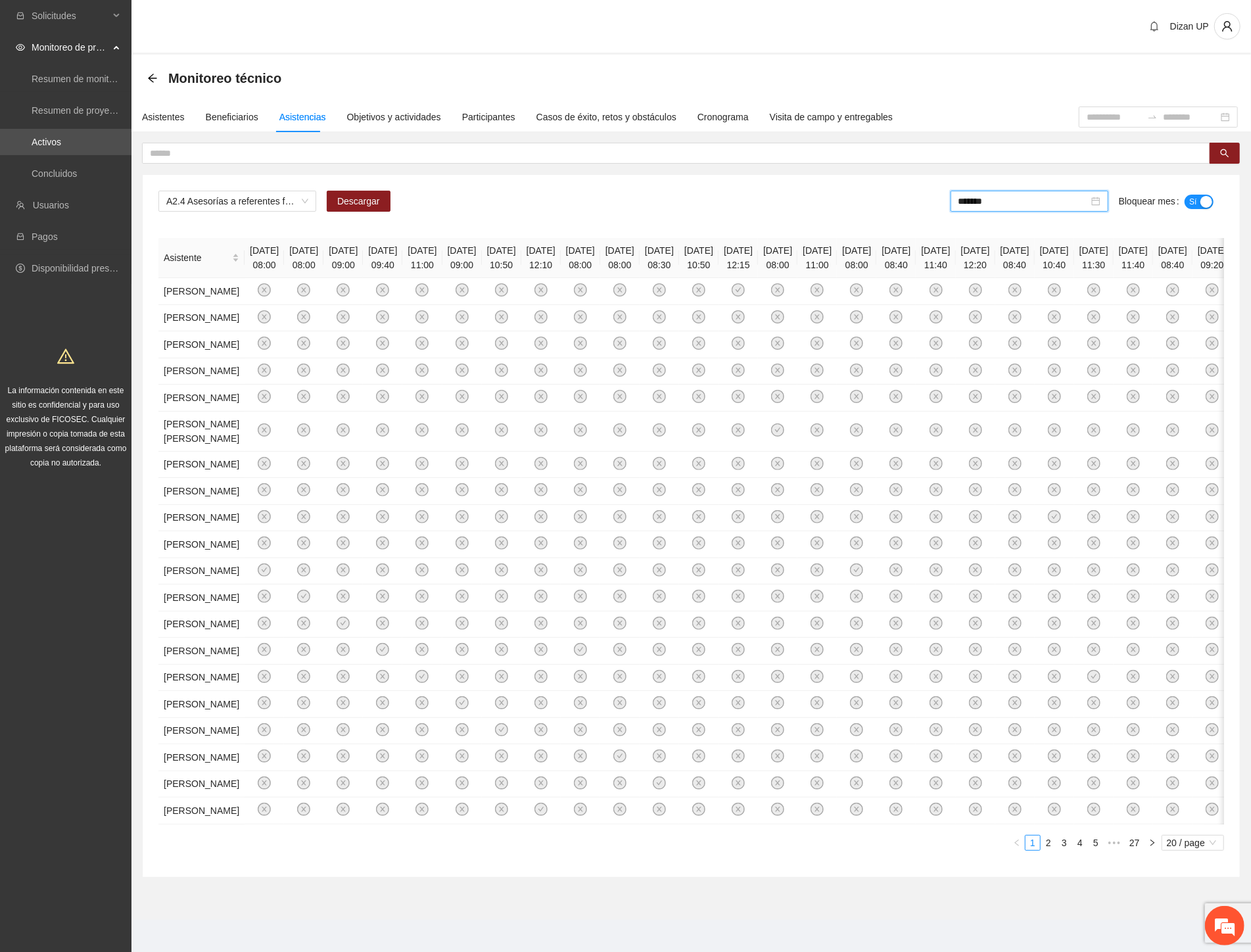
drag, startPoint x: 891, startPoint y: 195, endPoint x: 1066, endPoint y: 183, distance: 175.4
click at [898, 194] on div "A2.4 Asesorías a referentes familiares de NNA canalizados a terapia -Parral Des…" at bounding box center [691, 207] width 1065 height 32
click at [266, 205] on span "A2.4 Asesorías a referentes familiares de NNA canalizados a terapia -Parral" at bounding box center [237, 201] width 142 height 20
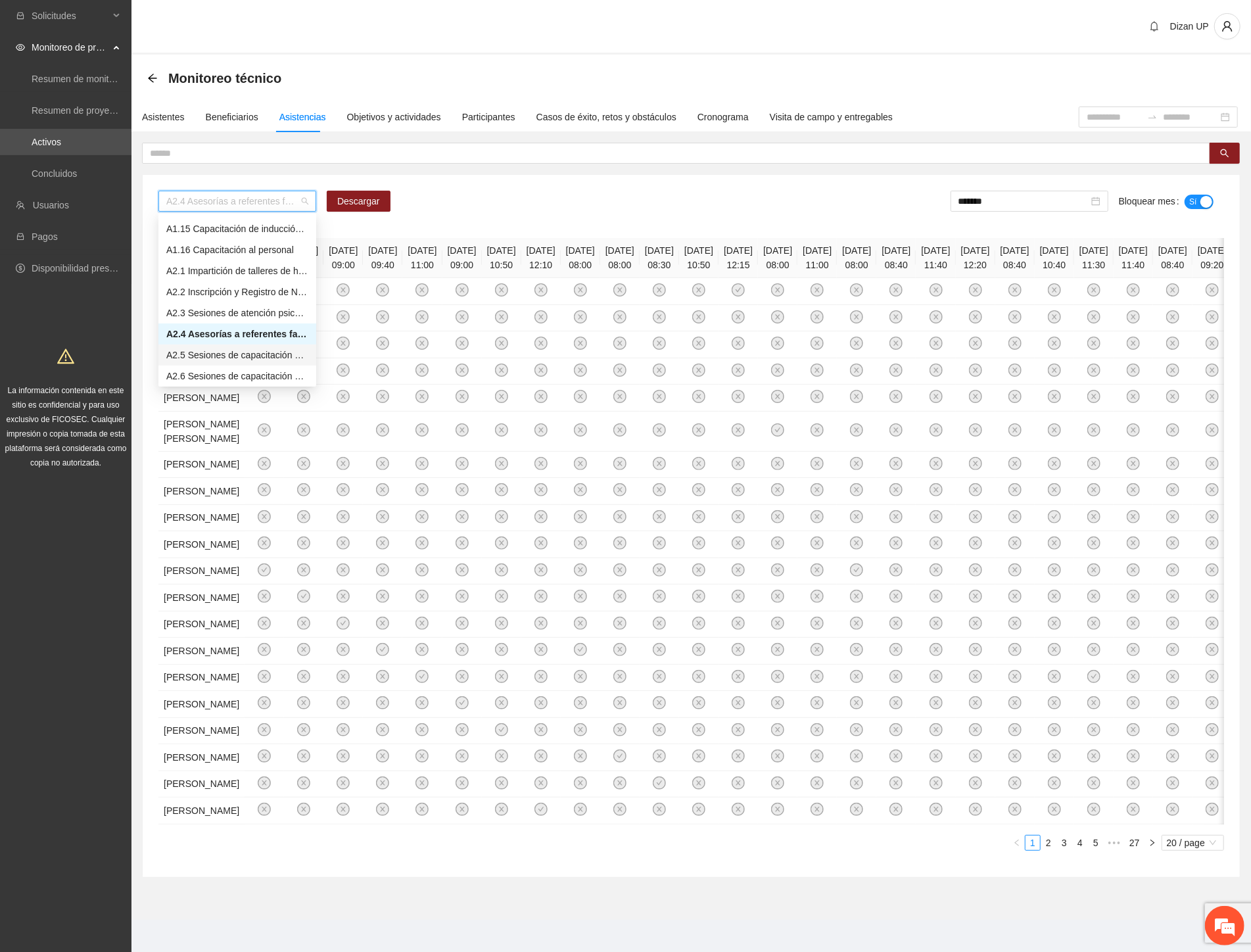
click at [209, 351] on div "A2.5 Sesiones de capacitación a docentes sobre factores de riesgo y factores pr…" at bounding box center [237, 354] width 142 height 15
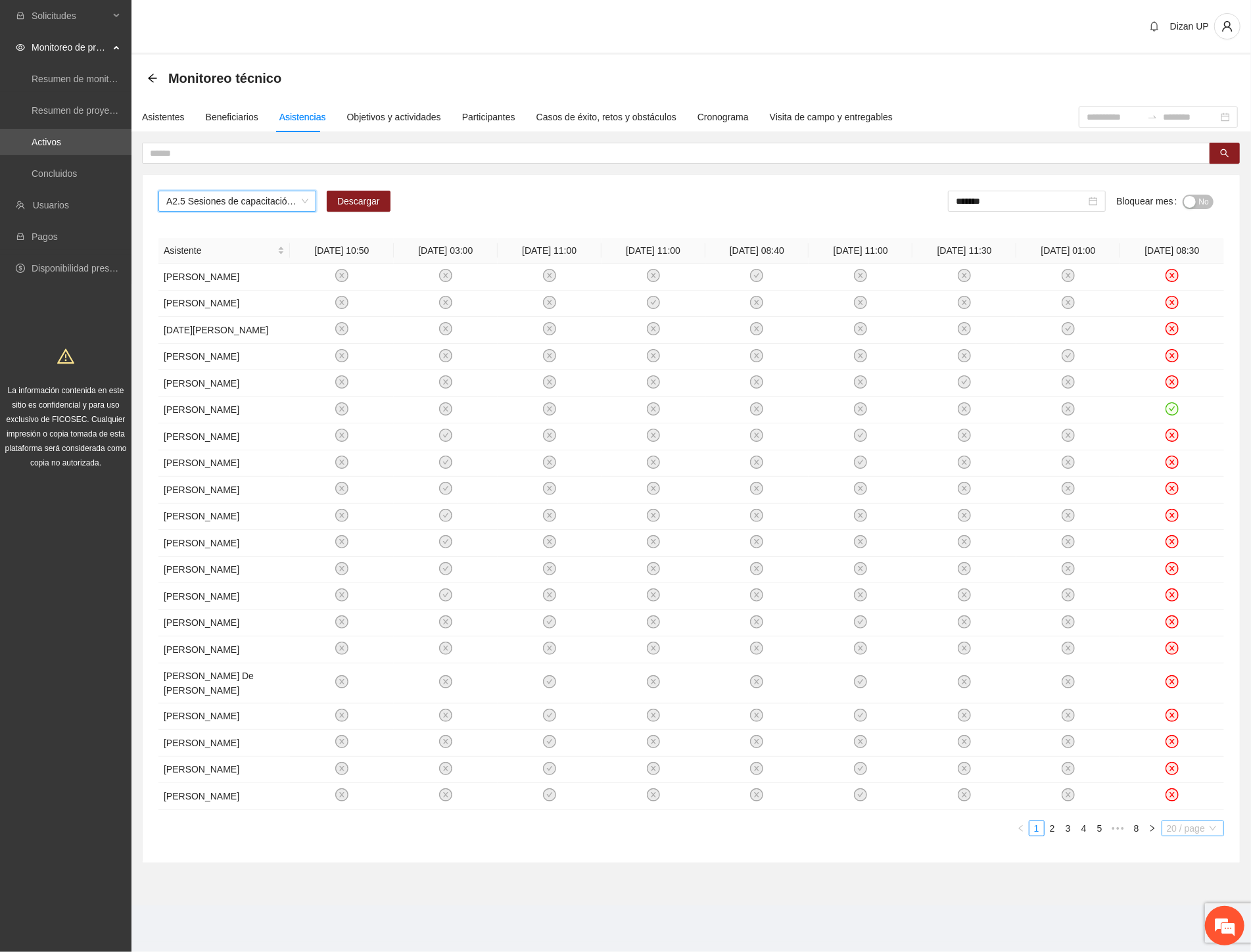
click at [1177, 836] on span "20 / page" at bounding box center [1192, 828] width 52 height 15
click at [1181, 921] on div "100 / page" at bounding box center [1193, 914] width 47 height 15
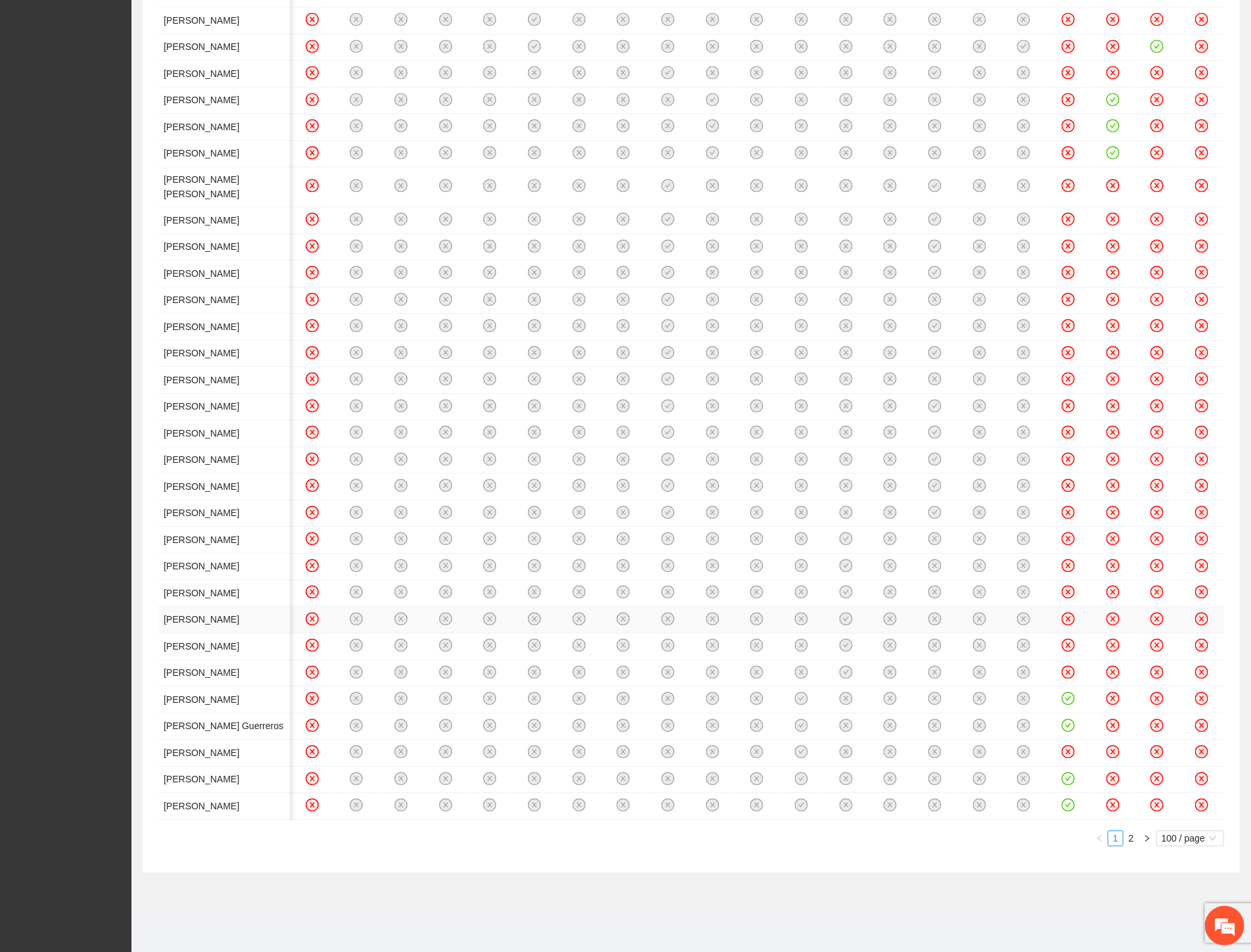
scroll to position [5551, 0]
click at [1127, 846] on link "2" at bounding box center [1131, 838] width 15 height 15
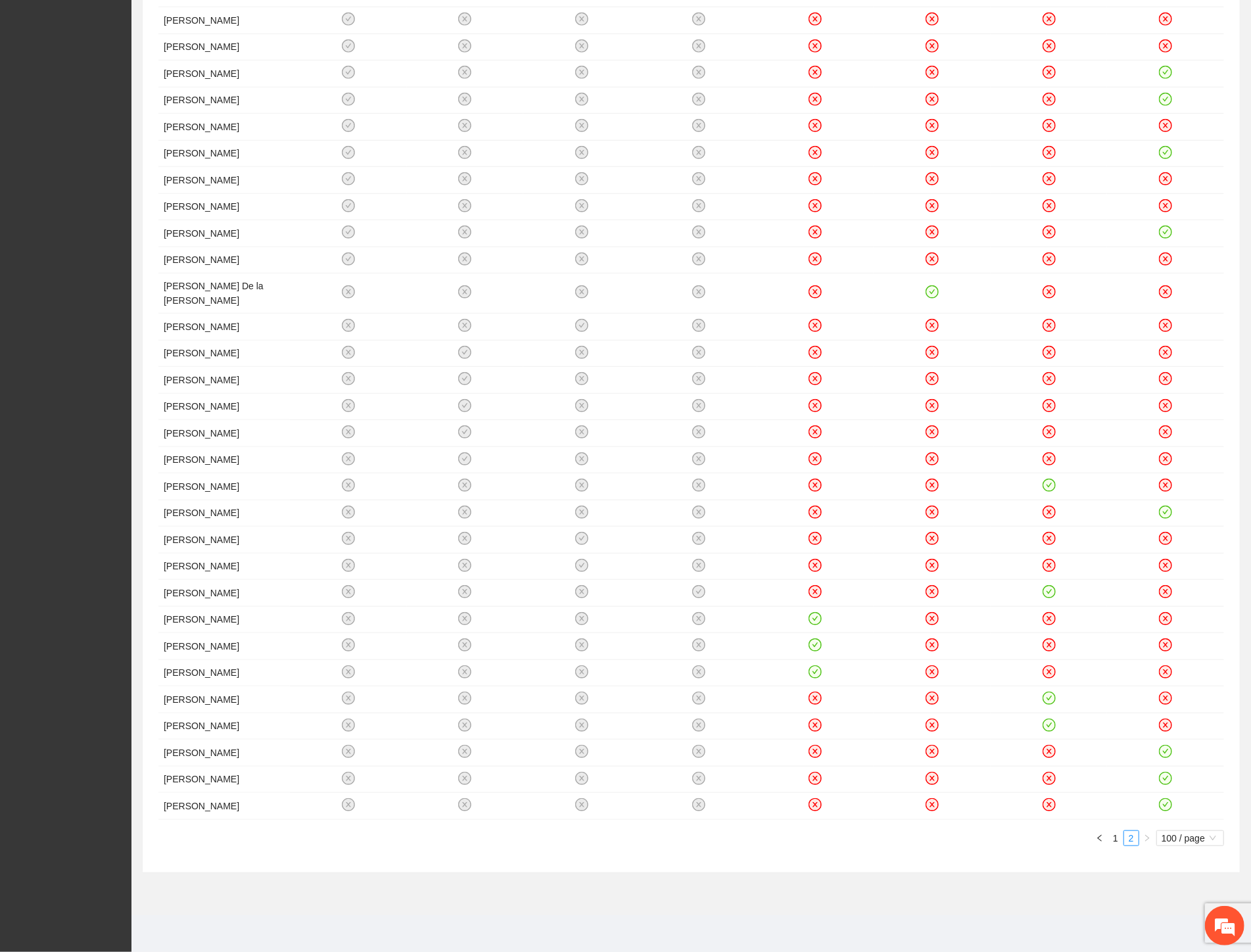
scroll to position [0, 0]
drag, startPoint x: 573, startPoint y: 847, endPoint x: 573, endPoint y: 838, distance: 9.0
click at [573, 838] on div "Asistente [DATE] 08:00 [DATE] 11:30 [DATE] 09:30 [DATE] 10:00 [DATE] 01:00 [DAT…" at bounding box center [691, 266] width 1065 height 1181
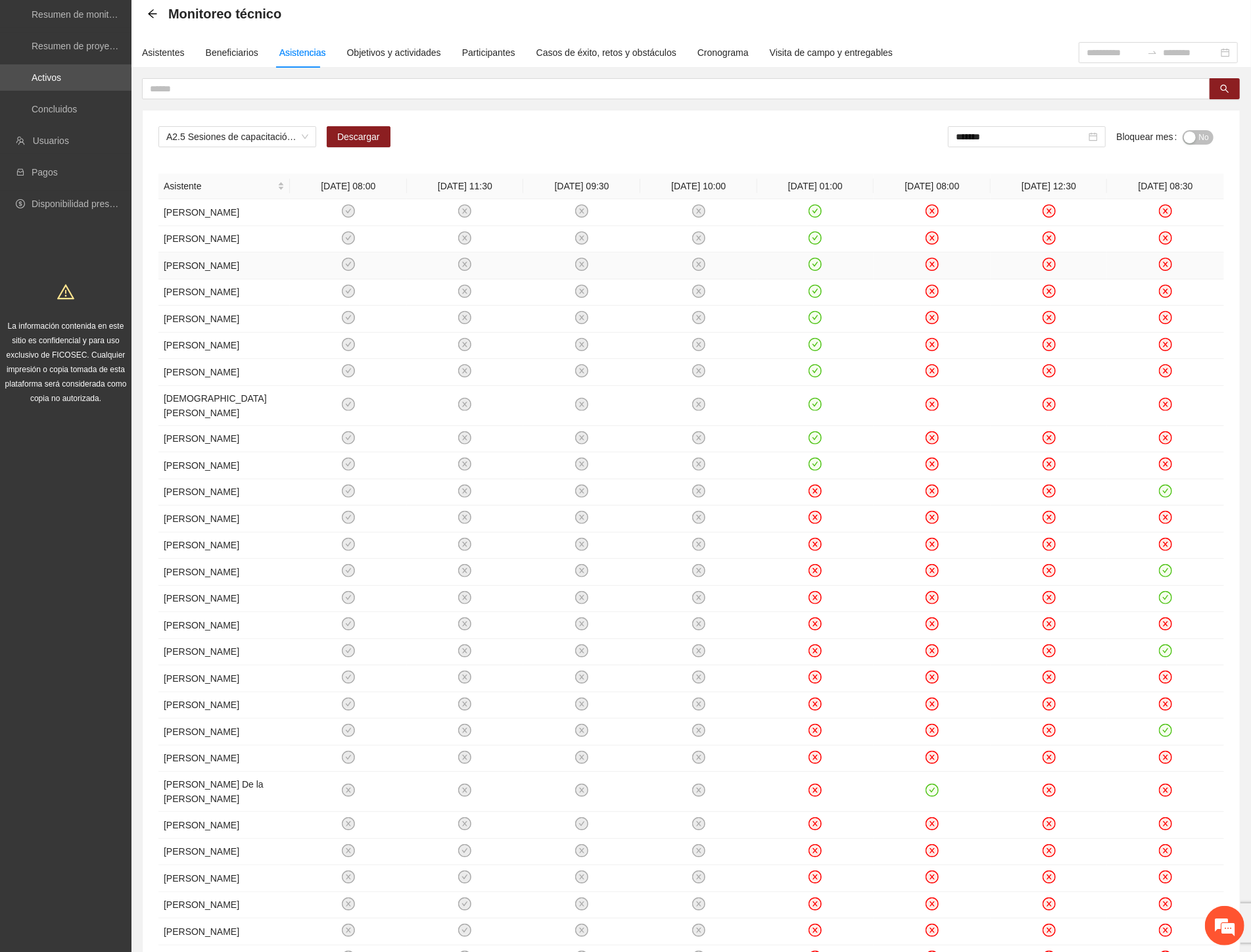
scroll to position [146, 0]
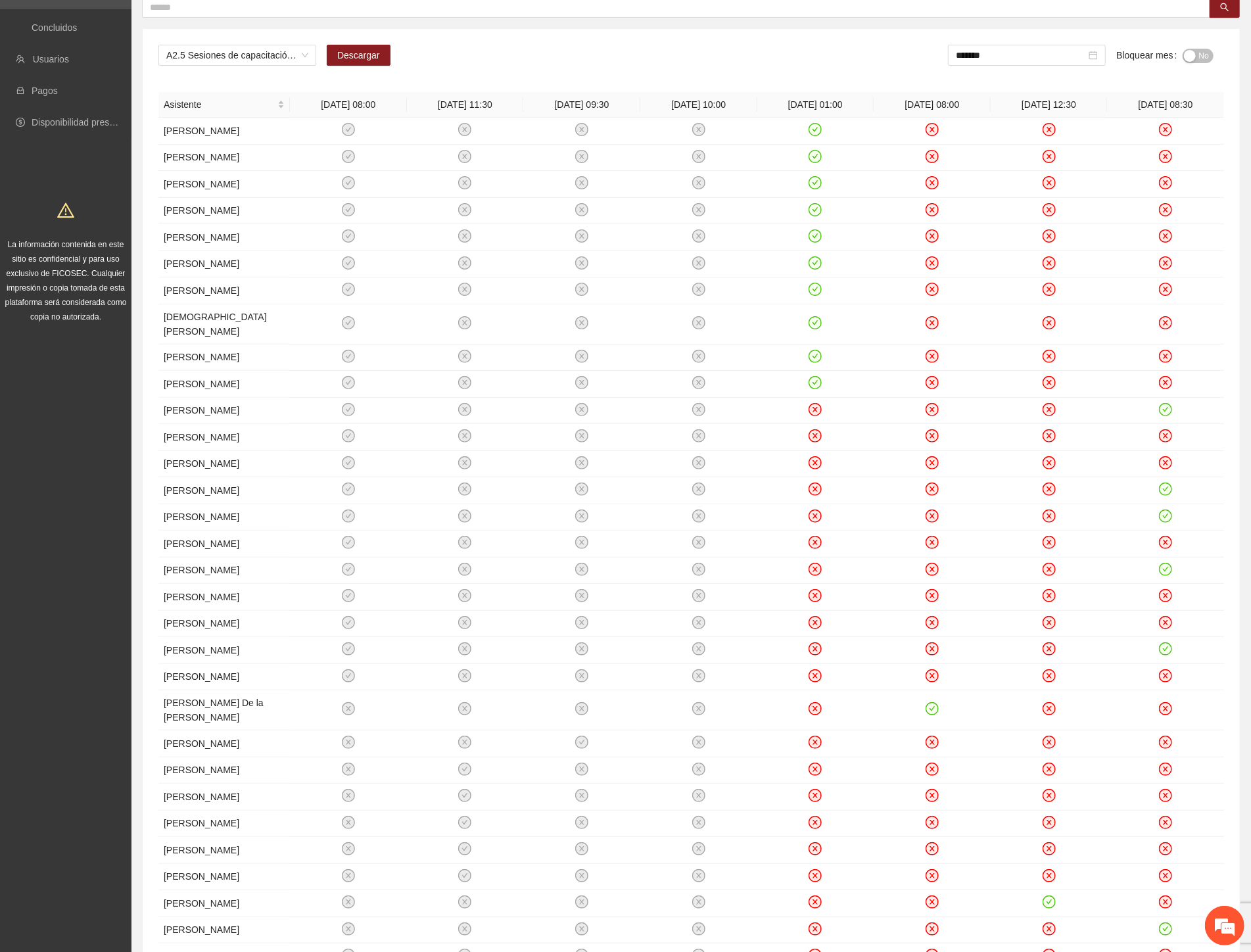
click at [847, 64] on div "A2.5 Sesiones de capacitación a docentes sobre factores de riesgo y factores pr…" at bounding box center [691, 60] width 1065 height 32
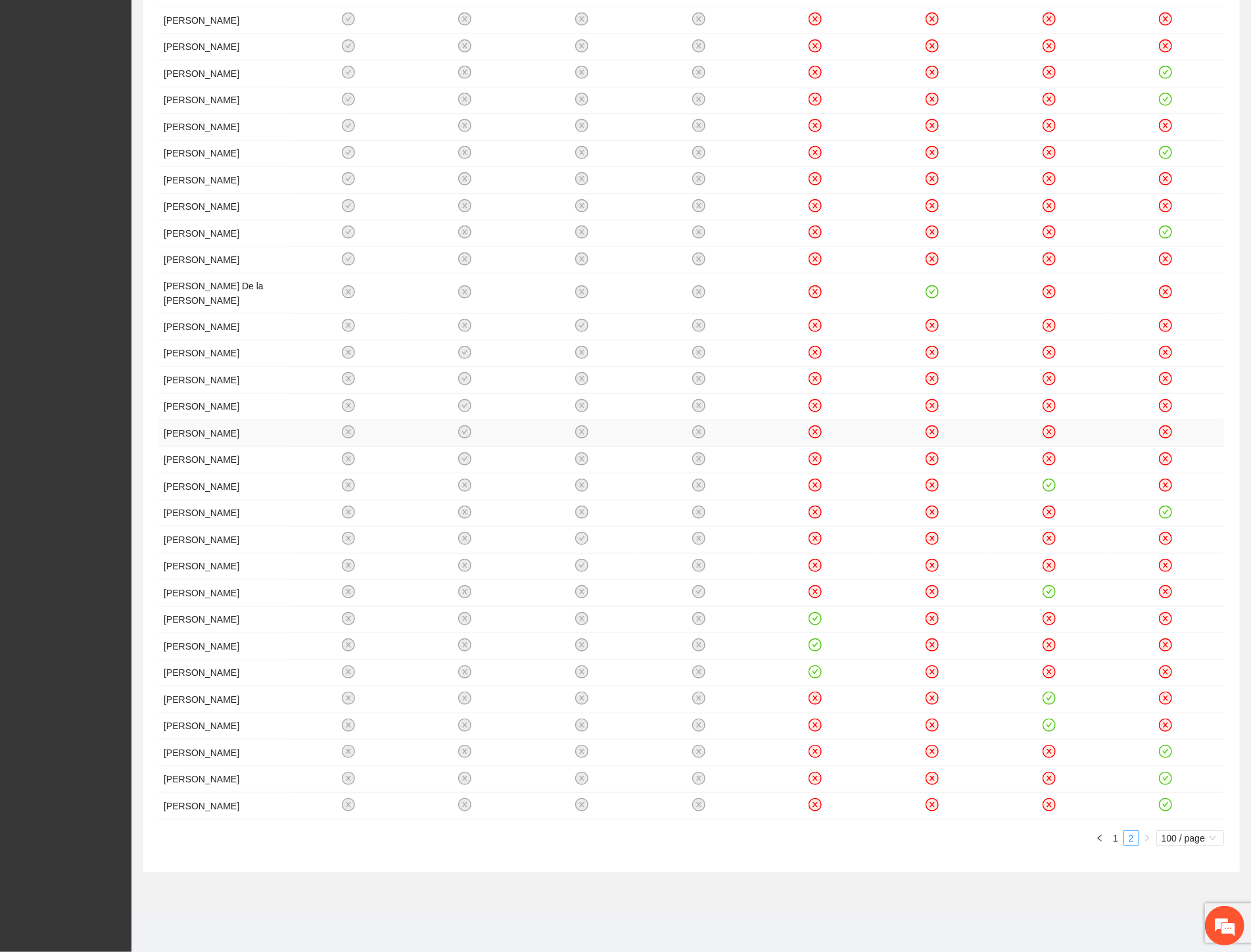
scroll to position [740, 0]
